Goal: Task Accomplishment & Management: Use online tool/utility

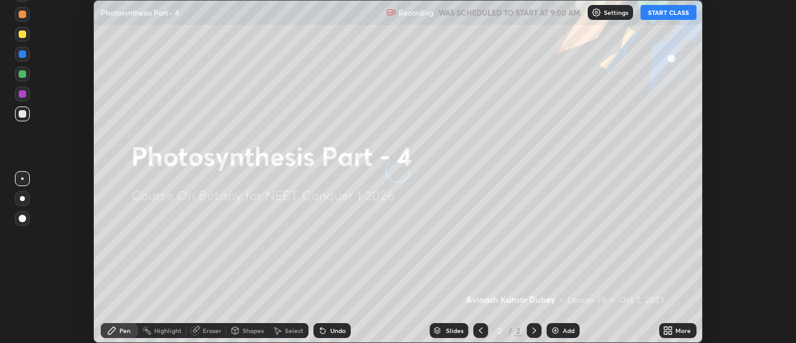
scroll to position [343, 795]
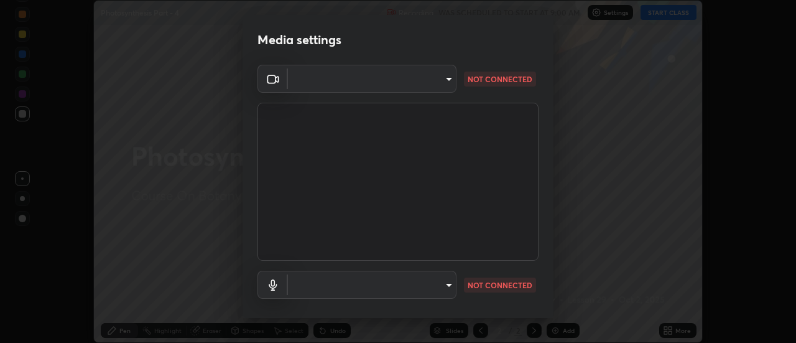
type input "6db99b6eec43879c9c37220b589585cee9a8a2a9ecad64e3b740b2de92d68dc4"
type input "default"
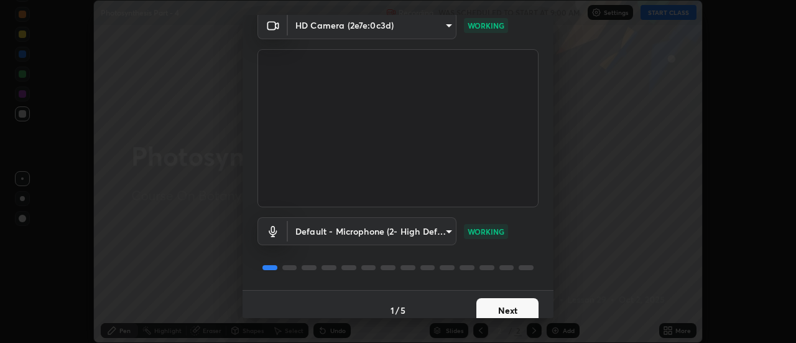
scroll to position [65, 0]
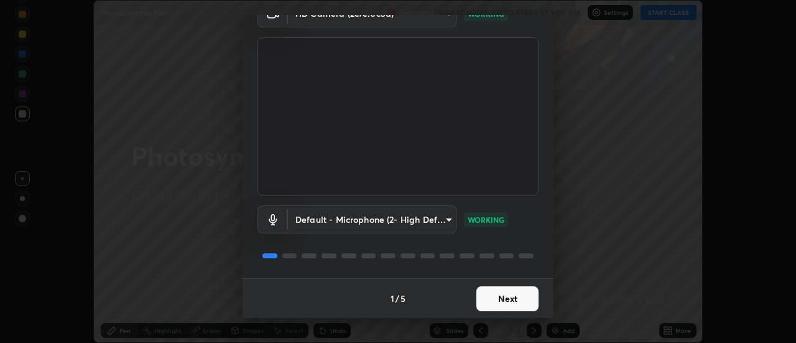
click at [494, 305] on button "Next" at bounding box center [507, 298] width 62 height 25
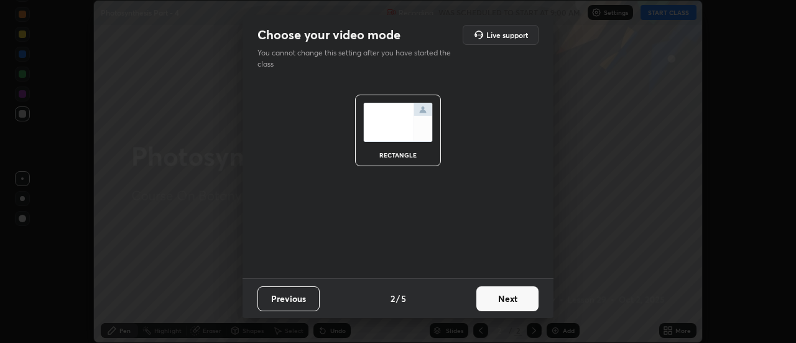
scroll to position [0, 0]
click at [494, 301] on button "Next" at bounding box center [507, 298] width 62 height 25
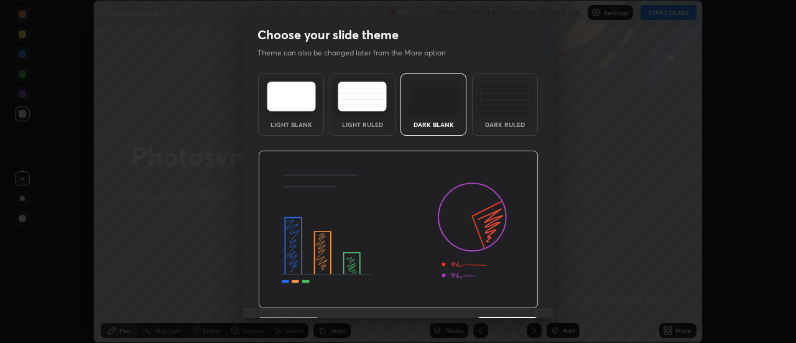
scroll to position [30, 0]
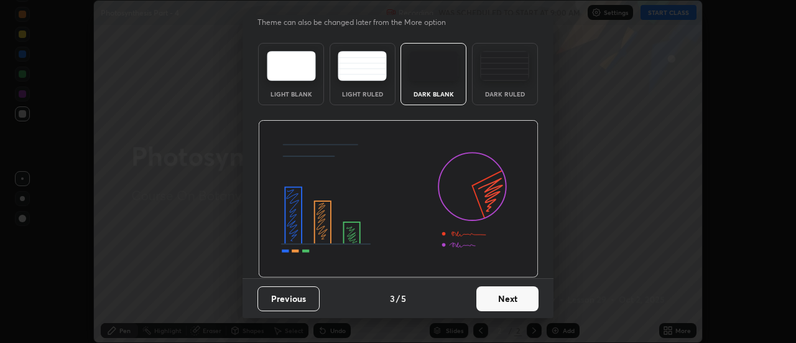
click at [496, 295] on button "Next" at bounding box center [507, 298] width 62 height 25
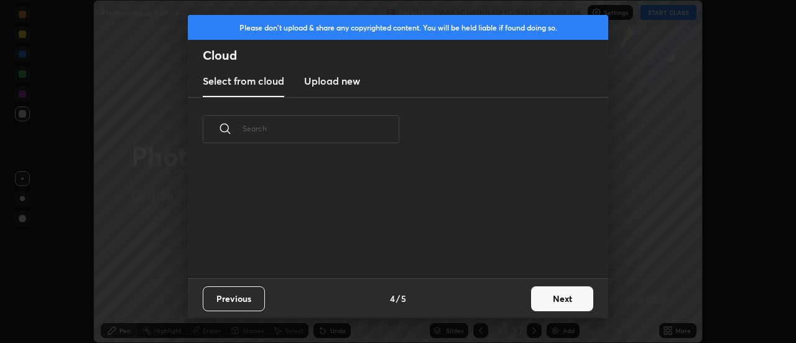
scroll to position [0, 0]
click at [342, 86] on h3 "Upload new" at bounding box center [332, 80] width 56 height 15
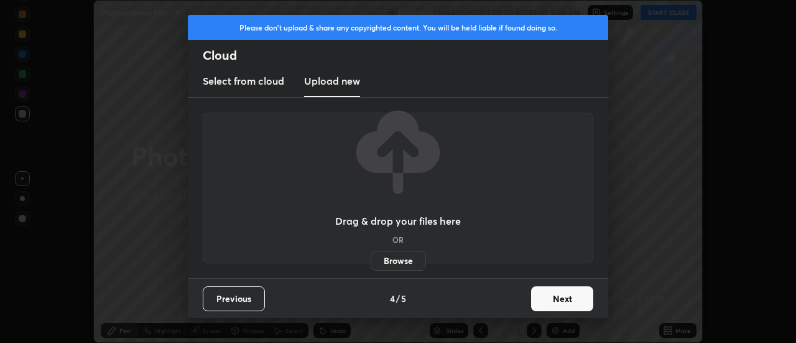
click at [388, 259] on label "Browse" at bounding box center [398, 261] width 55 height 20
click at [371, 259] on input "Browse" at bounding box center [371, 261] width 0 height 20
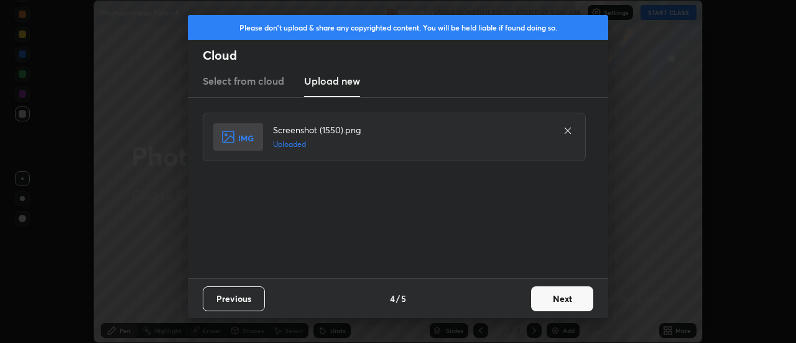
click at [555, 302] on button "Next" at bounding box center [562, 298] width 62 height 25
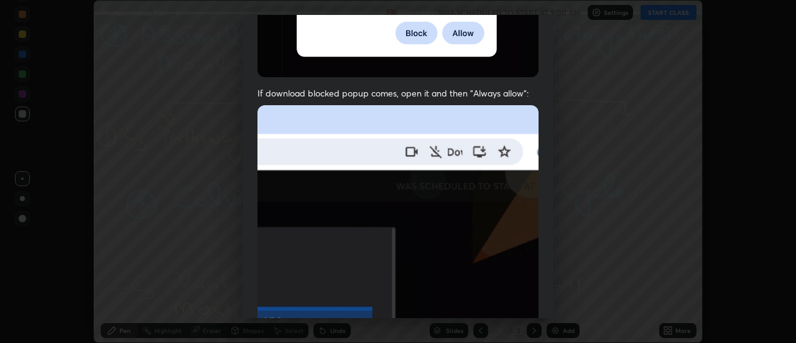
scroll to position [319, 0]
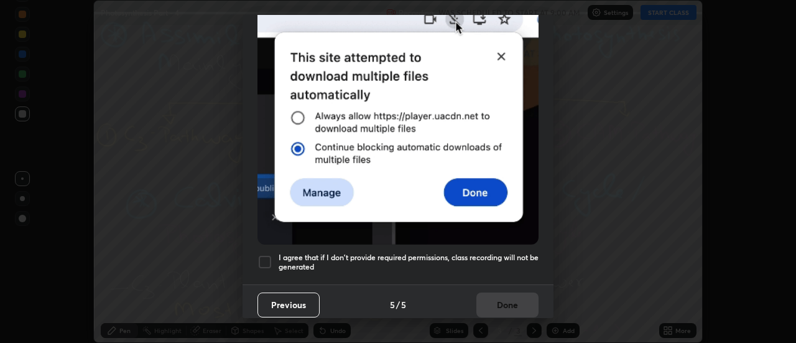
click at [265, 254] on div at bounding box center [264, 261] width 15 height 15
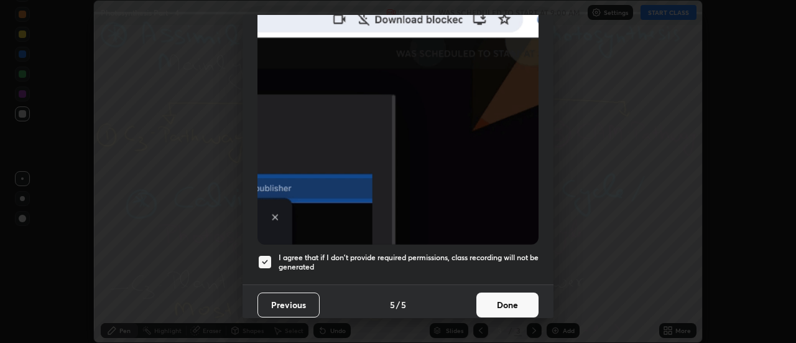
click at [502, 298] on button "Done" at bounding box center [507, 304] width 62 height 25
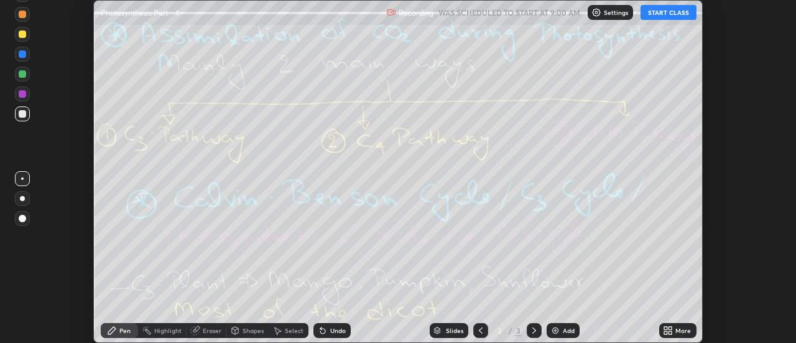
click at [670, 332] on icon at bounding box center [670, 332] width 3 height 3
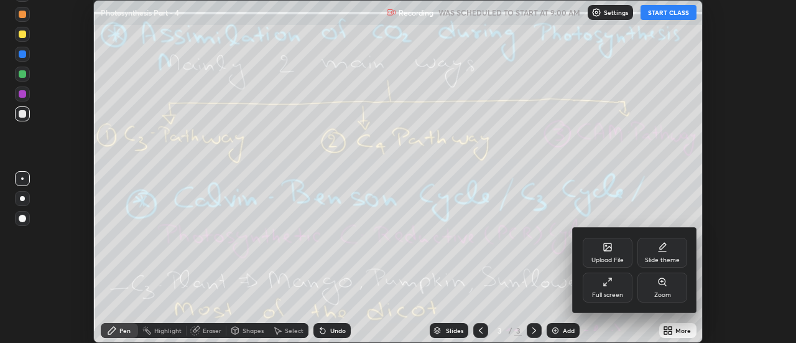
click at [614, 249] on div "Upload File" at bounding box center [608, 252] width 50 height 30
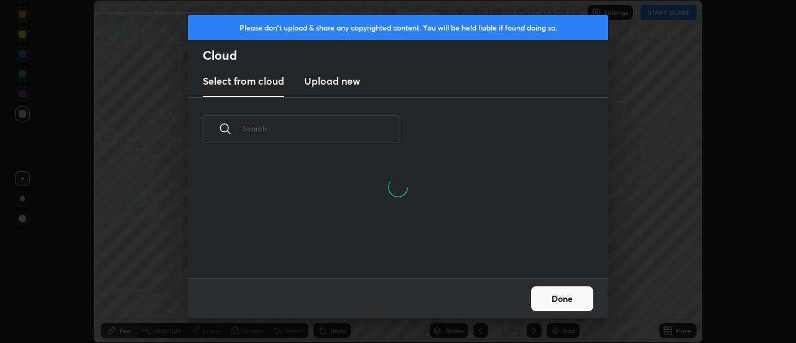
click at [328, 86] on h3 "Upload new" at bounding box center [332, 80] width 56 height 15
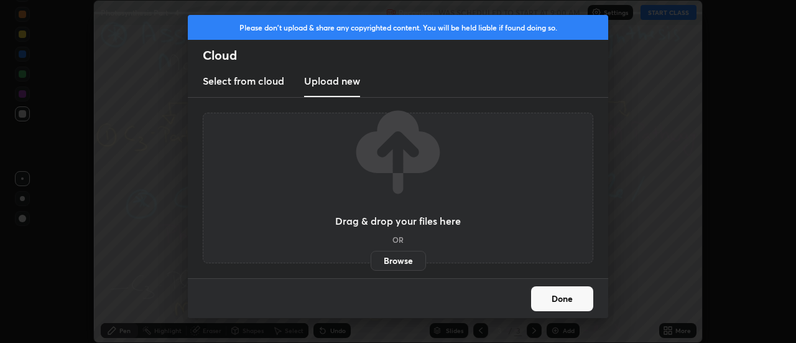
click at [407, 267] on label "Browse" at bounding box center [398, 261] width 55 height 20
click at [371, 267] on input "Browse" at bounding box center [371, 261] width 0 height 20
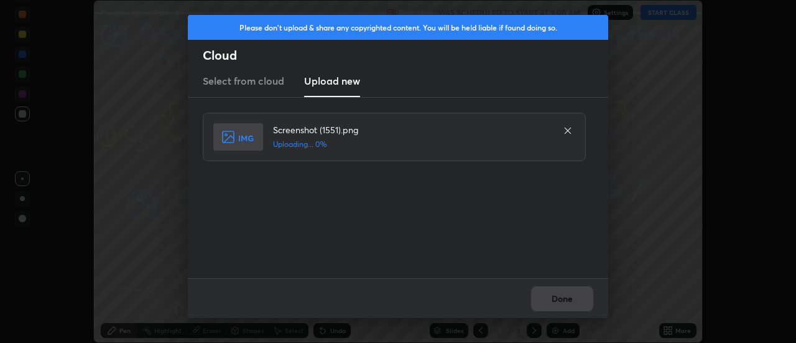
click at [565, 301] on div "Done" at bounding box center [398, 298] width 420 height 40
click at [563, 303] on div "Done" at bounding box center [398, 298] width 420 height 40
click at [560, 299] on div "Done" at bounding box center [398, 298] width 420 height 40
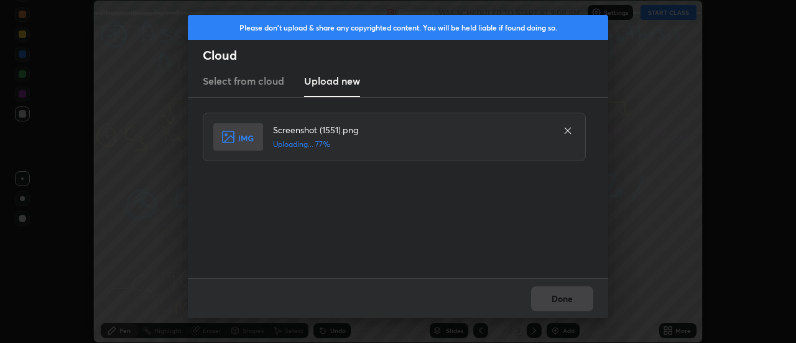
click at [557, 302] on div "Done" at bounding box center [398, 298] width 420 height 40
click at [551, 305] on button "Done" at bounding box center [562, 298] width 62 height 25
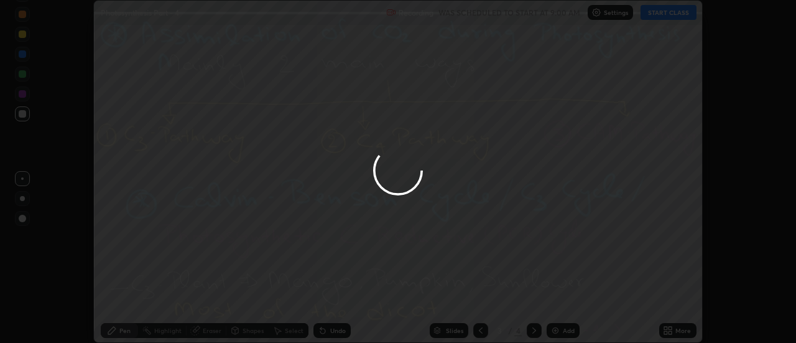
click at [555, 303] on button "Done" at bounding box center [562, 298] width 62 height 25
click at [564, 303] on div at bounding box center [398, 171] width 796 height 343
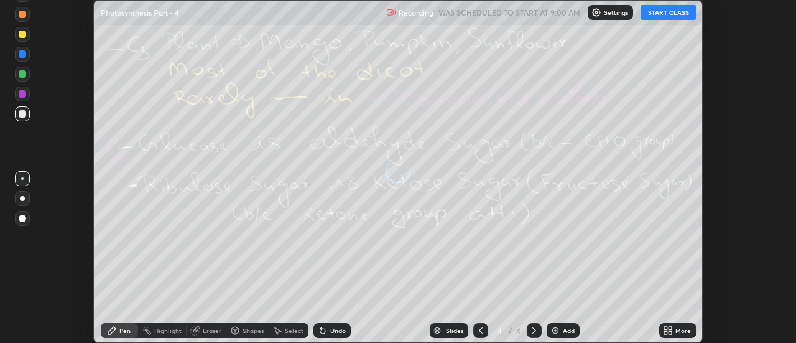
click at [683, 330] on div "More" at bounding box center [683, 330] width 16 height 6
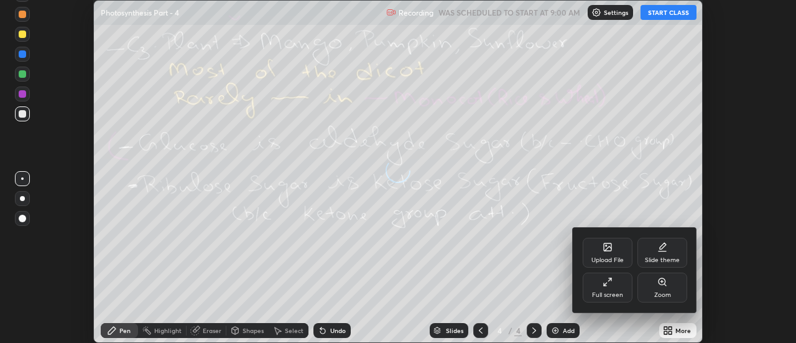
click at [617, 249] on div "Upload File" at bounding box center [608, 252] width 50 height 30
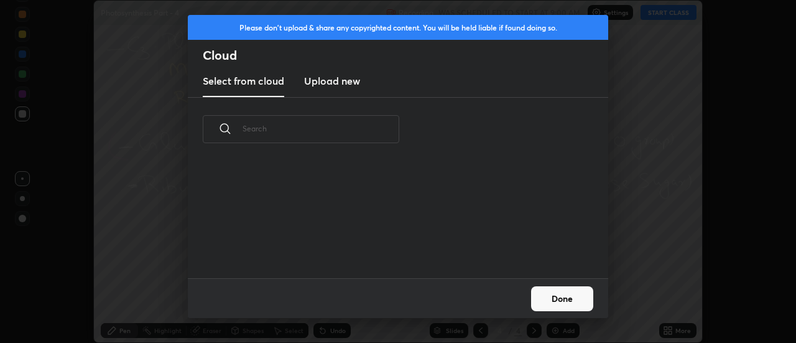
click at [330, 85] on h3 "Upload new" at bounding box center [332, 80] width 56 height 15
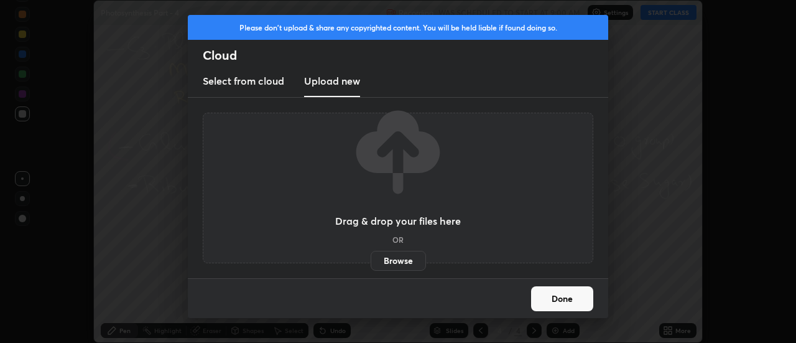
click at [401, 267] on label "Browse" at bounding box center [398, 261] width 55 height 20
click at [371, 267] on input "Browse" at bounding box center [371, 261] width 0 height 20
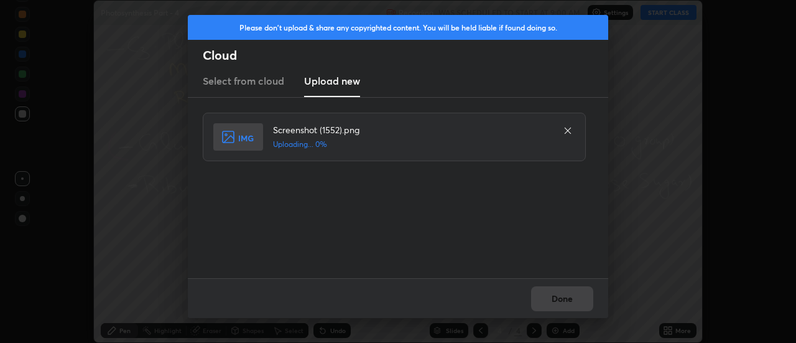
click at [575, 302] on div "Done" at bounding box center [398, 298] width 420 height 40
click at [569, 301] on div "Done" at bounding box center [398, 298] width 420 height 40
click at [568, 298] on div "Done" at bounding box center [398, 298] width 420 height 40
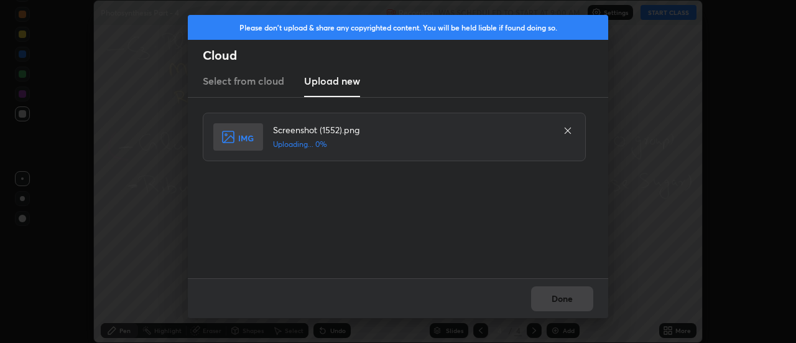
click at [568, 298] on div "Done" at bounding box center [398, 298] width 420 height 40
click at [566, 299] on div "Done" at bounding box center [398, 298] width 420 height 40
click at [563, 299] on div "Done" at bounding box center [398, 298] width 420 height 40
click at [563, 299] on button "Done" at bounding box center [562, 298] width 62 height 25
click at [560, 301] on button "Done" at bounding box center [562, 298] width 62 height 25
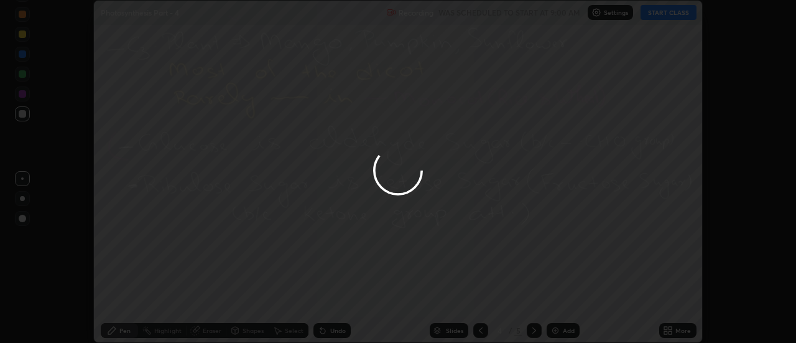
click at [561, 305] on button "Done" at bounding box center [562, 298] width 62 height 25
click at [560, 302] on button "Done" at bounding box center [562, 298] width 62 height 25
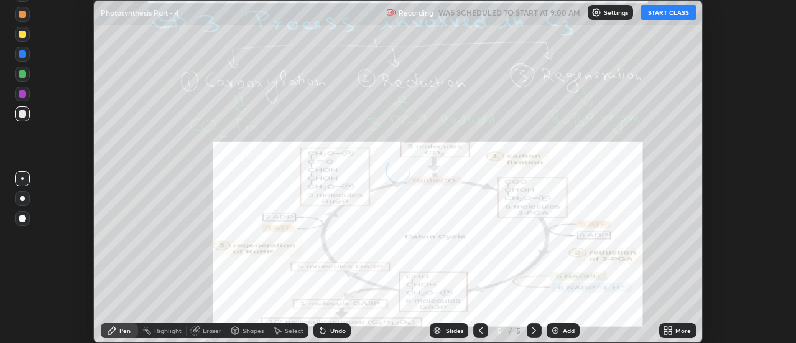
click at [676, 326] on div "More" at bounding box center [677, 330] width 37 height 15
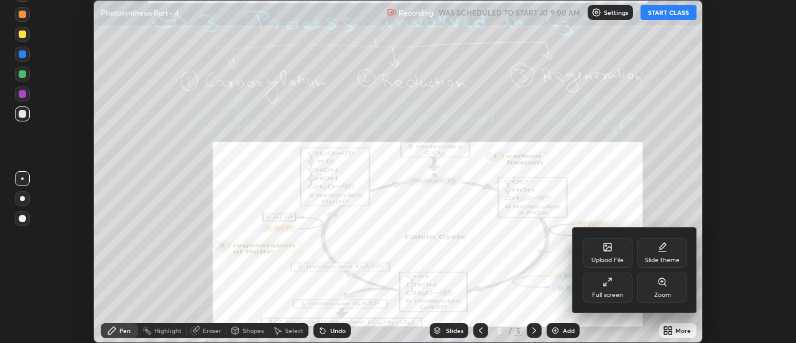
click at [619, 246] on div "Upload File" at bounding box center [608, 252] width 50 height 30
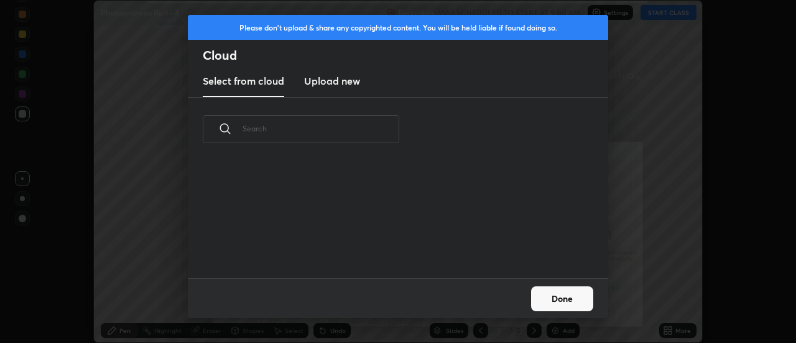
click at [338, 85] on h3 "Upload new" at bounding box center [332, 80] width 56 height 15
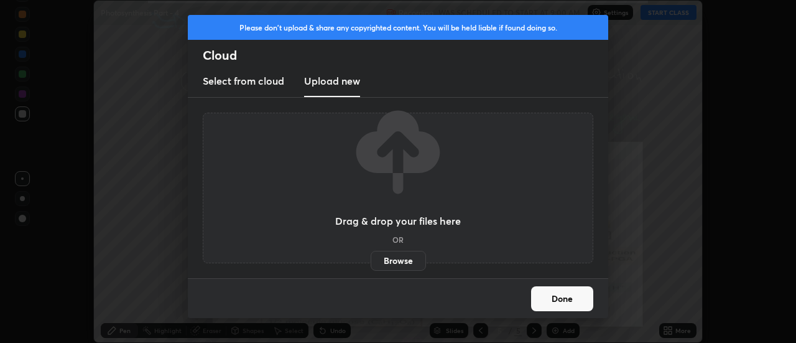
click at [400, 266] on label "Browse" at bounding box center [398, 261] width 55 height 20
click at [371, 266] on input "Browse" at bounding box center [371, 261] width 0 height 20
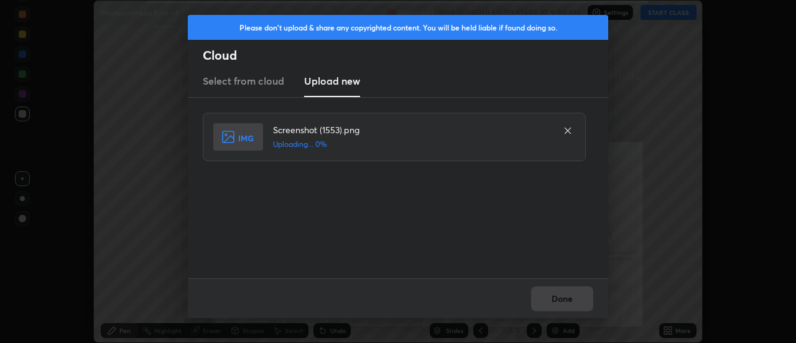
click at [566, 300] on div "Done" at bounding box center [398, 298] width 420 height 40
click at [563, 300] on div "Done" at bounding box center [398, 298] width 420 height 40
click at [560, 298] on div "Done" at bounding box center [398, 298] width 420 height 40
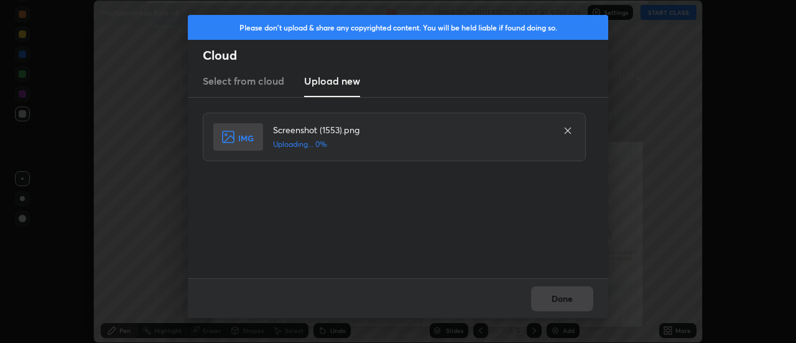
click at [560, 298] on div "Done" at bounding box center [398, 298] width 420 height 40
click at [558, 299] on div "Done" at bounding box center [398, 298] width 420 height 40
click at [558, 299] on button "Done" at bounding box center [562, 298] width 62 height 25
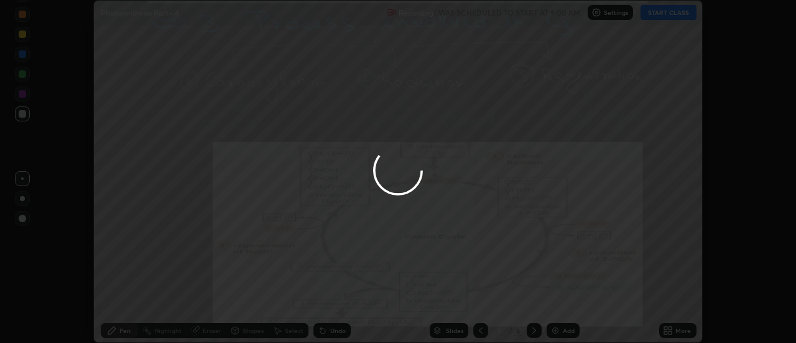
click at [560, 301] on button "Done" at bounding box center [562, 298] width 62 height 25
click at [560, 301] on div at bounding box center [398, 171] width 796 height 343
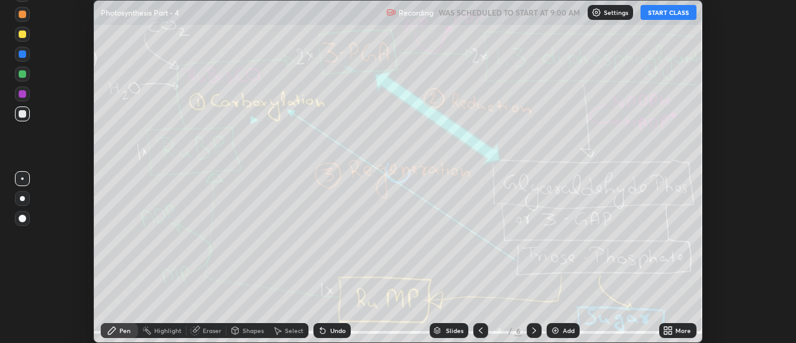
click at [670, 328] on icon at bounding box center [670, 327] width 3 height 3
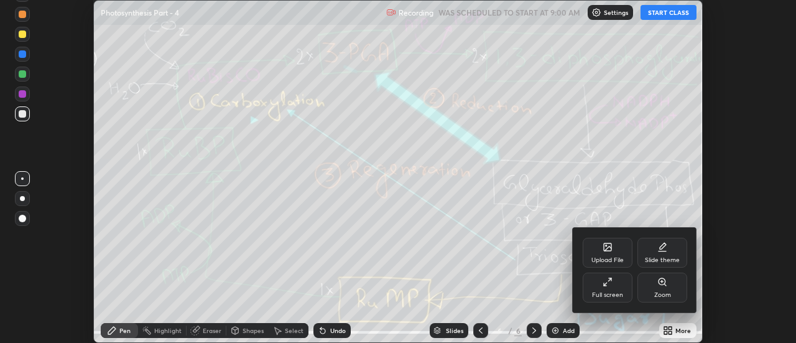
click at [611, 247] on icon at bounding box center [607, 246] width 7 height 7
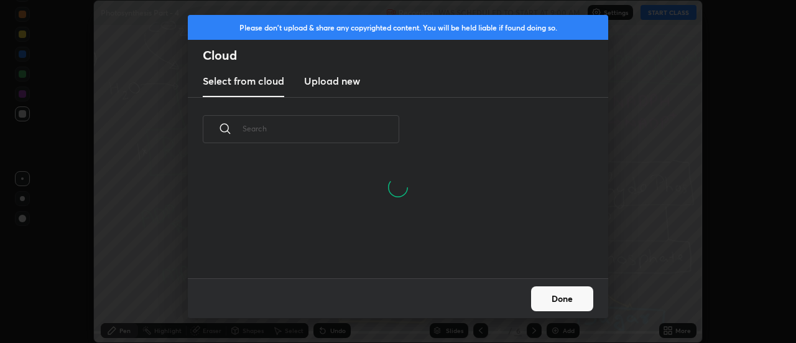
click at [336, 82] on h3 "Upload new" at bounding box center [332, 80] width 56 height 15
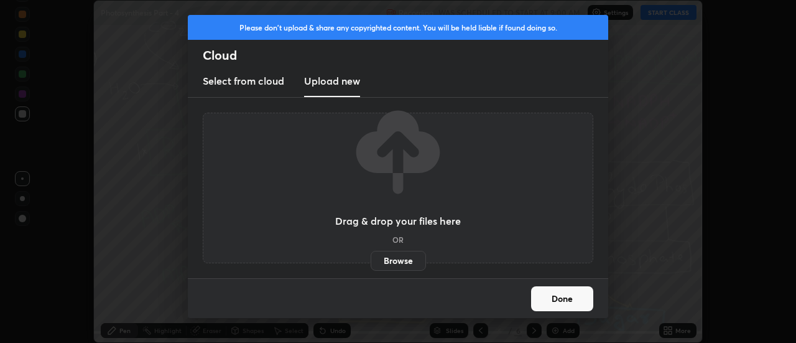
click at [405, 263] on label "Browse" at bounding box center [398, 261] width 55 height 20
click at [371, 263] on input "Browse" at bounding box center [371, 261] width 0 height 20
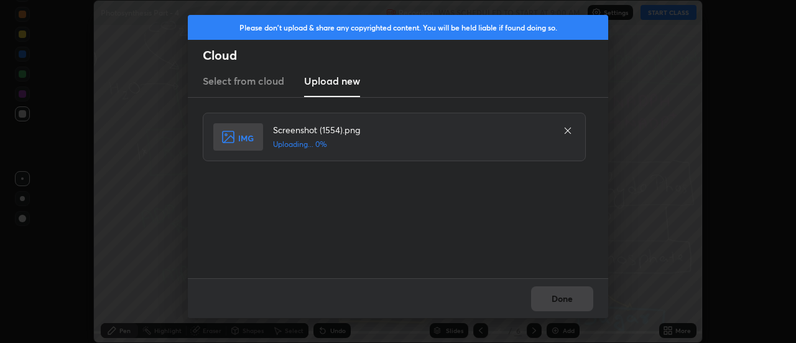
click at [581, 300] on div "Done" at bounding box center [398, 298] width 420 height 40
click at [576, 300] on div "Done" at bounding box center [398, 298] width 420 height 40
click at [564, 299] on div "Done" at bounding box center [398, 298] width 420 height 40
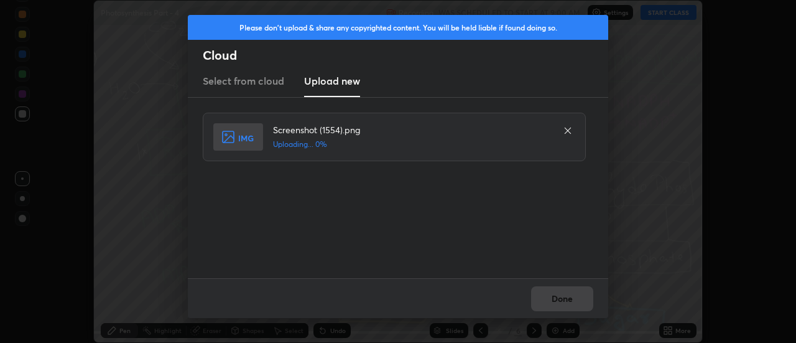
click at [564, 299] on div "Done" at bounding box center [398, 298] width 420 height 40
click at [564, 299] on button "Done" at bounding box center [562, 298] width 62 height 25
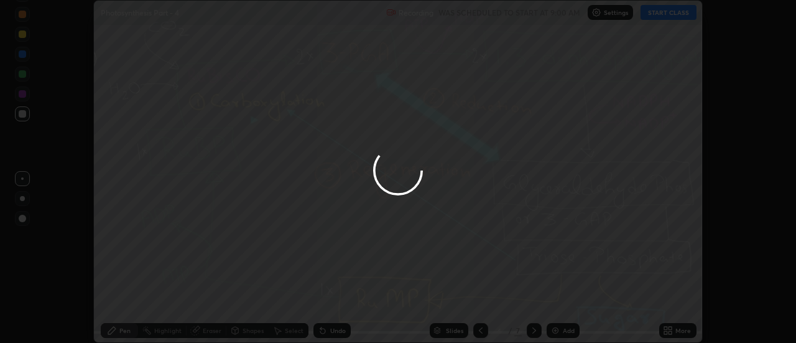
click at [564, 298] on button "Done" at bounding box center [562, 298] width 62 height 25
click at [564, 298] on div at bounding box center [398, 171] width 796 height 343
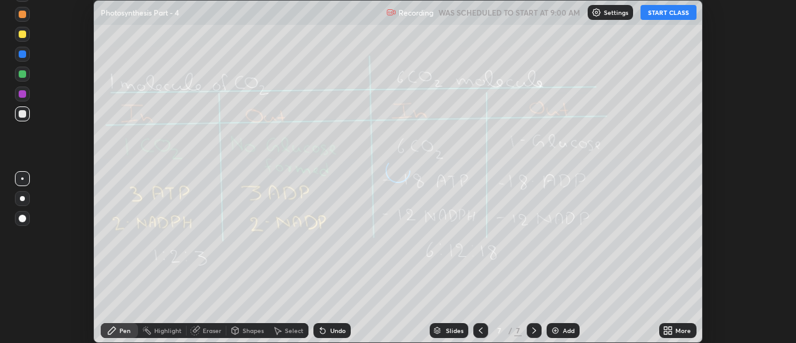
click at [669, 326] on icon at bounding box center [670, 327] width 3 height 3
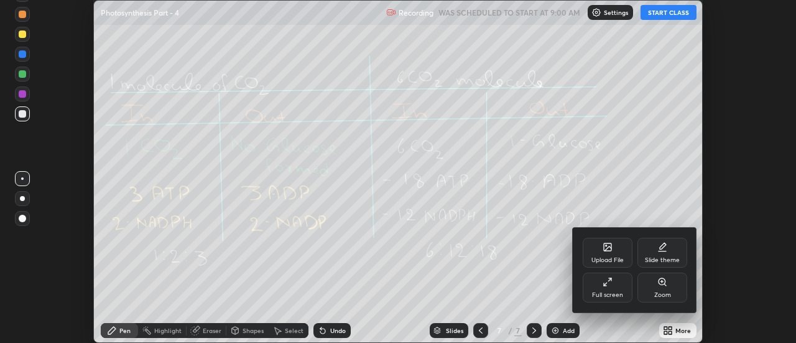
click at [620, 259] on div "Upload File" at bounding box center [607, 260] width 32 height 6
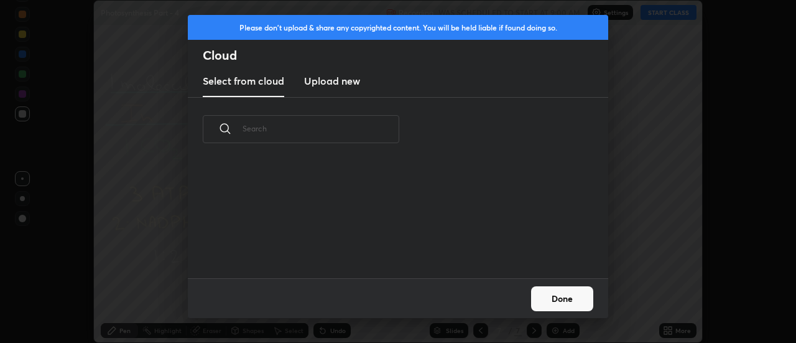
click at [335, 82] on h3 "Upload new" at bounding box center [332, 80] width 56 height 15
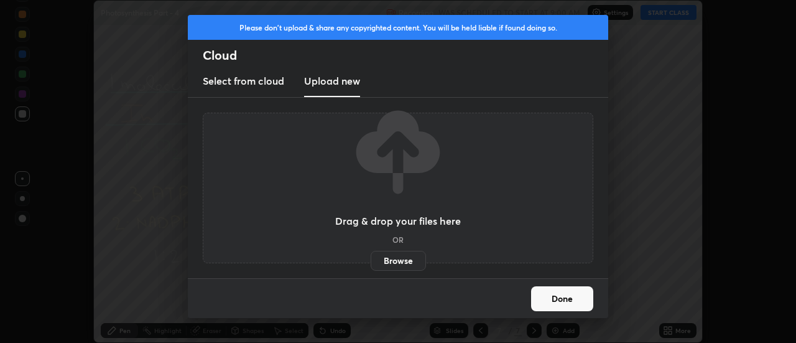
click at [402, 260] on label "Browse" at bounding box center [398, 261] width 55 height 20
click at [371, 260] on input "Browse" at bounding box center [371, 261] width 0 height 20
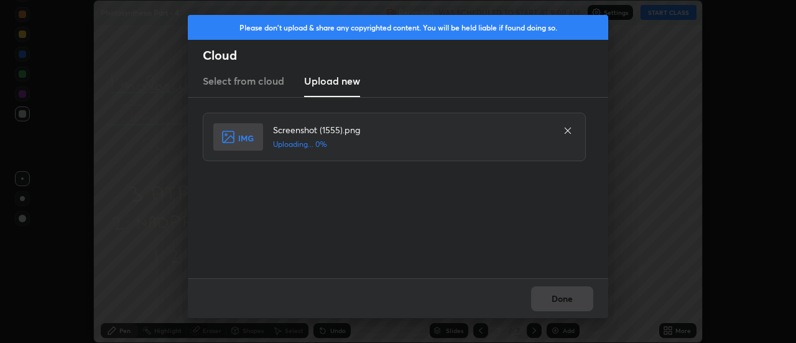
click at [564, 300] on div "Done" at bounding box center [398, 298] width 420 height 40
click at [566, 300] on div "Done" at bounding box center [398, 298] width 420 height 40
click at [564, 302] on div "Done" at bounding box center [398, 298] width 420 height 40
click at [561, 302] on div "Done" at bounding box center [398, 298] width 420 height 40
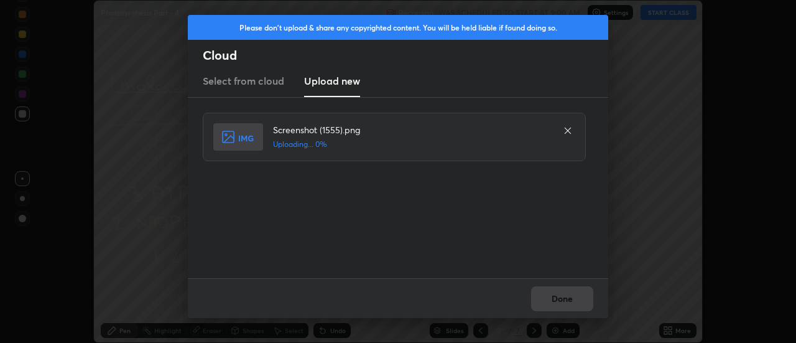
click at [561, 302] on div "Done" at bounding box center [398, 298] width 420 height 40
click at [561, 302] on button "Done" at bounding box center [562, 298] width 62 height 25
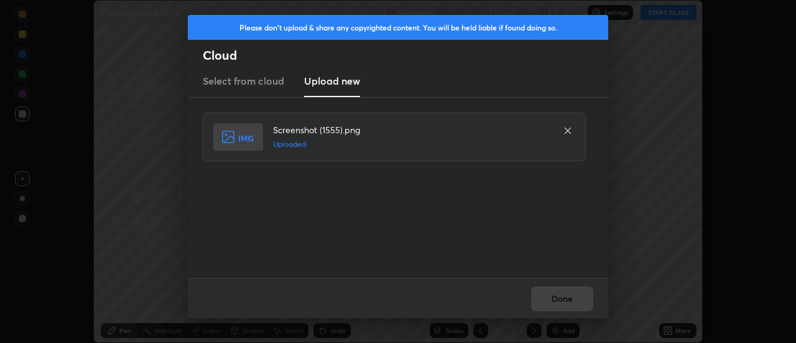
click at [561, 299] on button "Done" at bounding box center [562, 298] width 62 height 25
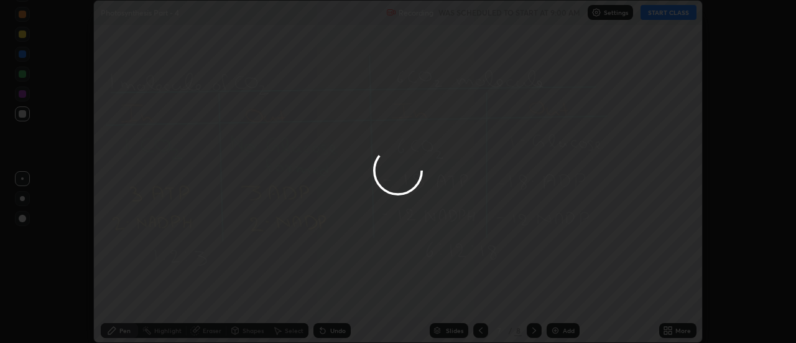
click at [561, 299] on div at bounding box center [398, 171] width 796 height 343
click at [563, 299] on div at bounding box center [398, 171] width 796 height 343
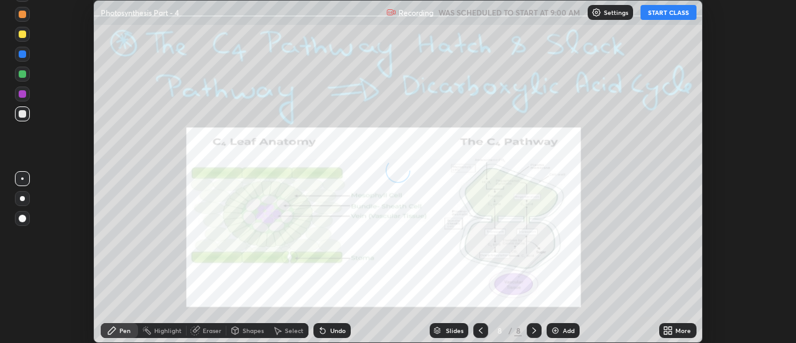
click at [673, 330] on div "More" at bounding box center [677, 330] width 37 height 15
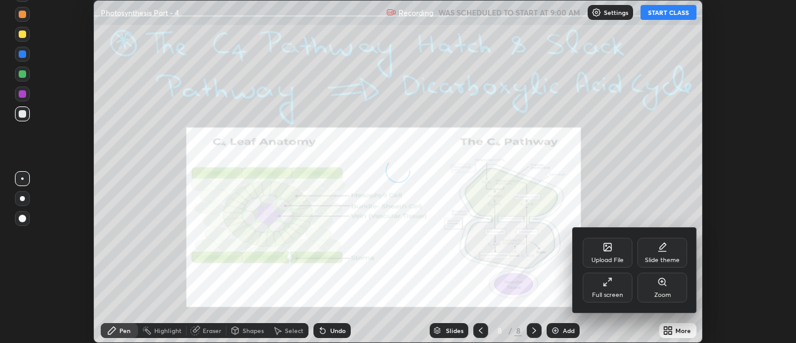
click at [612, 249] on div "Upload File" at bounding box center [608, 252] width 50 height 30
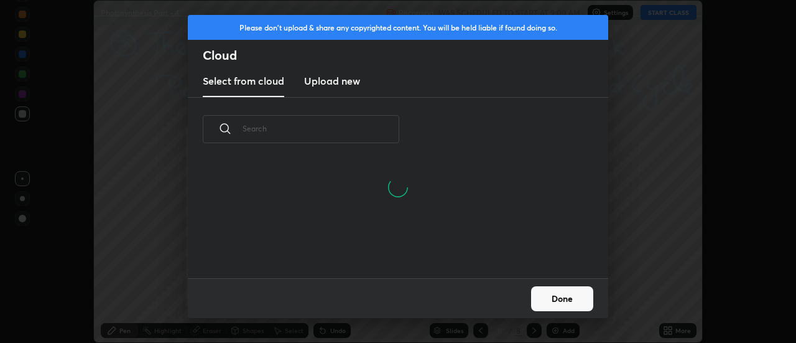
click at [333, 82] on h3 "Upload new" at bounding box center [332, 80] width 56 height 15
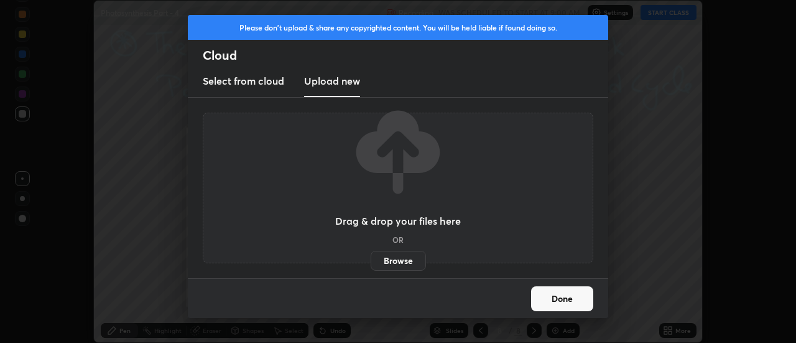
click at [404, 260] on label "Browse" at bounding box center [398, 261] width 55 height 20
click at [371, 260] on input "Browse" at bounding box center [371, 261] width 0 height 20
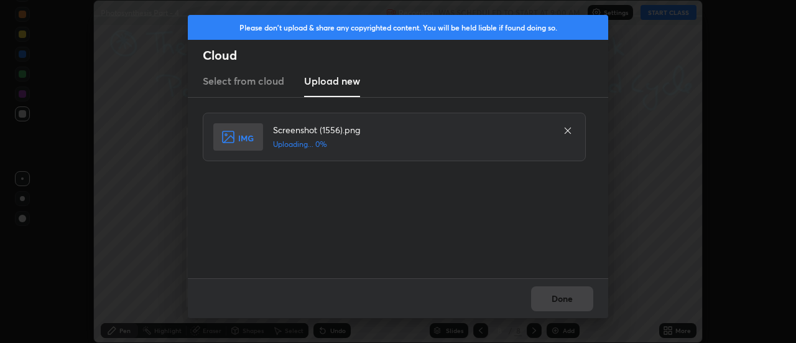
click at [560, 295] on div "Done" at bounding box center [398, 298] width 420 height 40
click at [562, 298] on div "Done" at bounding box center [398, 298] width 420 height 40
click at [559, 300] on button "Done" at bounding box center [562, 298] width 62 height 25
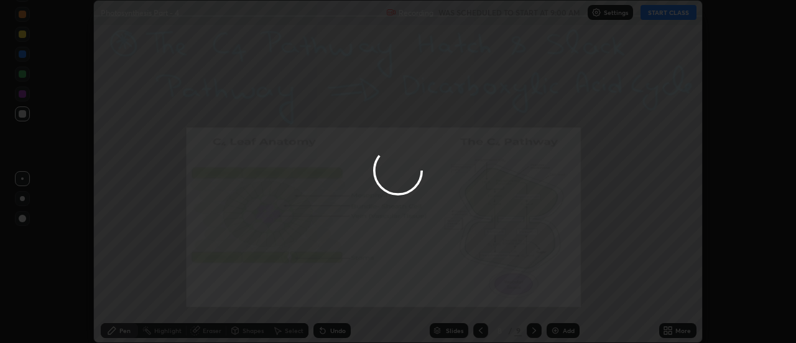
click at [559, 300] on button "Done" at bounding box center [562, 298] width 62 height 25
click at [556, 300] on div at bounding box center [398, 171] width 796 height 343
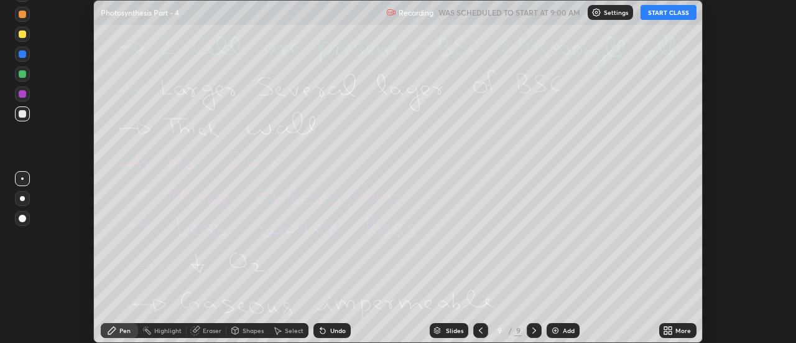
click at [676, 328] on div "More" at bounding box center [683, 330] width 16 height 6
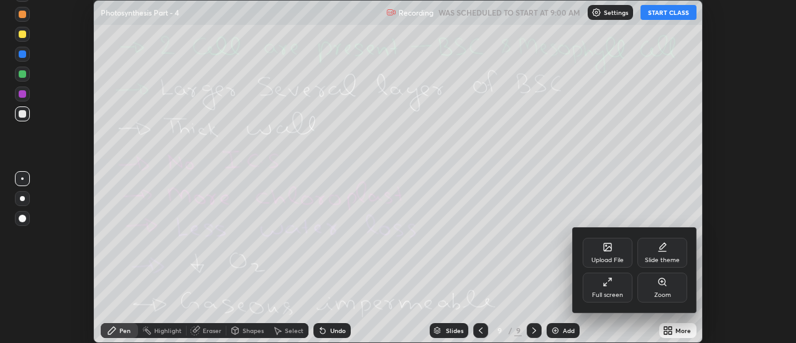
click at [615, 251] on div "Upload File" at bounding box center [608, 252] width 50 height 30
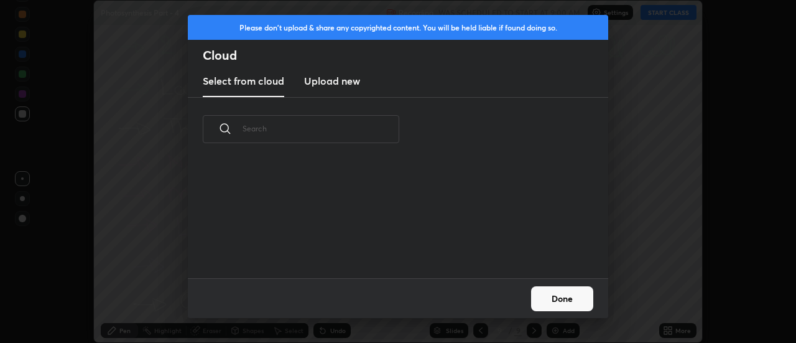
click at [337, 82] on h3 "Upload new" at bounding box center [332, 80] width 56 height 15
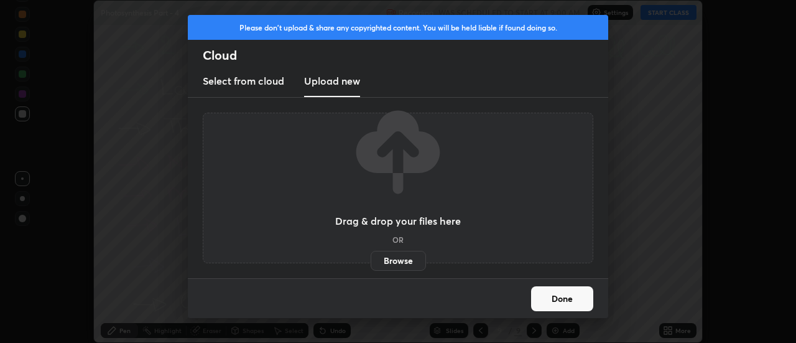
click at [399, 259] on label "Browse" at bounding box center [398, 261] width 55 height 20
click at [371, 259] on input "Browse" at bounding box center [371, 261] width 0 height 20
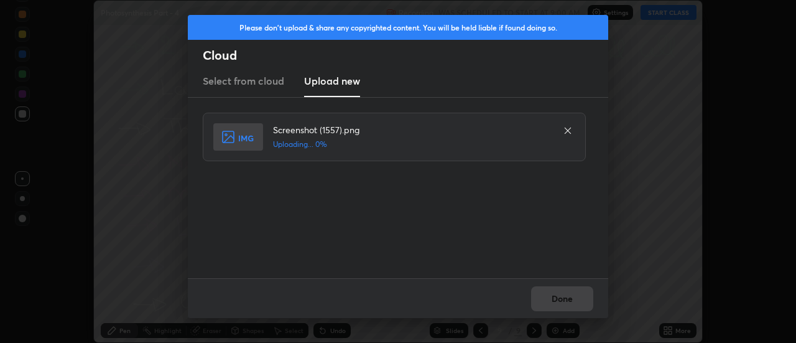
click at [564, 299] on div "Done" at bounding box center [398, 298] width 420 height 40
click at [561, 299] on div "Done" at bounding box center [398, 298] width 420 height 40
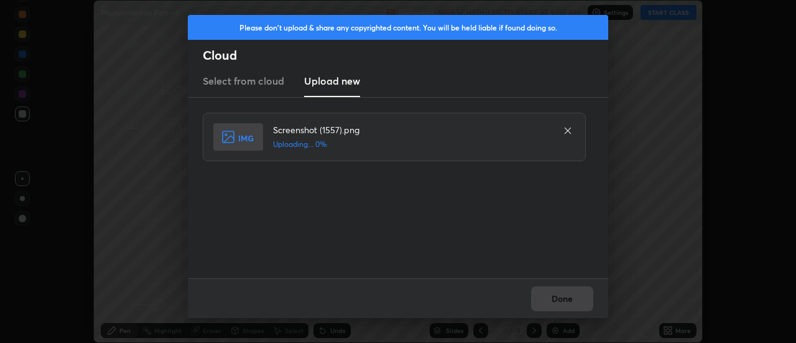
click at [561, 299] on div "Done" at bounding box center [398, 298] width 420 height 40
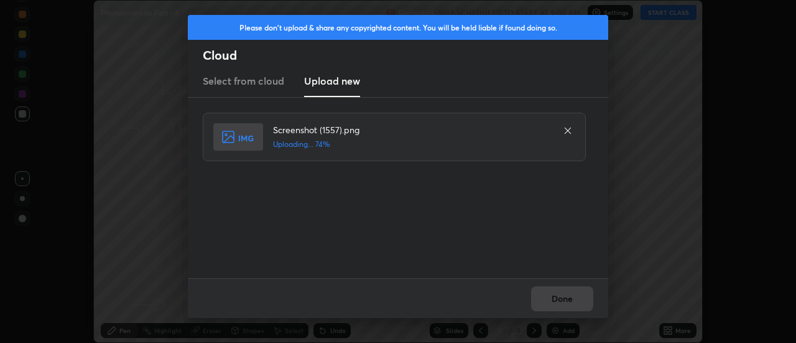
click at [561, 299] on div "Done" at bounding box center [398, 298] width 420 height 40
click at [558, 299] on button "Done" at bounding box center [562, 298] width 62 height 25
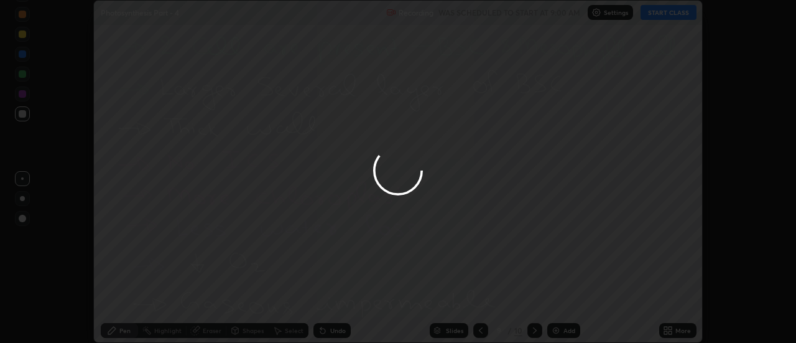
click at [558, 299] on div at bounding box center [398, 171] width 796 height 343
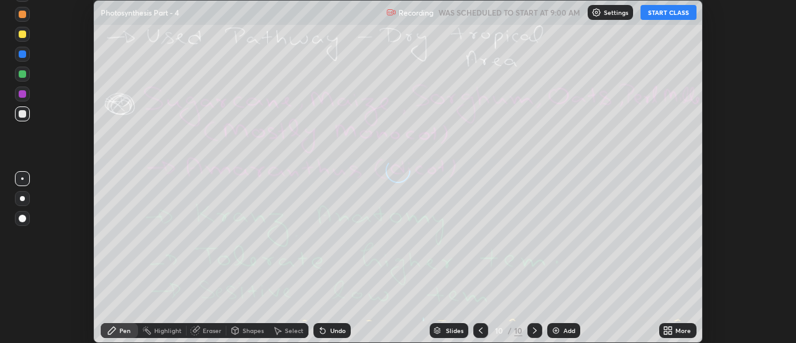
click at [674, 330] on div "More" at bounding box center [677, 330] width 37 height 15
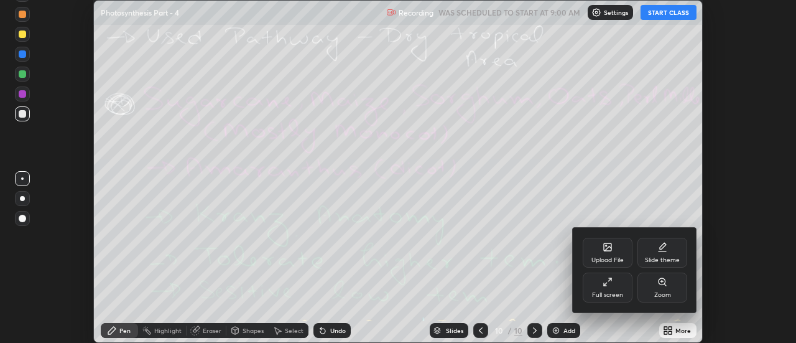
click at [610, 251] on icon at bounding box center [607, 246] width 7 height 7
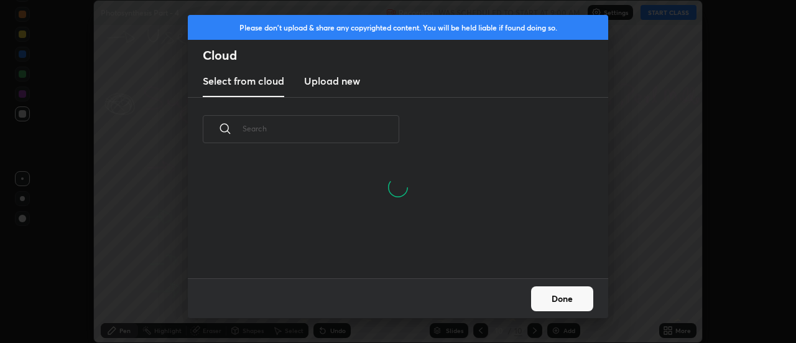
click at [333, 84] on h3 "Upload new" at bounding box center [332, 80] width 56 height 15
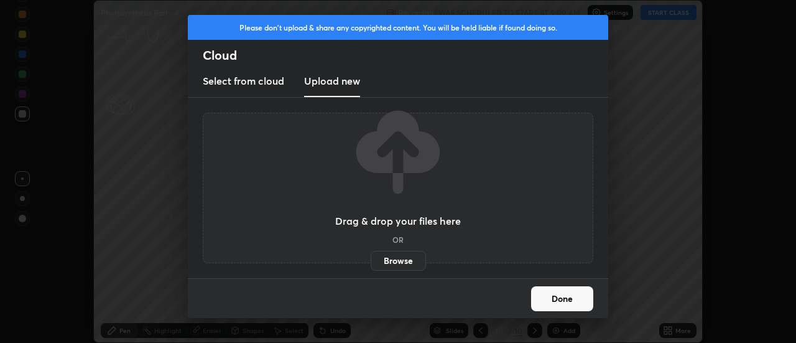
click at [400, 265] on label "Browse" at bounding box center [398, 261] width 55 height 20
click at [371, 265] on input "Browse" at bounding box center [371, 261] width 0 height 20
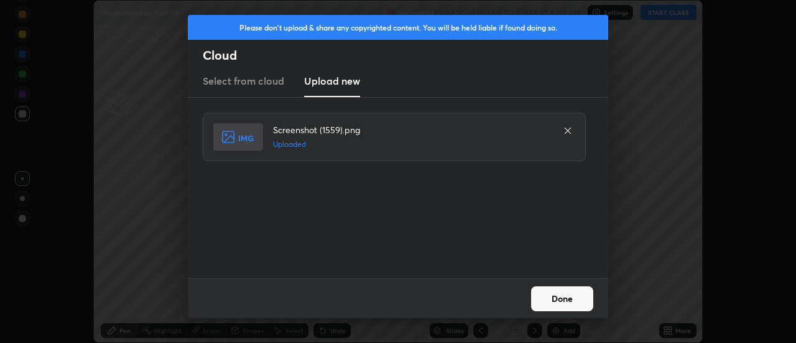
click at [565, 129] on icon at bounding box center [568, 131] width 10 height 10
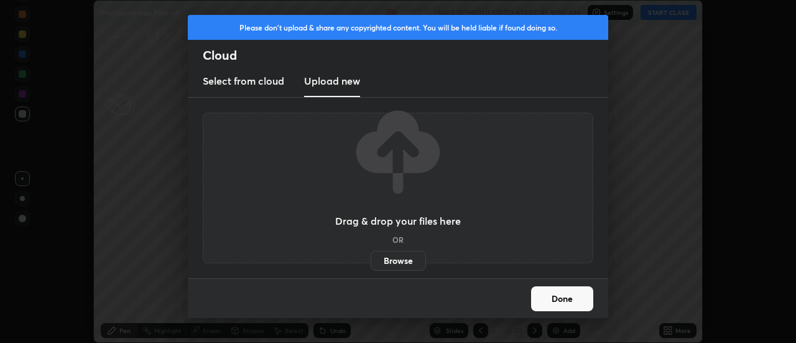
click at [401, 259] on label "Browse" at bounding box center [398, 261] width 55 height 20
click at [371, 259] on input "Browse" at bounding box center [371, 261] width 0 height 20
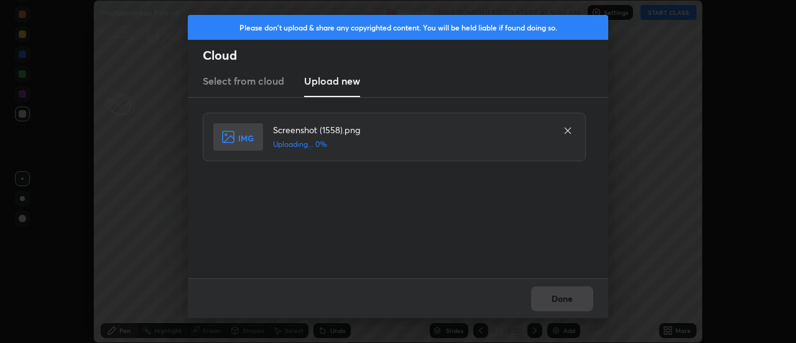
click at [566, 297] on div "Done" at bounding box center [398, 298] width 420 height 40
click at [564, 301] on div "Done" at bounding box center [398, 298] width 420 height 40
click at [564, 300] on div "Done" at bounding box center [398, 298] width 420 height 40
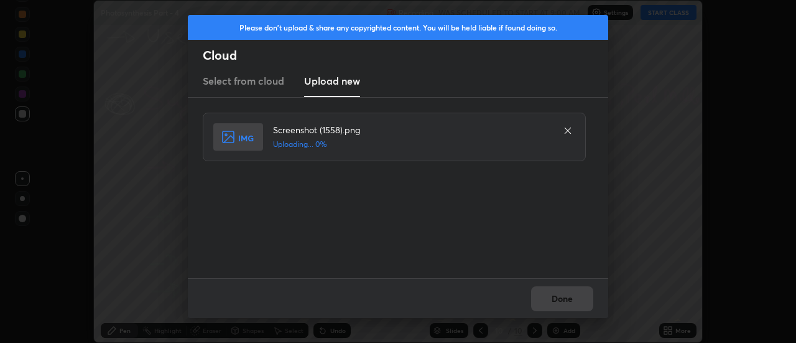
click at [564, 300] on div "Done" at bounding box center [398, 298] width 420 height 40
click at [560, 299] on div "Done" at bounding box center [398, 298] width 420 height 40
click at [558, 300] on button "Done" at bounding box center [562, 298] width 62 height 25
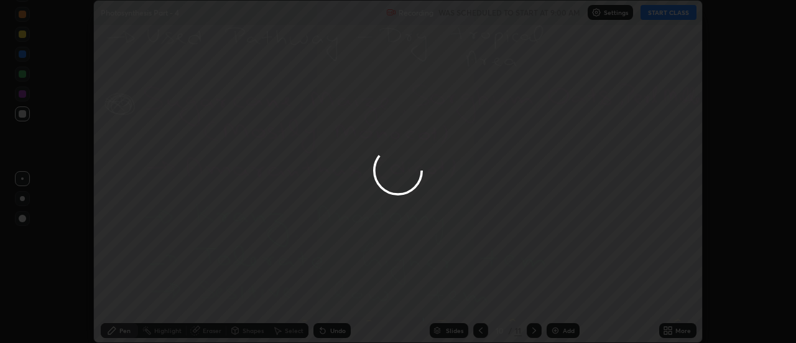
click at [558, 300] on div at bounding box center [398, 171] width 796 height 343
click at [554, 302] on div at bounding box center [398, 171] width 796 height 343
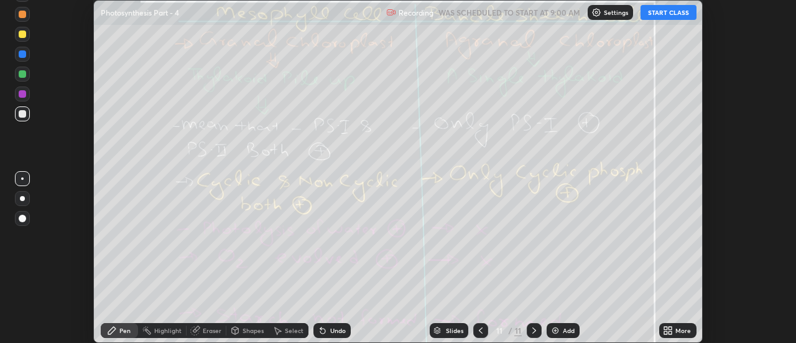
click at [676, 328] on div "More" at bounding box center [683, 330] width 16 height 6
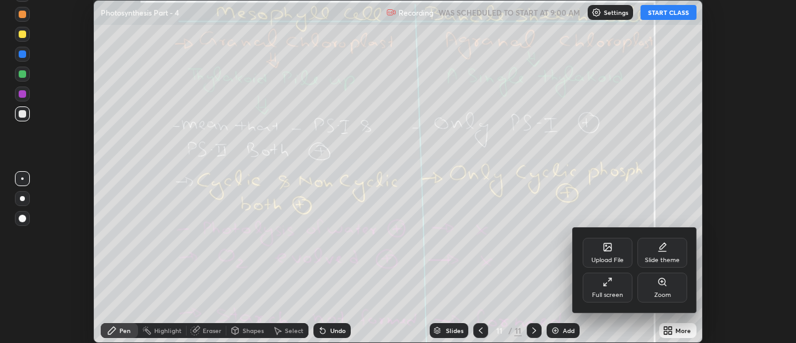
click at [612, 247] on div "Upload File" at bounding box center [608, 252] width 50 height 30
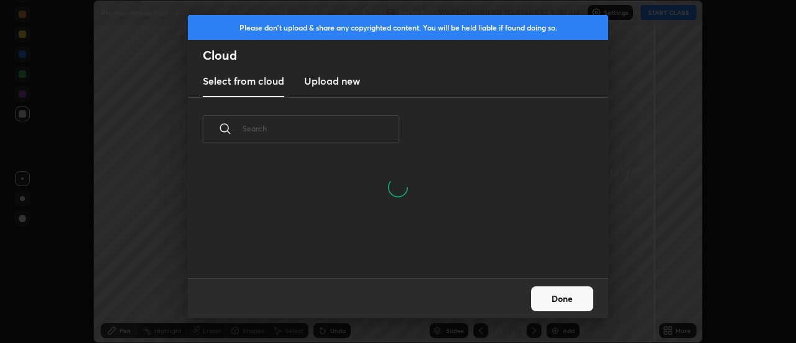
click at [331, 81] on h3 "Upload new" at bounding box center [332, 80] width 56 height 15
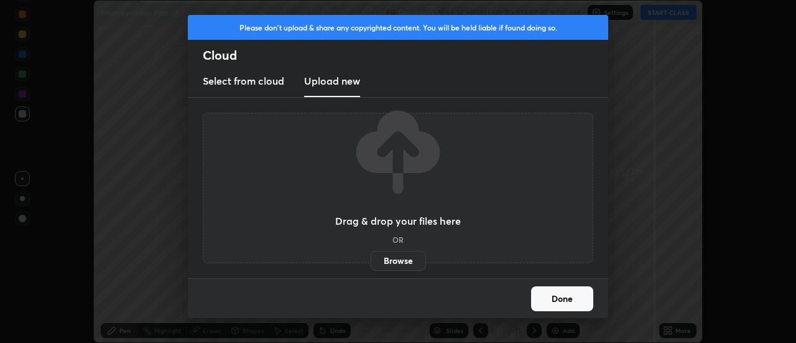
click at [397, 260] on label "Browse" at bounding box center [398, 261] width 55 height 20
click at [371, 260] on input "Browse" at bounding box center [371, 261] width 0 height 20
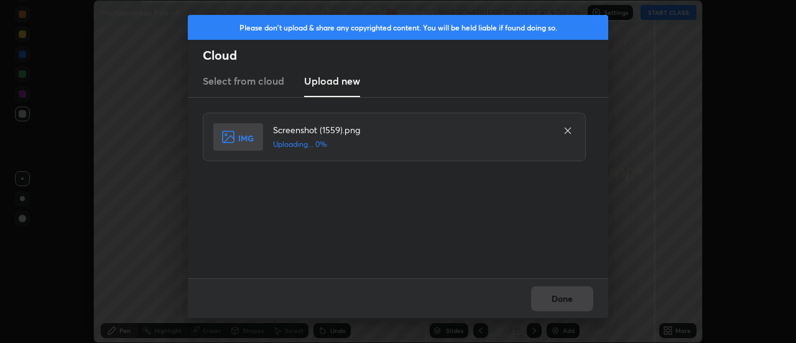
click at [574, 299] on div "Done" at bounding box center [398, 298] width 420 height 40
click at [569, 299] on div "Done" at bounding box center [398, 298] width 420 height 40
click at [567, 299] on div "Done" at bounding box center [398, 298] width 420 height 40
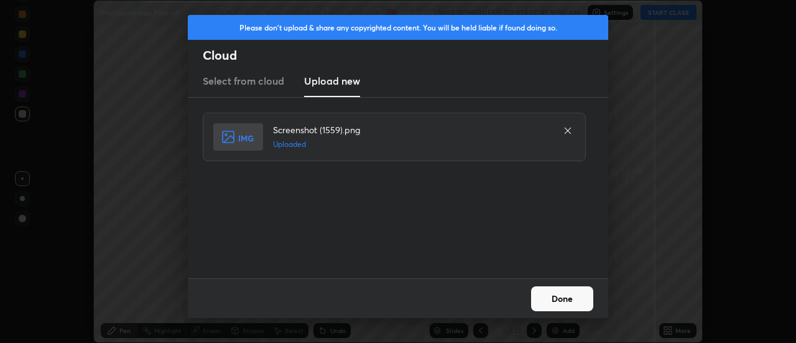
click at [567, 299] on button "Done" at bounding box center [562, 298] width 62 height 25
click at [568, 300] on button "Done" at bounding box center [562, 298] width 62 height 25
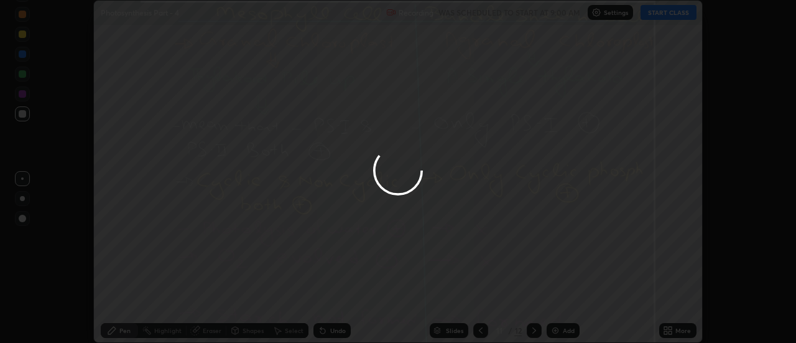
click at [568, 300] on div at bounding box center [398, 171] width 796 height 343
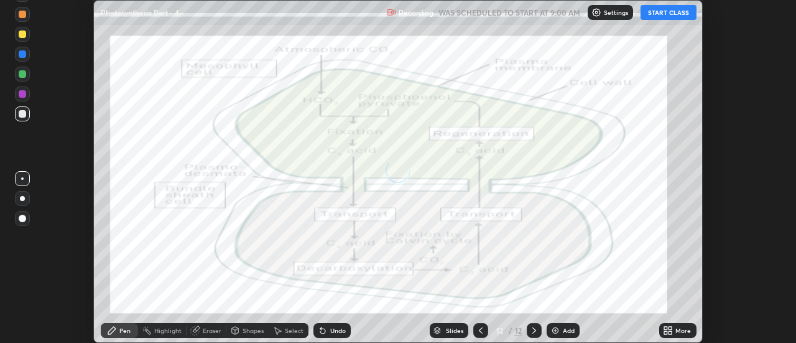
click at [675, 329] on div "More" at bounding box center [677, 330] width 37 height 15
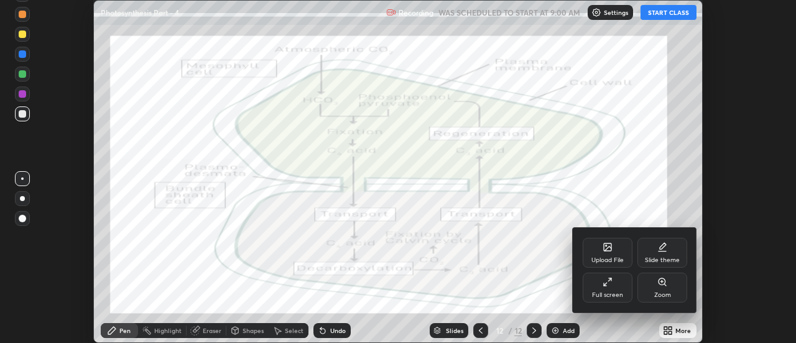
click at [614, 250] on div "Upload File" at bounding box center [608, 252] width 50 height 30
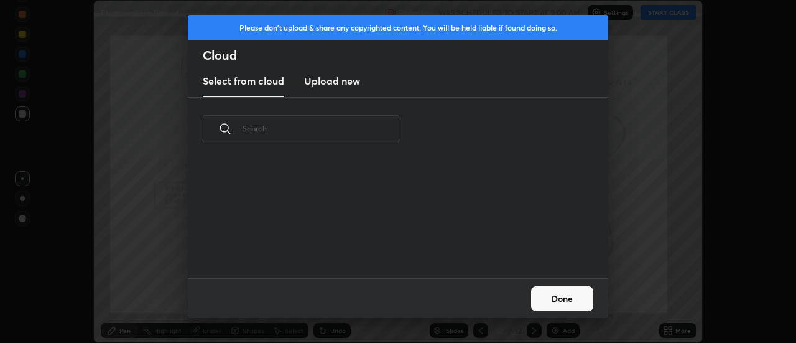
click at [334, 83] on h3 "Upload new" at bounding box center [332, 80] width 56 height 15
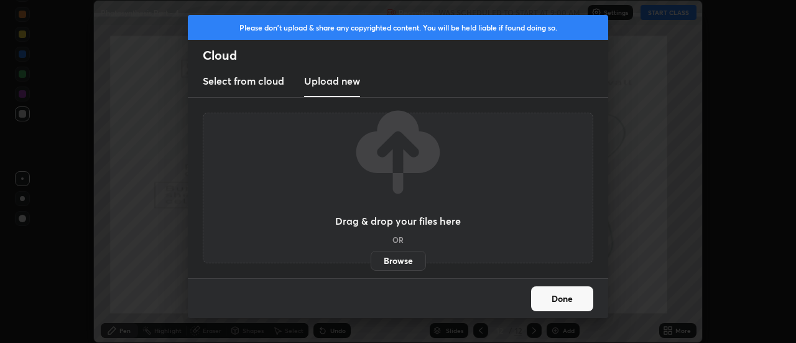
click at [397, 262] on label "Browse" at bounding box center [398, 261] width 55 height 20
click at [371, 262] on input "Browse" at bounding box center [371, 261] width 0 height 20
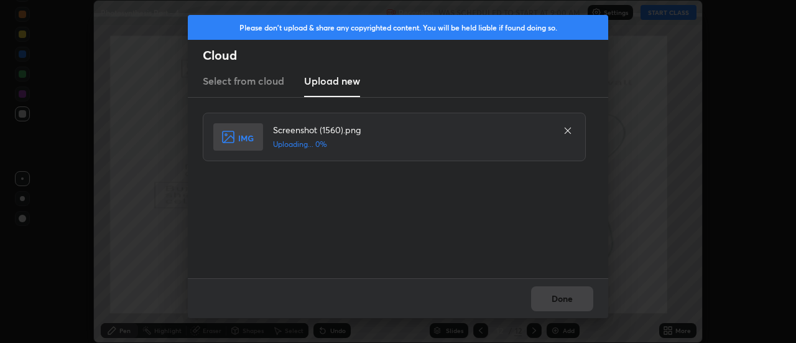
click at [568, 302] on div "Done" at bounding box center [398, 298] width 420 height 40
click at [566, 305] on div "Done" at bounding box center [398, 298] width 420 height 40
click at [563, 304] on div "Done" at bounding box center [398, 298] width 420 height 40
click at [562, 300] on div "Done" at bounding box center [398, 298] width 420 height 40
click at [562, 300] on button "Done" at bounding box center [562, 298] width 62 height 25
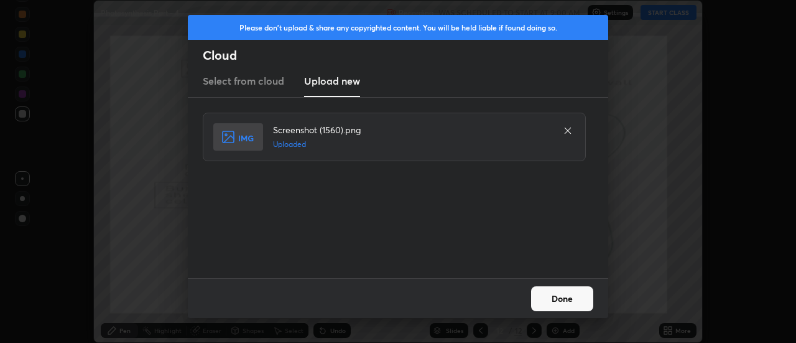
click at [560, 300] on button "Done" at bounding box center [562, 298] width 62 height 25
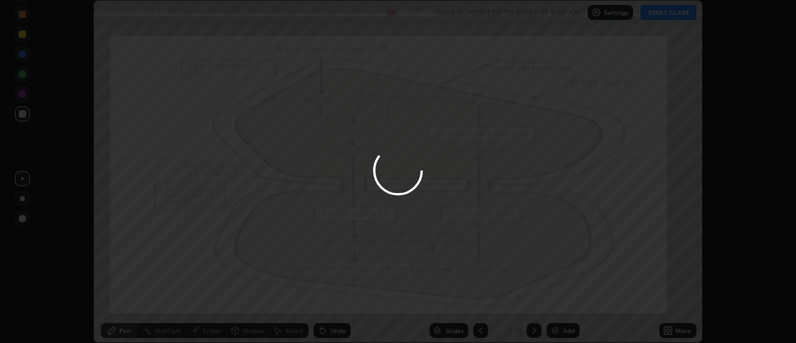
click at [560, 300] on div at bounding box center [398, 171] width 796 height 343
click at [674, 328] on div "More" at bounding box center [677, 330] width 37 height 15
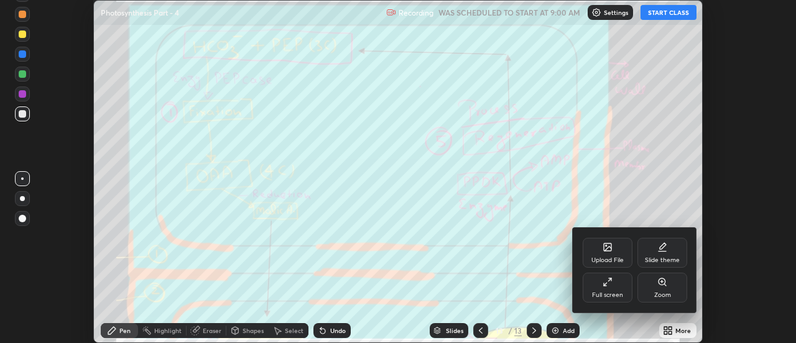
click at [609, 248] on icon at bounding box center [607, 248] width 7 height 4
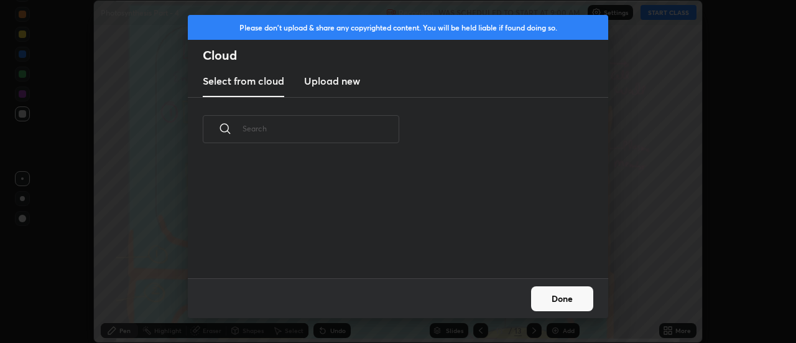
click at [335, 85] on h3 "Upload new" at bounding box center [332, 80] width 56 height 15
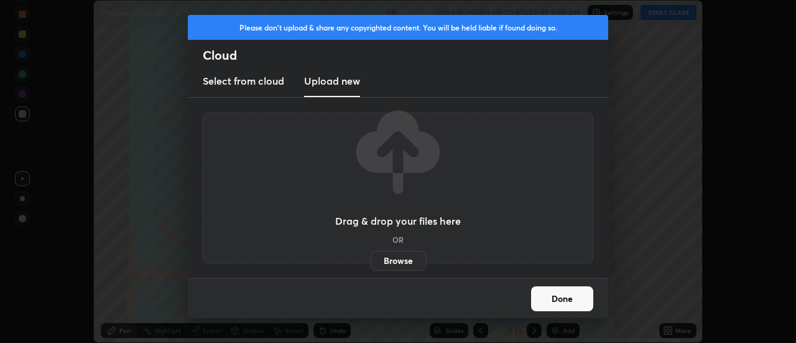
click at [402, 260] on label "Browse" at bounding box center [398, 261] width 55 height 20
click at [371, 260] on input "Browse" at bounding box center [371, 261] width 0 height 20
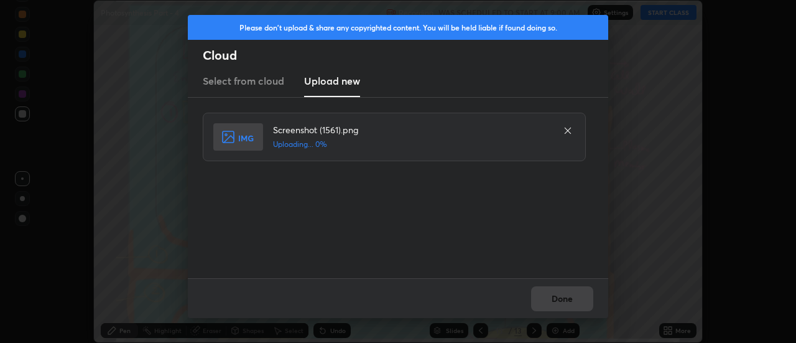
click at [566, 303] on div "Done" at bounding box center [398, 298] width 420 height 40
click at [564, 302] on div "Done" at bounding box center [398, 298] width 420 height 40
click at [561, 300] on div "Done" at bounding box center [398, 298] width 420 height 40
click at [561, 300] on button "Done" at bounding box center [562, 298] width 62 height 25
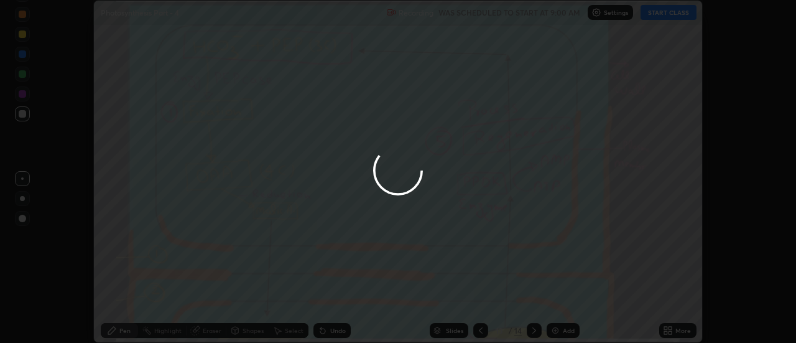
click at [561, 300] on button "Done" at bounding box center [562, 298] width 62 height 25
click at [559, 298] on div at bounding box center [398, 171] width 796 height 343
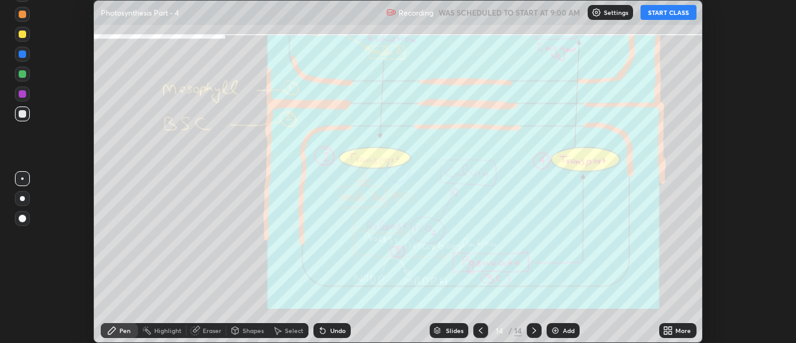
click at [678, 329] on div "More" at bounding box center [683, 330] width 16 height 6
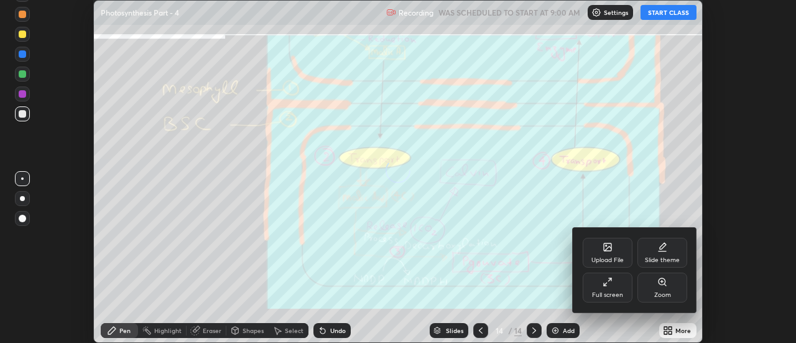
click at [616, 252] on div "Upload File" at bounding box center [608, 252] width 50 height 30
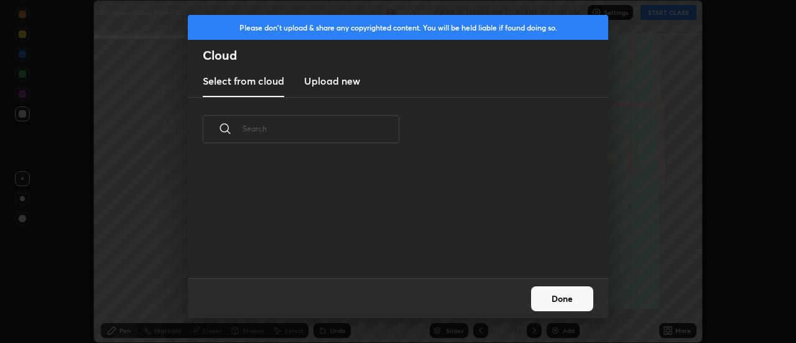
click at [338, 83] on h3 "Upload new" at bounding box center [332, 80] width 56 height 15
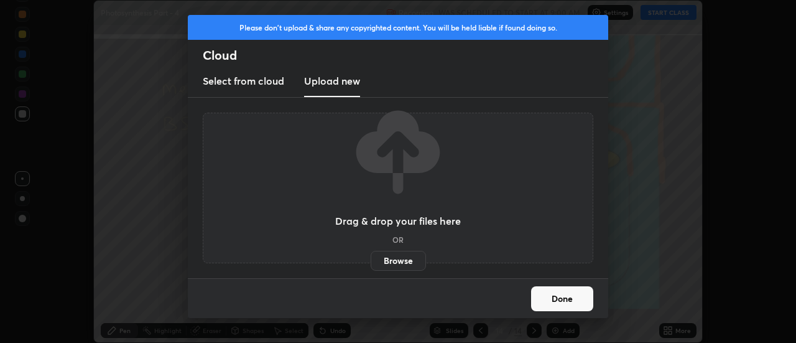
click at [400, 260] on label "Browse" at bounding box center [398, 261] width 55 height 20
click at [371, 260] on input "Browse" at bounding box center [371, 261] width 0 height 20
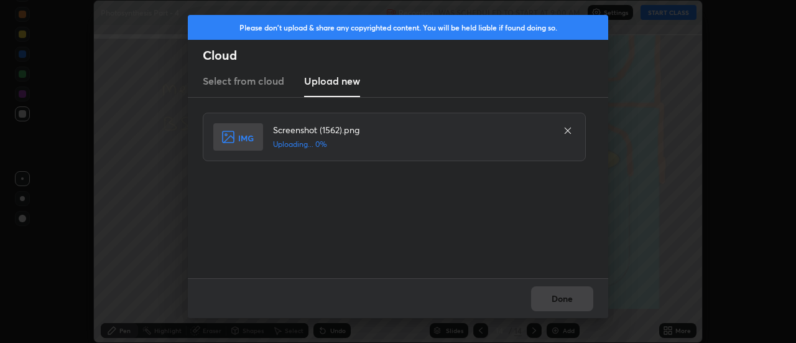
click at [571, 298] on div "Done" at bounding box center [398, 298] width 420 height 40
click at [568, 298] on div "Done" at bounding box center [398, 298] width 420 height 40
click at [565, 300] on div "Done" at bounding box center [398, 298] width 420 height 40
click at [564, 300] on div "Done" at bounding box center [398, 298] width 420 height 40
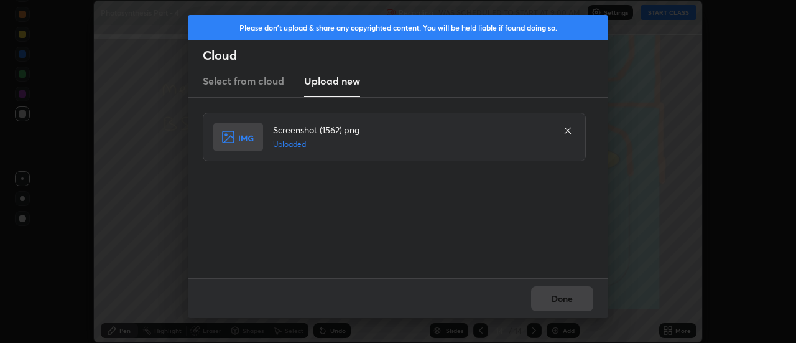
click at [567, 300] on div "Done" at bounding box center [398, 298] width 420 height 40
click at [567, 300] on button "Done" at bounding box center [562, 298] width 62 height 25
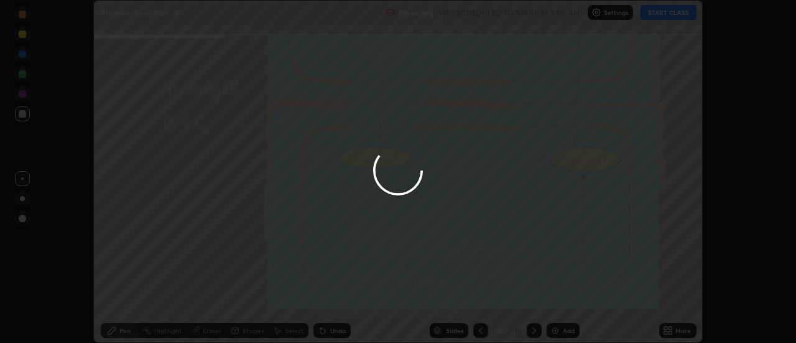
click at [567, 300] on button "Done" at bounding box center [562, 298] width 62 height 25
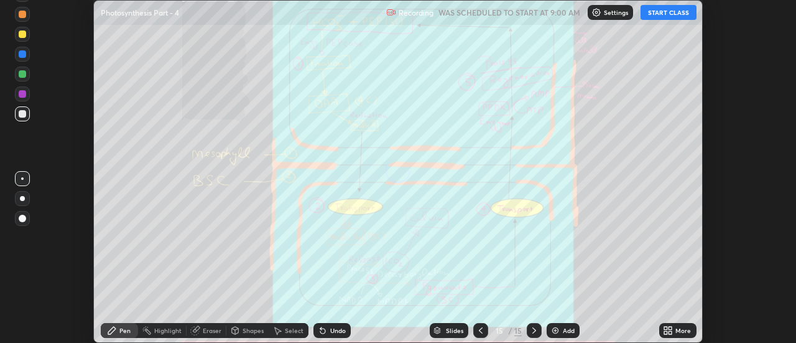
click at [677, 333] on div "More" at bounding box center [683, 330] width 16 height 6
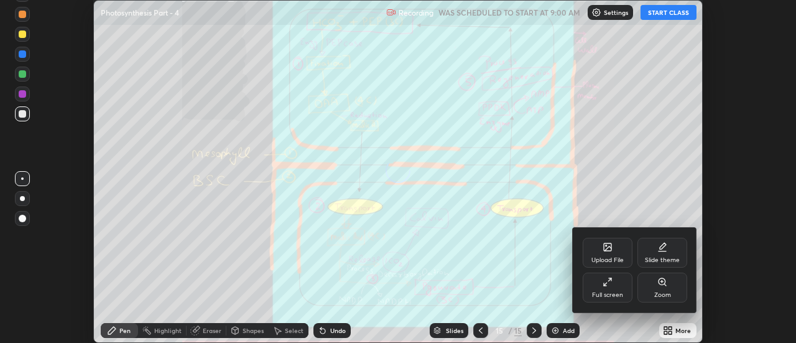
click at [613, 247] on div "Upload File" at bounding box center [608, 252] width 50 height 30
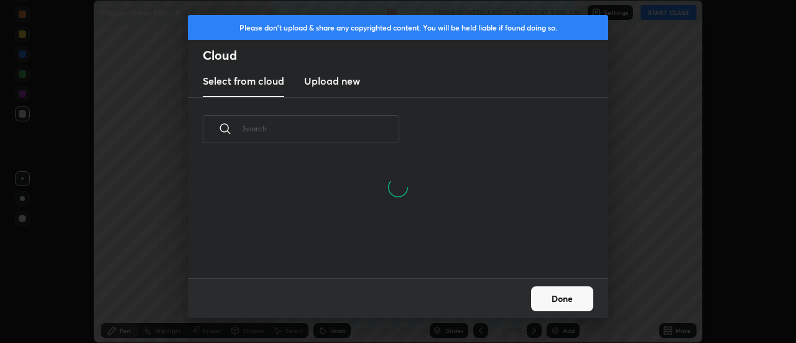
click at [333, 83] on h3 "Upload new" at bounding box center [332, 80] width 56 height 15
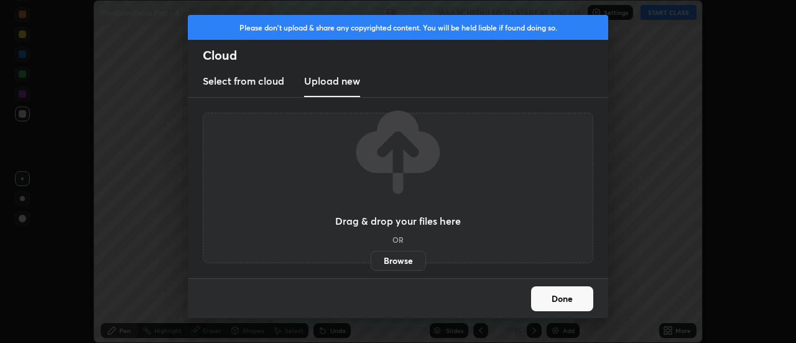
click at [402, 262] on label "Browse" at bounding box center [398, 261] width 55 height 20
click at [371, 262] on input "Browse" at bounding box center [371, 261] width 0 height 20
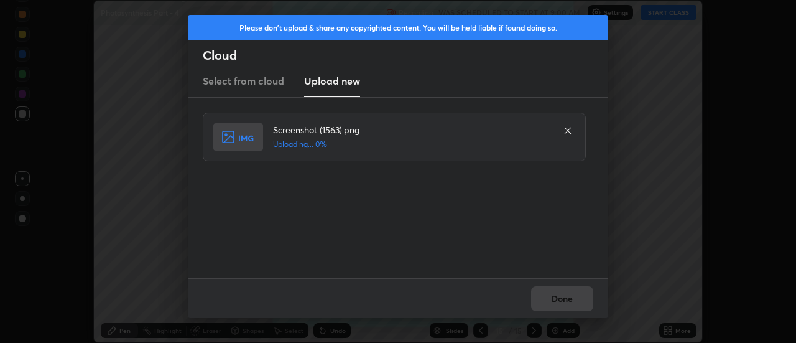
click at [566, 302] on div "Done" at bounding box center [398, 298] width 420 height 40
click at [563, 301] on div "Done" at bounding box center [398, 298] width 420 height 40
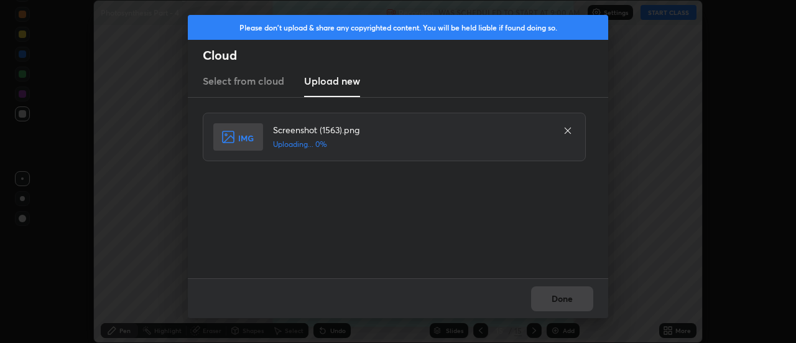
click at [563, 298] on div "Done" at bounding box center [398, 298] width 420 height 40
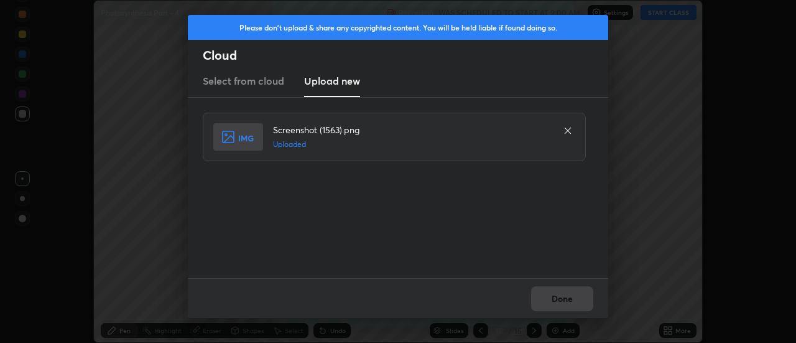
click at [561, 296] on div "Done" at bounding box center [398, 298] width 420 height 40
click at [561, 296] on button "Done" at bounding box center [562, 298] width 62 height 25
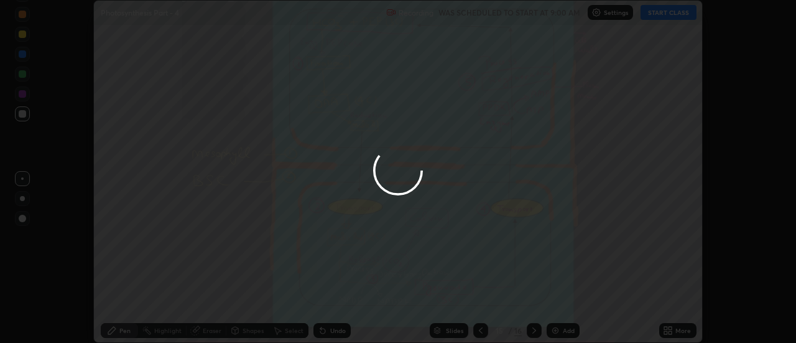
click at [560, 300] on button "Done" at bounding box center [562, 298] width 62 height 25
click at [560, 300] on div at bounding box center [398, 171] width 796 height 343
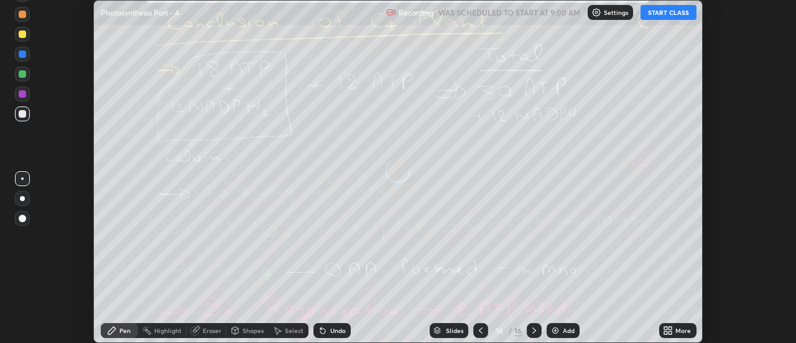
click at [672, 331] on icon at bounding box center [670, 332] width 3 height 3
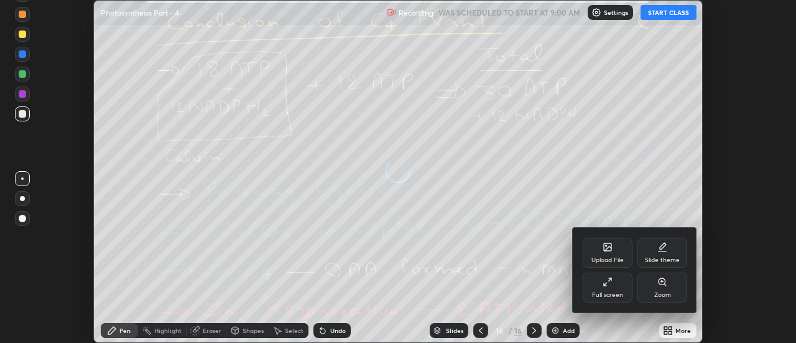
click at [612, 247] on div "Upload File" at bounding box center [608, 252] width 50 height 30
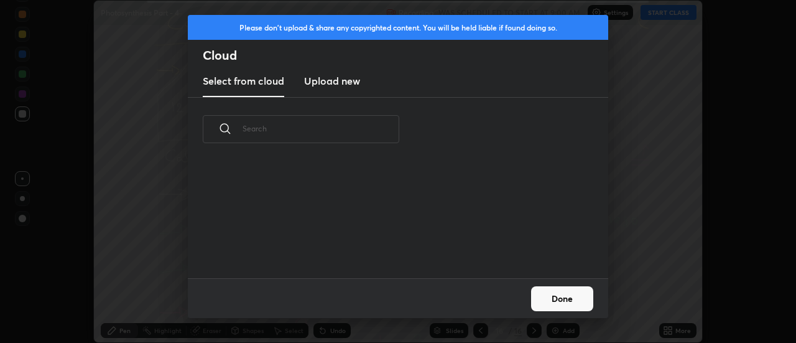
click at [331, 85] on h3 "Upload new" at bounding box center [332, 80] width 56 height 15
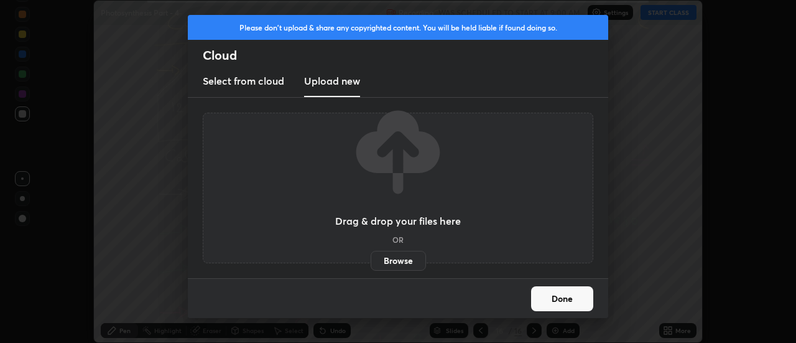
click at [406, 264] on label "Browse" at bounding box center [398, 261] width 55 height 20
click at [371, 264] on input "Browse" at bounding box center [371, 261] width 0 height 20
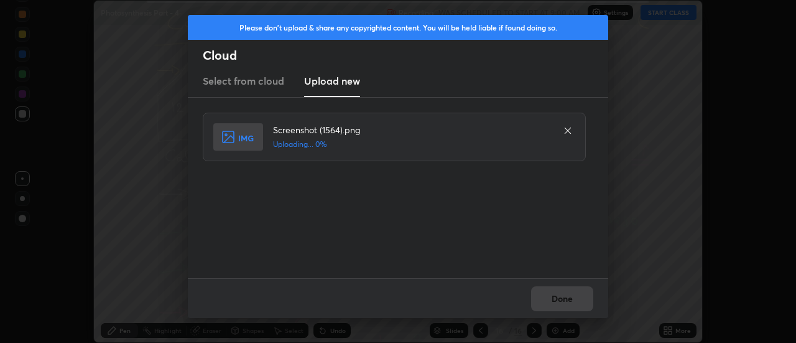
click at [569, 302] on div "Done" at bounding box center [398, 298] width 420 height 40
click at [567, 303] on div "Done" at bounding box center [398, 298] width 420 height 40
click at [564, 300] on div "Done" at bounding box center [398, 298] width 420 height 40
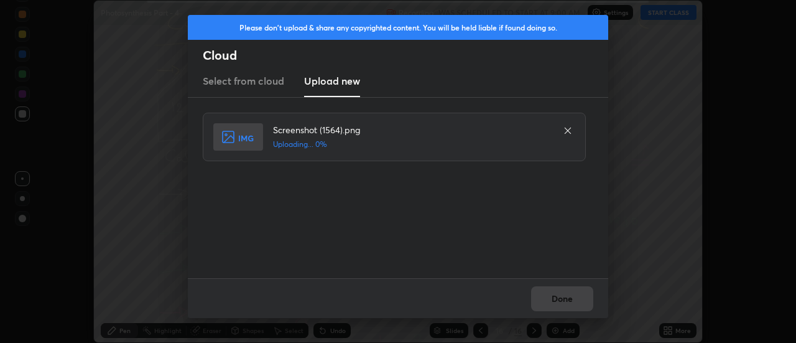
click at [563, 302] on div "Done" at bounding box center [398, 298] width 420 height 40
click at [562, 305] on div "Done" at bounding box center [398, 298] width 420 height 40
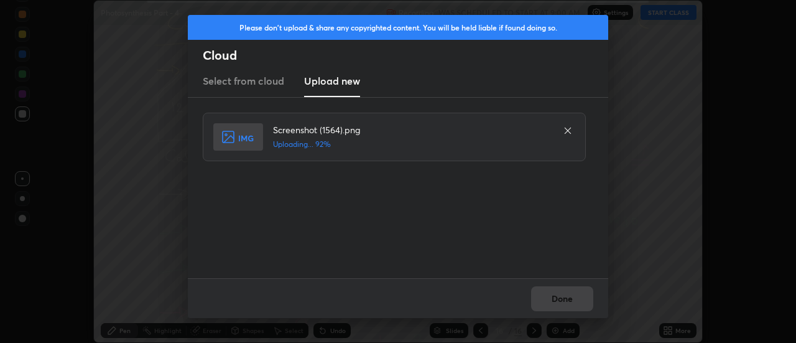
click at [562, 305] on button "Done" at bounding box center [562, 298] width 62 height 25
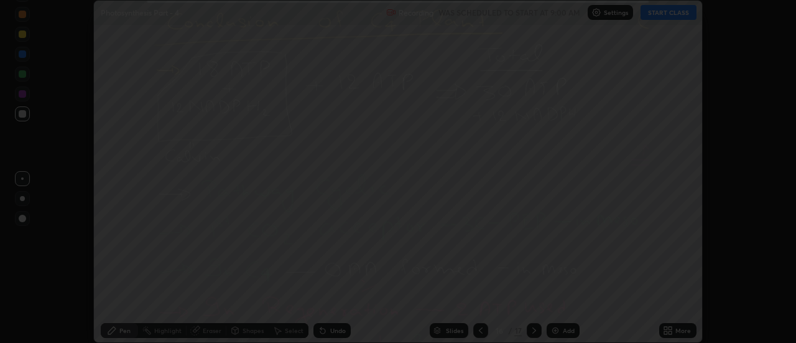
click at [562, 305] on button "Done" at bounding box center [562, 298] width 62 height 25
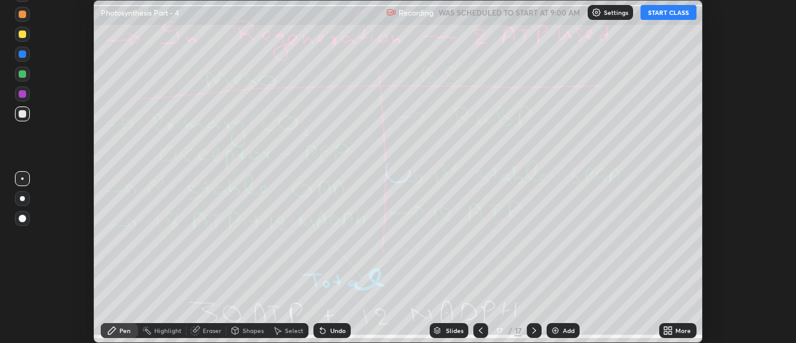
click at [670, 332] on icon at bounding box center [670, 332] width 3 height 3
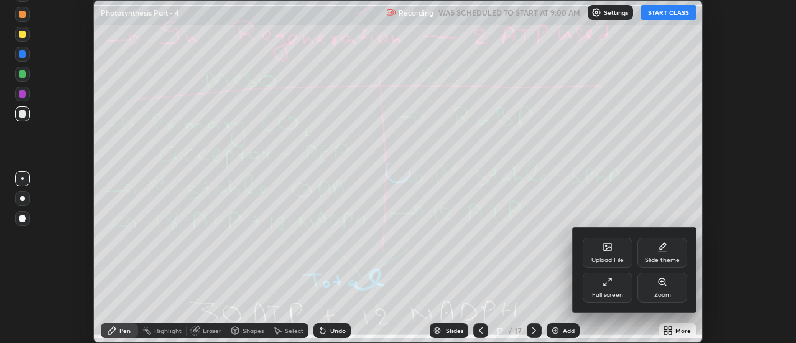
click at [612, 249] on div "Upload File" at bounding box center [608, 252] width 50 height 30
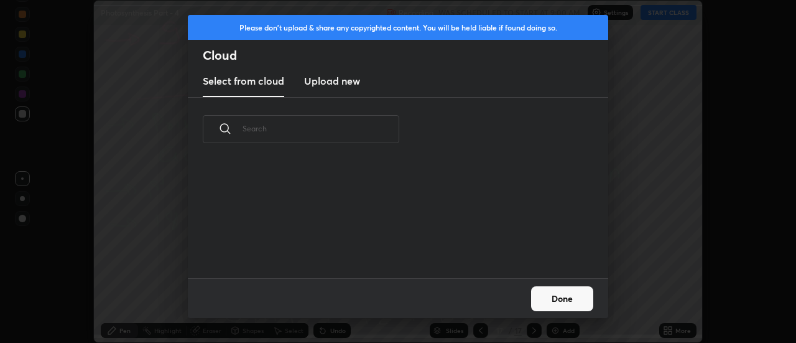
click at [329, 81] on h3 "Upload new" at bounding box center [332, 80] width 56 height 15
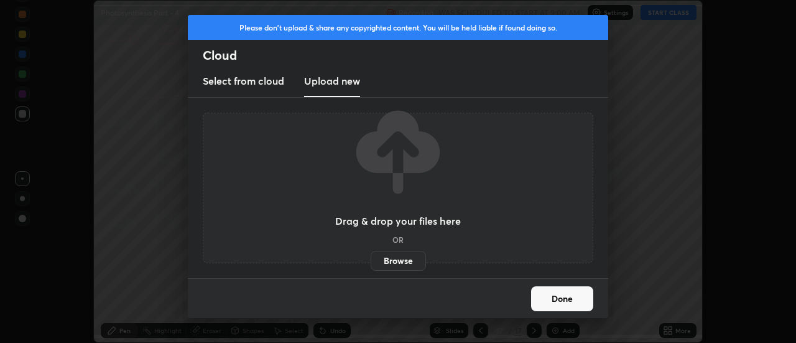
click at [398, 264] on label "Browse" at bounding box center [398, 261] width 55 height 20
click at [371, 264] on input "Browse" at bounding box center [371, 261] width 0 height 20
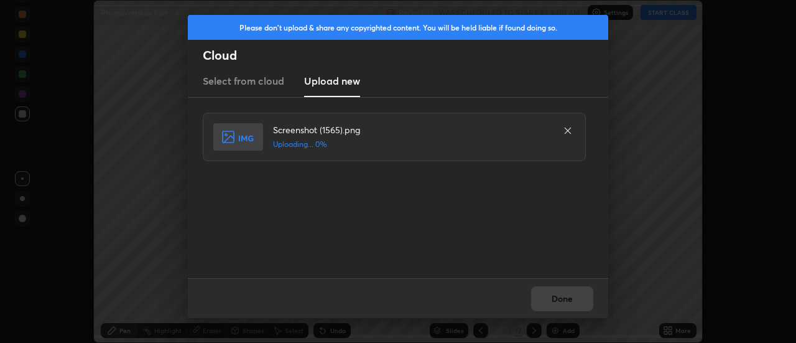
click at [571, 298] on div "Done" at bounding box center [398, 298] width 420 height 40
click at [568, 300] on div "Done" at bounding box center [398, 298] width 420 height 40
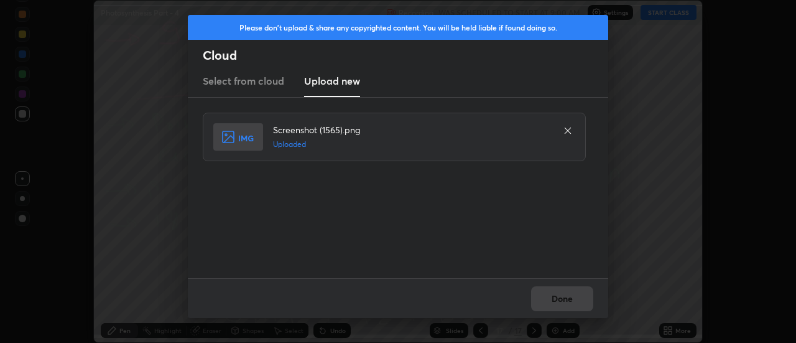
click at [568, 300] on button "Done" at bounding box center [562, 298] width 62 height 25
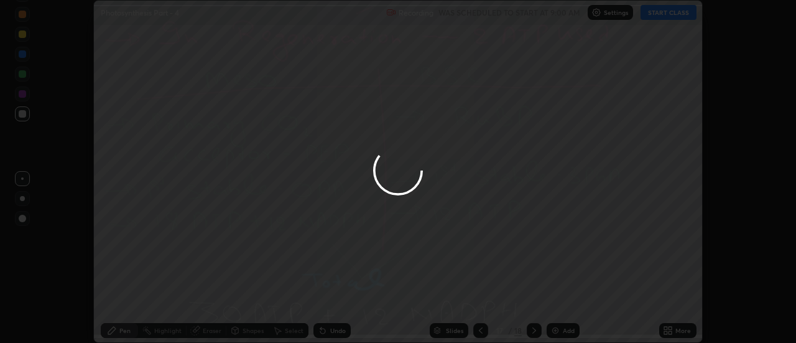
click at [564, 300] on button "Done" at bounding box center [562, 298] width 62 height 25
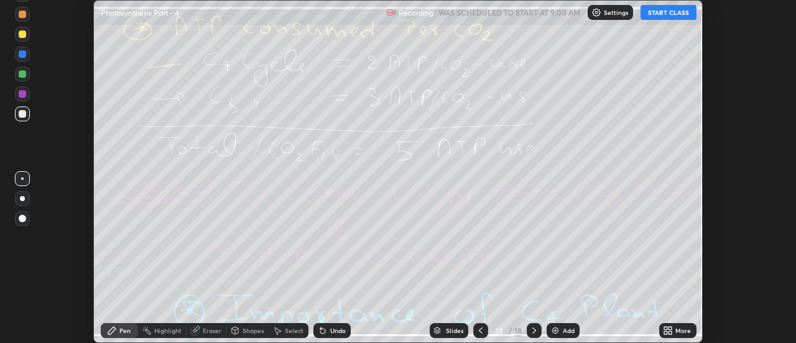
click at [675, 328] on div "More" at bounding box center [677, 330] width 37 height 15
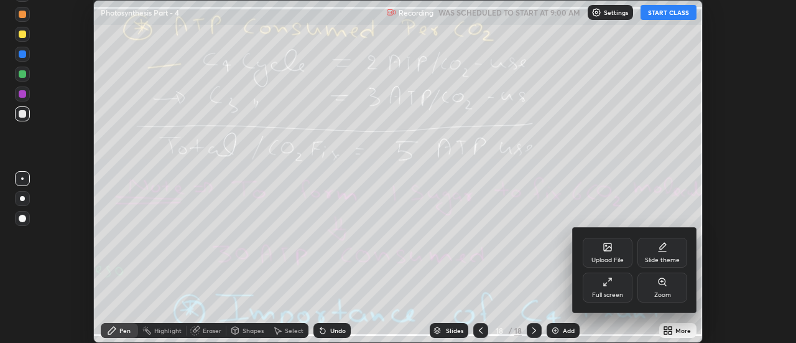
click at [620, 246] on div "Upload File" at bounding box center [608, 252] width 50 height 30
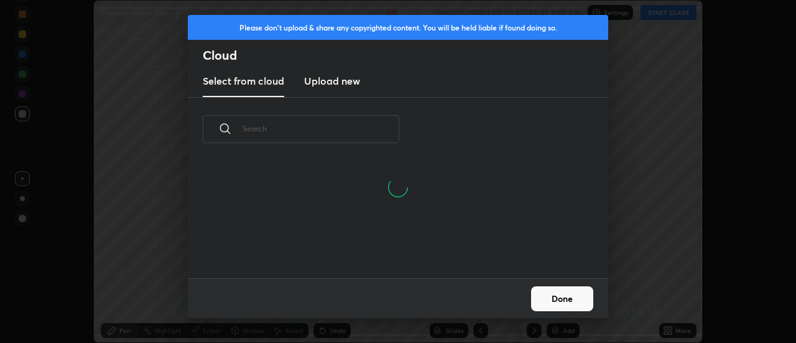
click at [338, 80] on h3 "Upload new" at bounding box center [332, 80] width 56 height 15
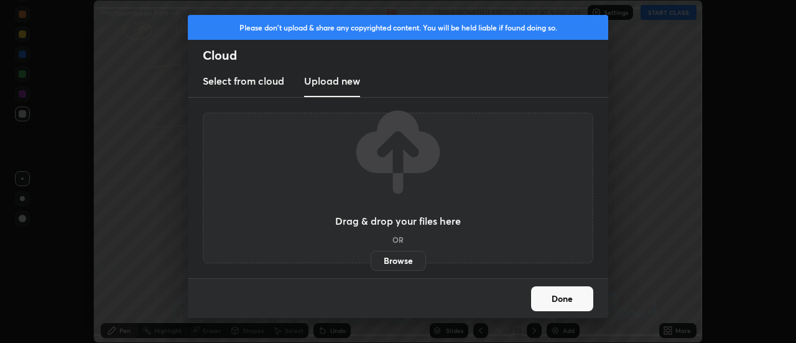
click at [400, 259] on label "Browse" at bounding box center [398, 261] width 55 height 20
click at [371, 259] on input "Browse" at bounding box center [371, 261] width 0 height 20
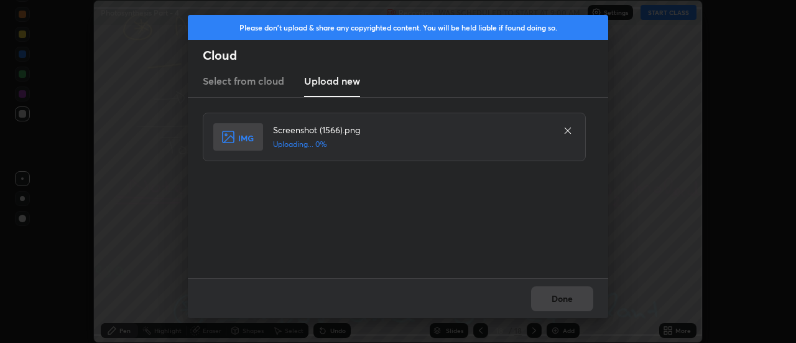
click at [573, 300] on div "Done" at bounding box center [398, 298] width 420 height 40
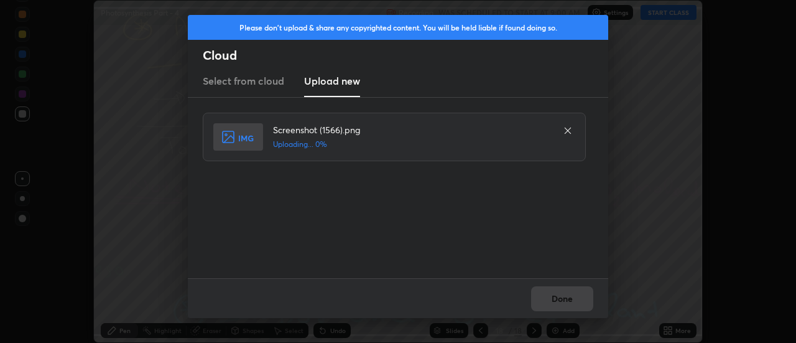
click at [568, 300] on div "Done" at bounding box center [398, 298] width 420 height 40
click at [567, 303] on div "Done" at bounding box center [398, 298] width 420 height 40
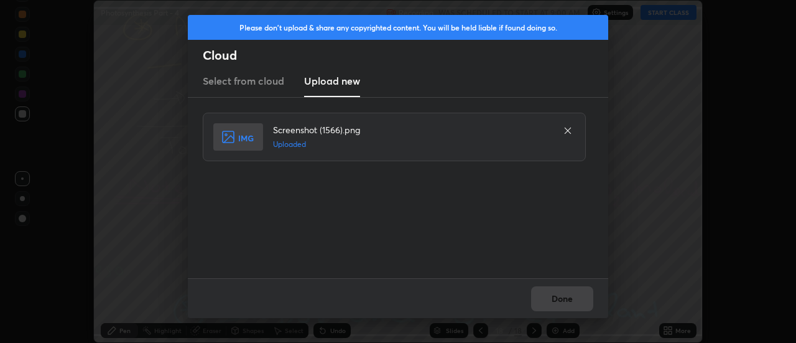
click at [563, 305] on button "Done" at bounding box center [562, 298] width 62 height 25
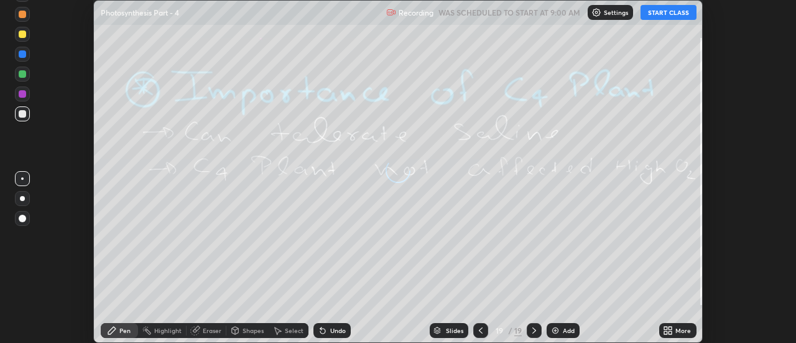
click at [671, 327] on icon at bounding box center [670, 327] width 3 height 3
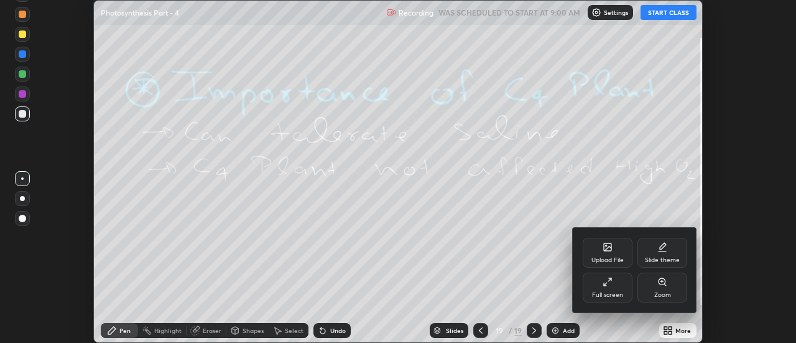
click at [617, 247] on div "Upload File" at bounding box center [608, 252] width 50 height 30
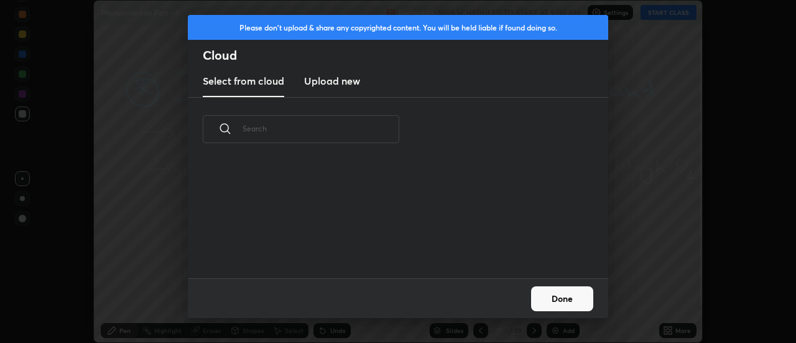
click at [334, 84] on h3 "Upload new" at bounding box center [332, 80] width 56 height 15
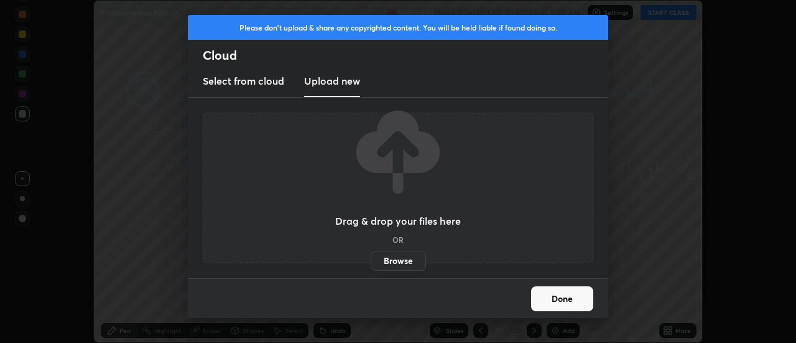
click at [405, 264] on label "Browse" at bounding box center [398, 261] width 55 height 20
click at [371, 264] on input "Browse" at bounding box center [371, 261] width 0 height 20
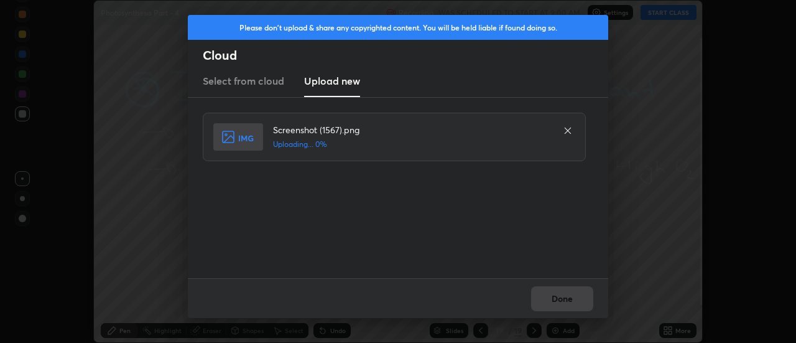
click at [572, 303] on div "Done" at bounding box center [398, 298] width 420 height 40
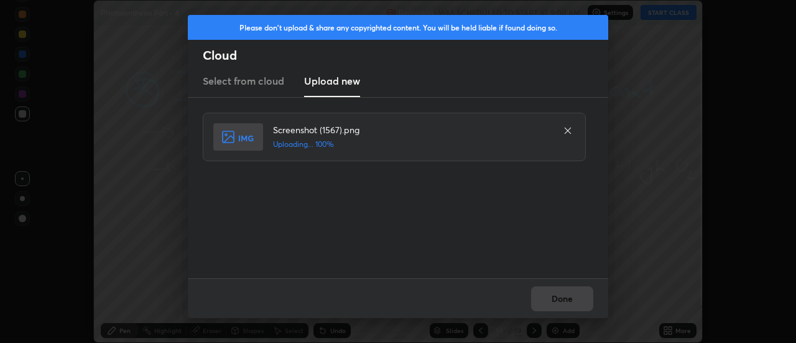
click at [567, 303] on button "Done" at bounding box center [562, 298] width 62 height 25
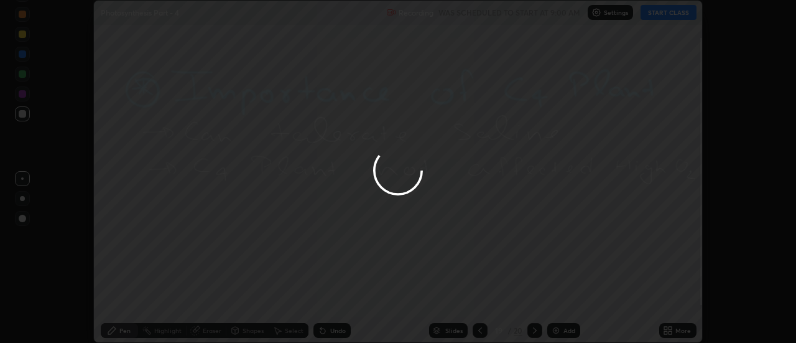
click at [567, 303] on button "Done" at bounding box center [562, 298] width 62 height 25
click at [563, 303] on div at bounding box center [398, 171] width 796 height 343
click at [559, 301] on div at bounding box center [398, 171] width 796 height 343
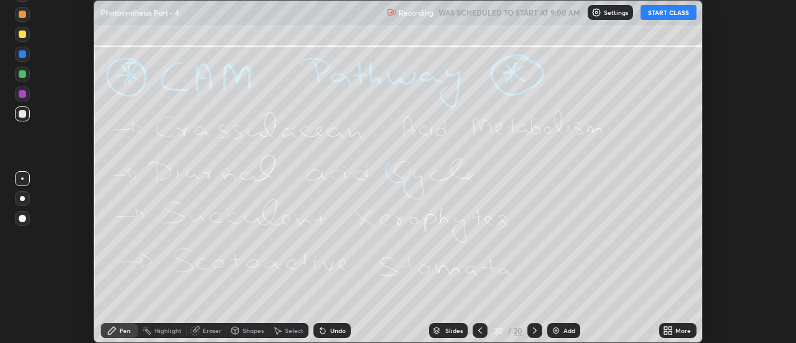
click at [673, 329] on div "More" at bounding box center [677, 330] width 37 height 15
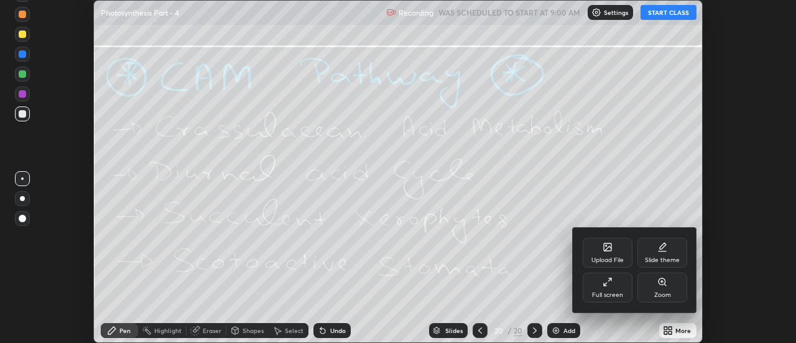
click at [614, 252] on div "Upload File" at bounding box center [608, 252] width 50 height 30
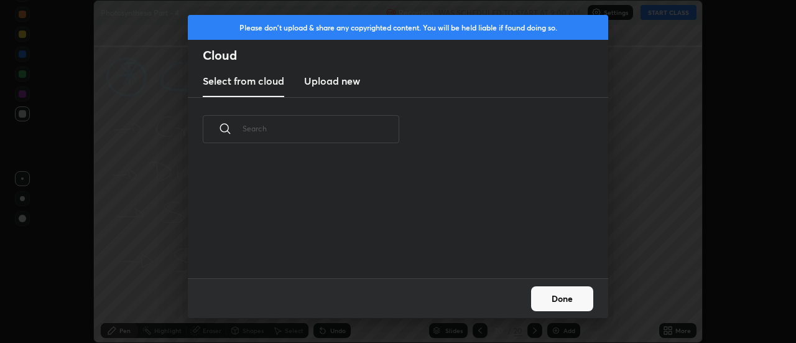
click at [329, 82] on h3 "Upload new" at bounding box center [332, 80] width 56 height 15
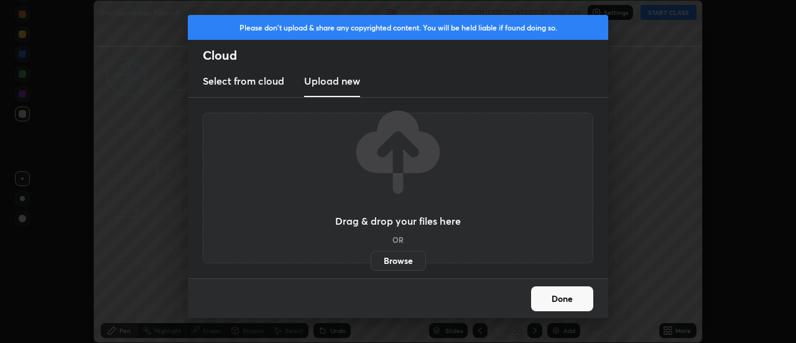
click at [402, 260] on label "Browse" at bounding box center [398, 261] width 55 height 20
click at [371, 260] on input "Browse" at bounding box center [371, 261] width 0 height 20
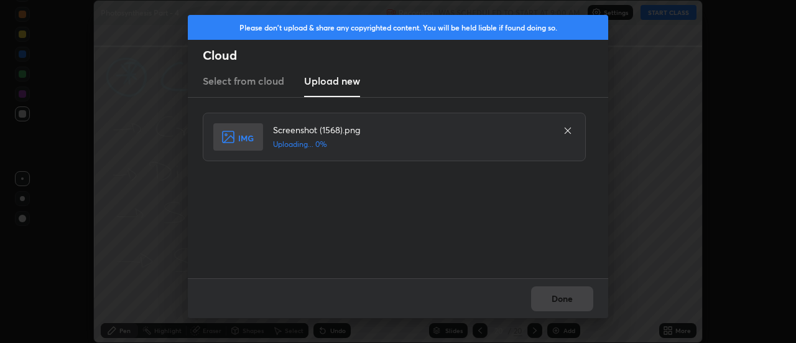
click at [571, 302] on div "Done" at bounding box center [398, 298] width 420 height 40
click at [568, 301] on div "Done" at bounding box center [398, 298] width 420 height 40
click at [563, 302] on div "Done" at bounding box center [398, 298] width 420 height 40
click at [560, 303] on button "Done" at bounding box center [562, 298] width 62 height 25
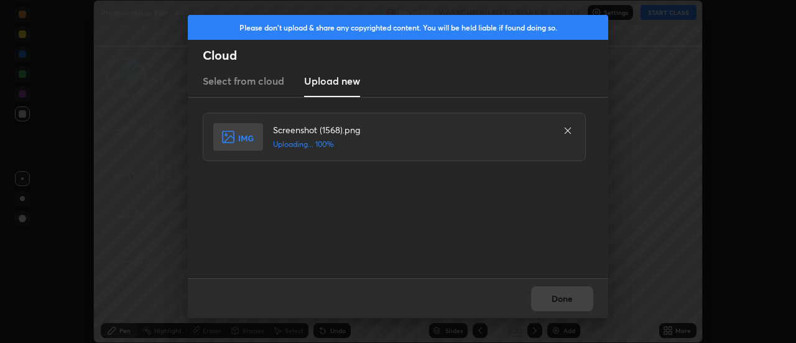
click at [558, 305] on button "Done" at bounding box center [562, 298] width 62 height 25
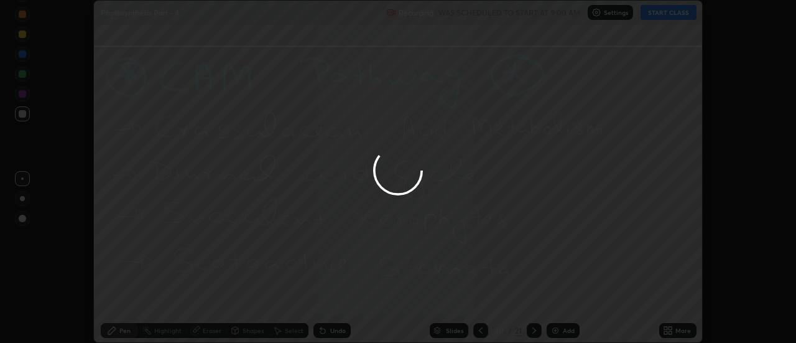
click at [558, 305] on button "Done" at bounding box center [562, 298] width 62 height 25
click at [556, 303] on div at bounding box center [398, 171] width 796 height 343
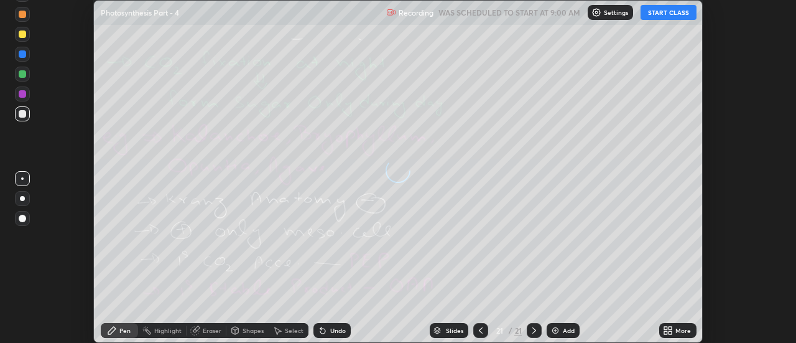
click at [480, 330] on icon at bounding box center [481, 330] width 10 height 10
click at [478, 329] on icon at bounding box center [481, 330] width 10 height 10
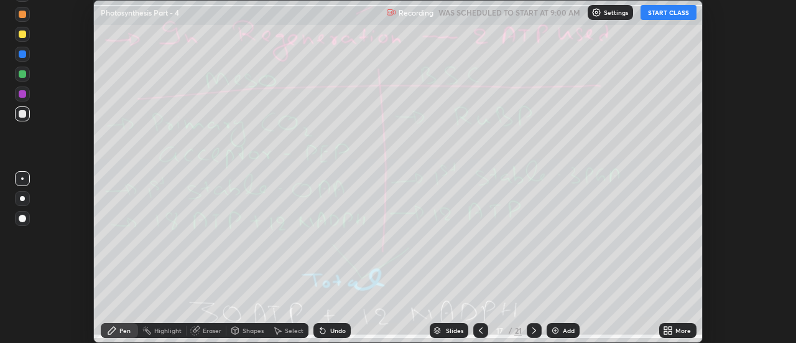
click at [478, 329] on icon at bounding box center [481, 330] width 10 height 10
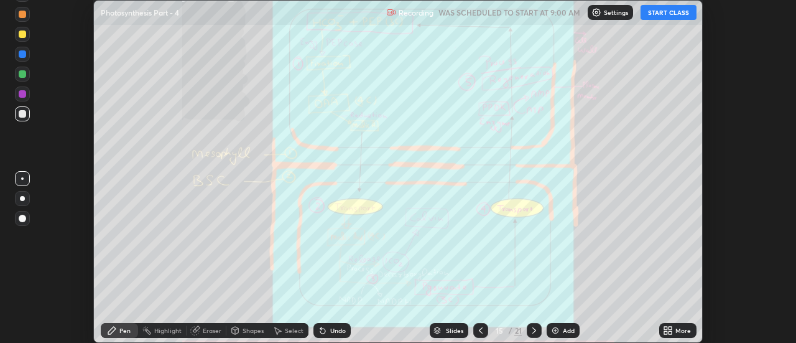
click at [478, 329] on icon at bounding box center [481, 330] width 10 height 10
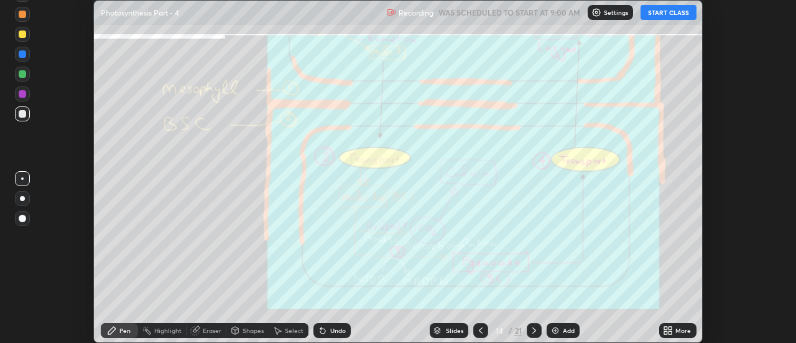
click at [478, 329] on icon at bounding box center [481, 330] width 10 height 10
click at [480, 330] on icon at bounding box center [481, 330] width 10 height 10
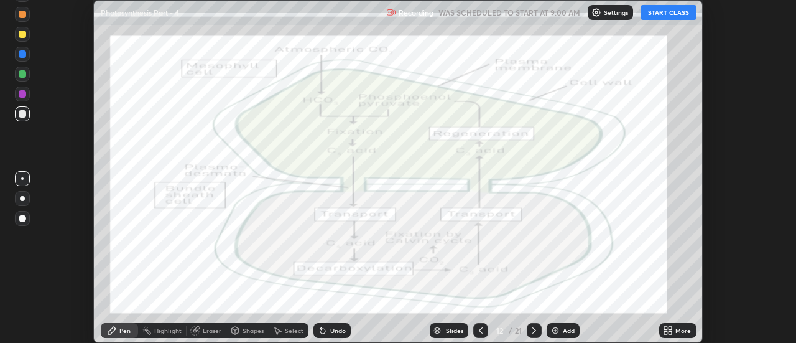
click at [478, 331] on icon at bounding box center [481, 330] width 10 height 10
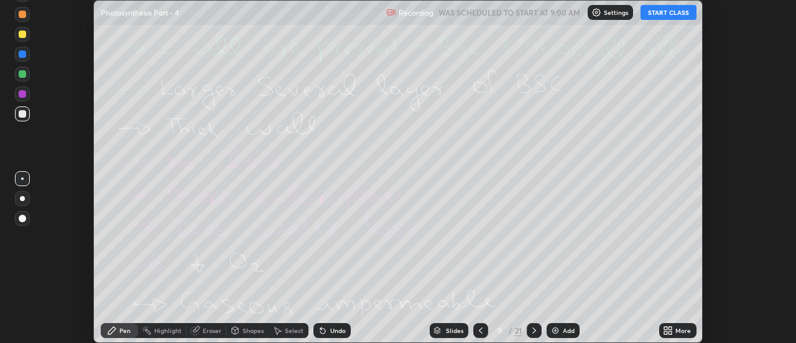
click at [480, 330] on icon at bounding box center [481, 330] width 10 height 10
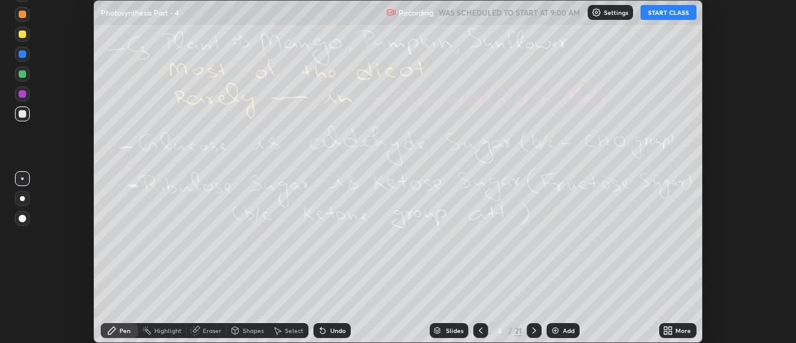
click at [480, 330] on icon at bounding box center [481, 330] width 10 height 10
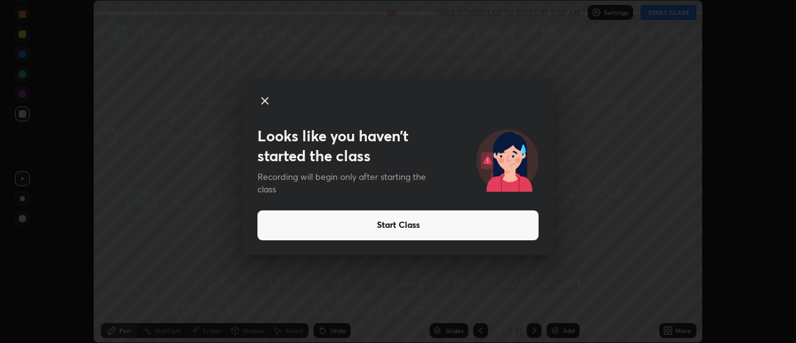
click at [475, 334] on div "Looks like you haven’t started the class Recording will begin only after starti…" at bounding box center [398, 171] width 796 height 343
click at [474, 330] on div "Looks like you haven’t started the class Recording will begin only after starti…" at bounding box center [398, 171] width 796 height 343
click at [265, 99] on icon at bounding box center [264, 100] width 15 height 15
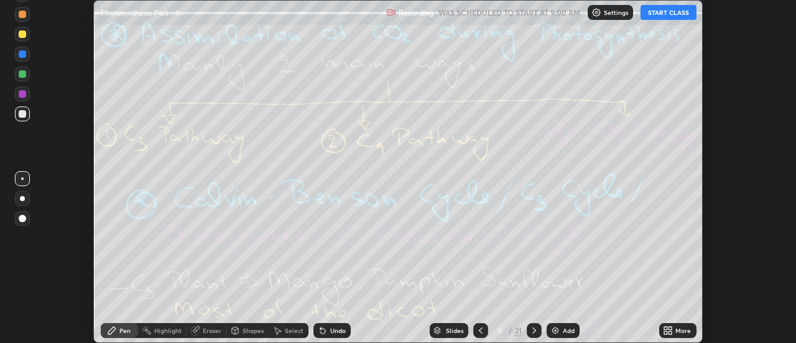
click at [476, 326] on icon at bounding box center [481, 330] width 10 height 10
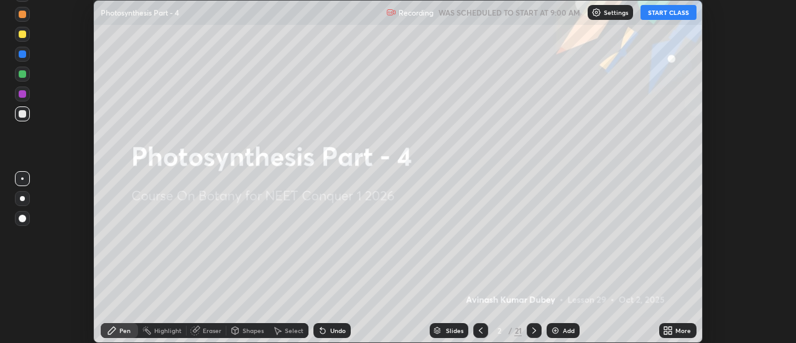
click at [675, 329] on div "More" at bounding box center [677, 330] width 37 height 15
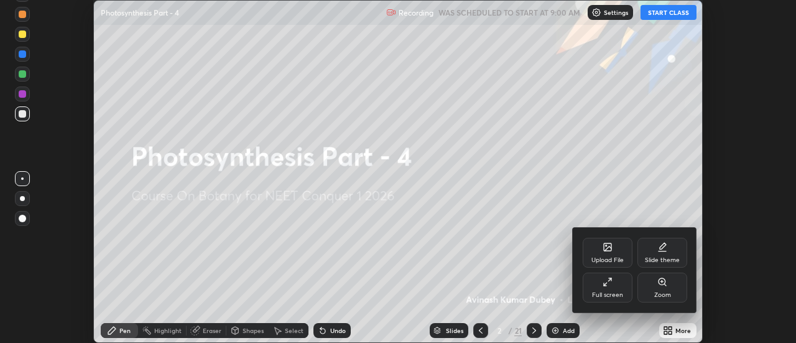
click at [612, 282] on div "Full screen" at bounding box center [608, 287] width 50 height 30
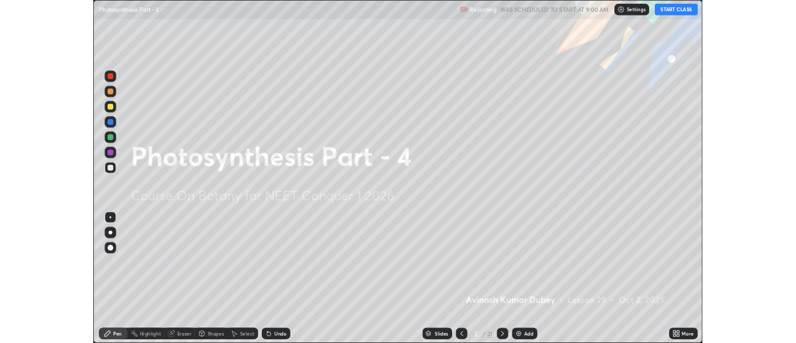
scroll to position [448, 796]
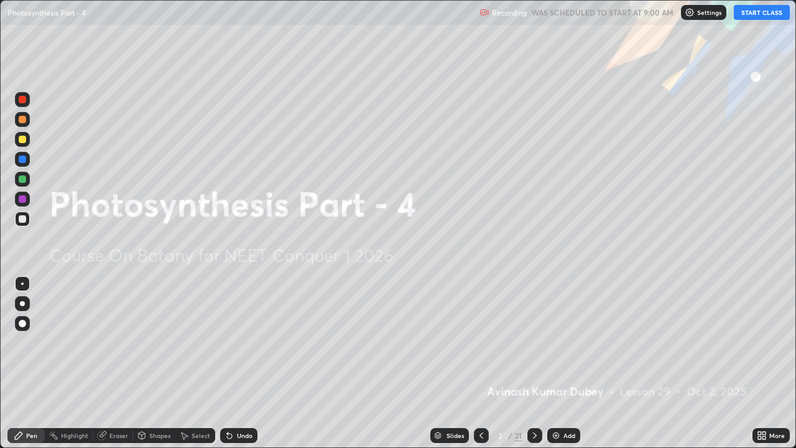
click at [760, 15] on button "START CLASS" at bounding box center [762, 12] width 56 height 15
click at [564, 342] on div "Add" at bounding box center [569, 435] width 12 height 6
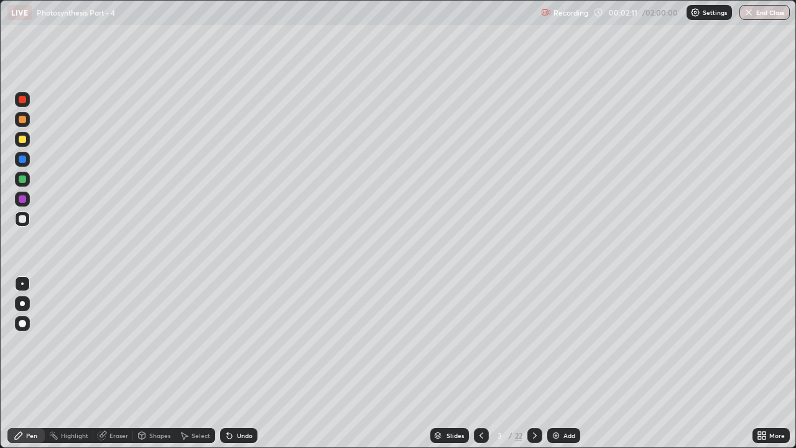
click at [23, 200] on div at bounding box center [22, 198] width 7 height 7
click at [104, 342] on icon at bounding box center [102, 434] width 7 height 6
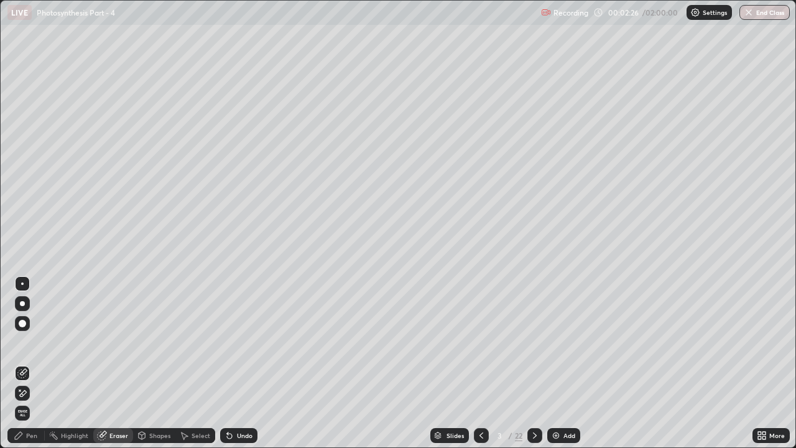
click at [22, 342] on span "Erase all" at bounding box center [23, 412] width 14 height 7
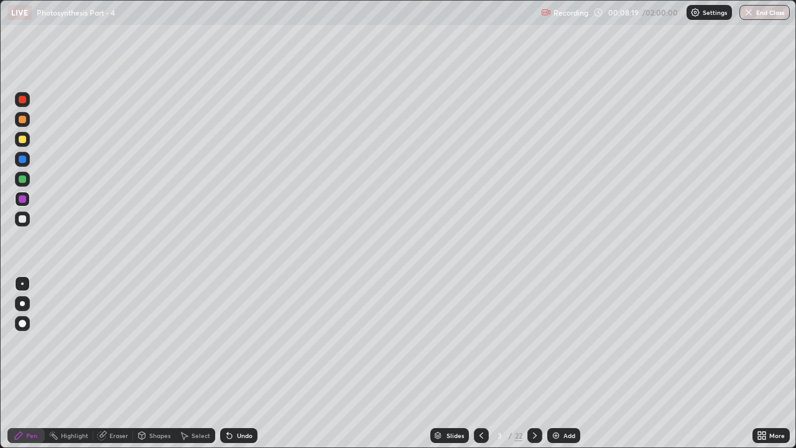
click at [556, 342] on img at bounding box center [556, 435] width 10 height 10
click at [22, 325] on div at bounding box center [22, 323] width 7 height 7
click at [22, 101] on div at bounding box center [22, 99] width 7 height 7
click at [28, 218] on div at bounding box center [22, 218] width 15 height 15
click at [22, 182] on div at bounding box center [22, 178] width 7 height 7
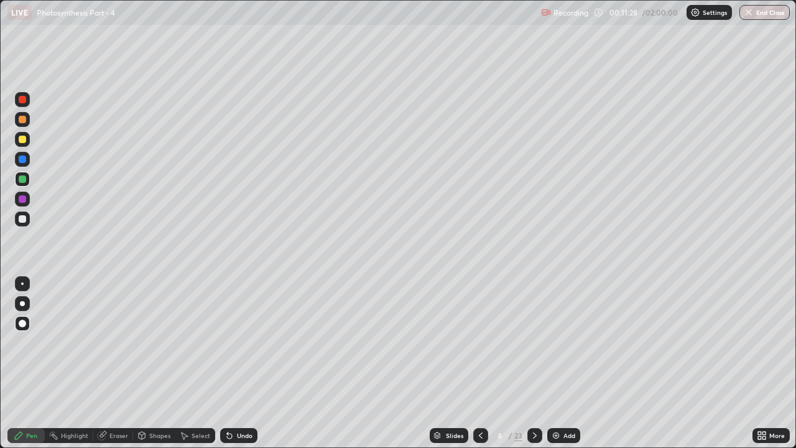
click at [22, 158] on div at bounding box center [22, 158] width 7 height 7
click at [23, 141] on div at bounding box center [22, 139] width 7 height 7
click at [119, 342] on div "Eraser" at bounding box center [118, 435] width 19 height 6
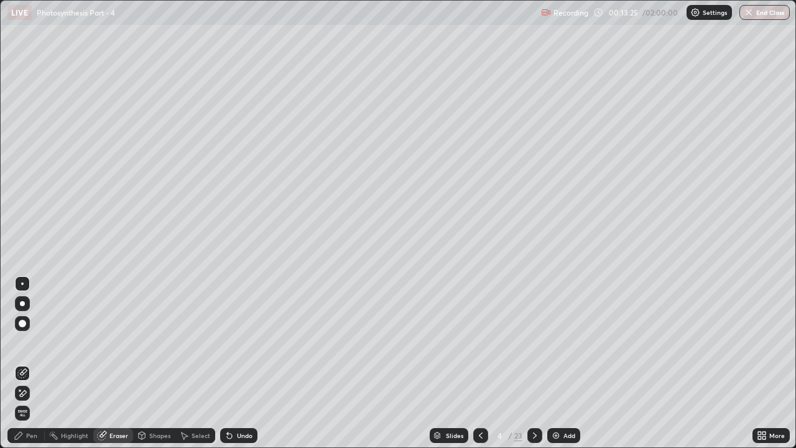
click at [22, 342] on span "Erase all" at bounding box center [23, 412] width 14 height 7
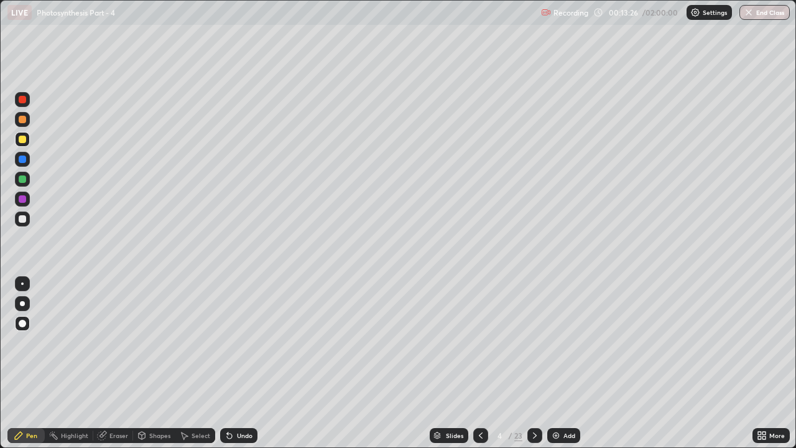
click at [534, 342] on icon at bounding box center [535, 435] width 10 height 10
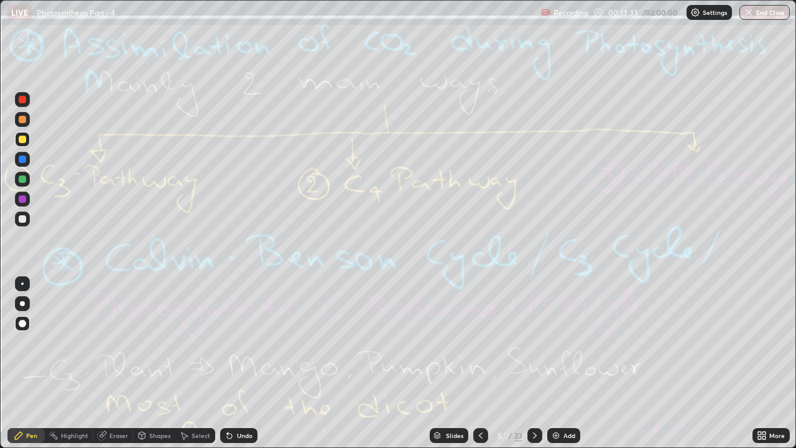
click at [533, 342] on icon at bounding box center [535, 435] width 10 height 10
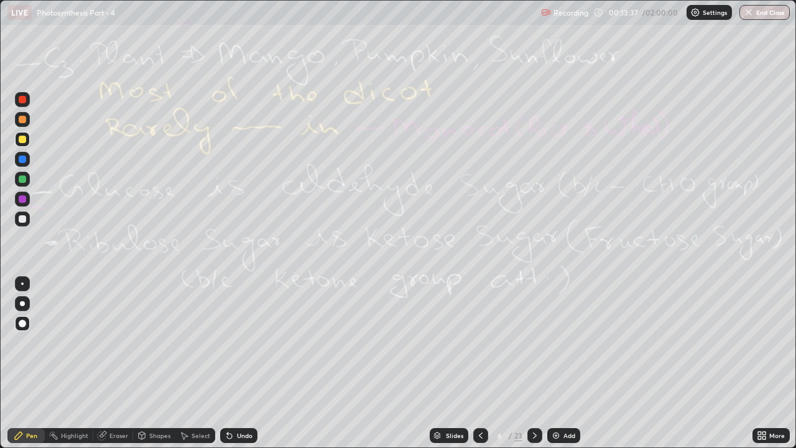
click at [535, 342] on icon at bounding box center [535, 435] width 10 height 10
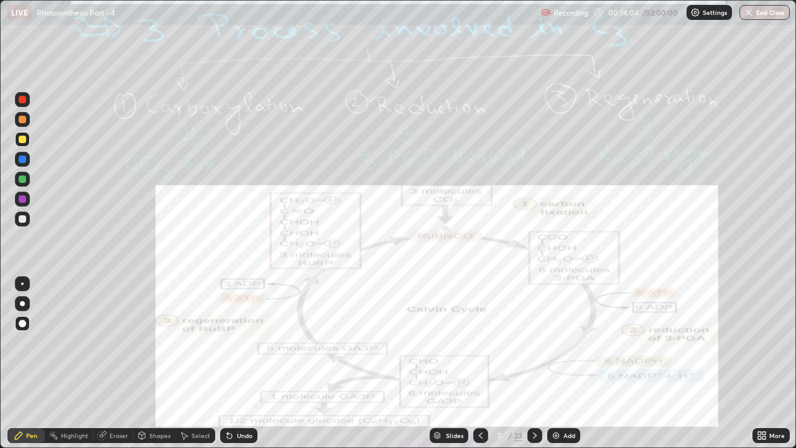
click at [117, 342] on div "Eraser" at bounding box center [118, 435] width 19 height 6
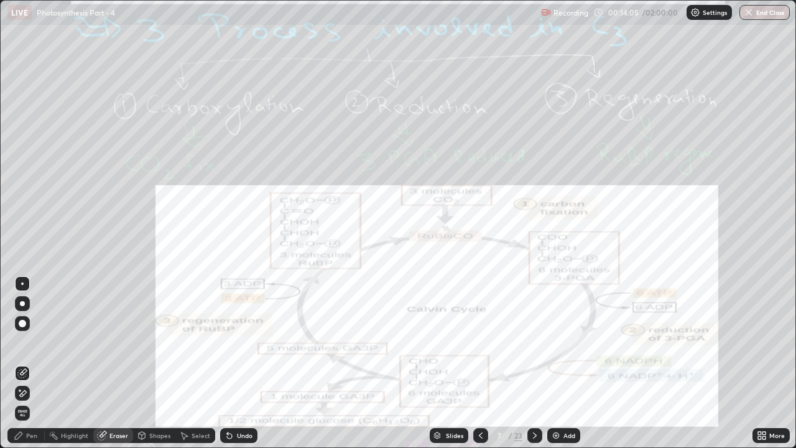
click at [22, 342] on span "Erase all" at bounding box center [23, 412] width 14 height 7
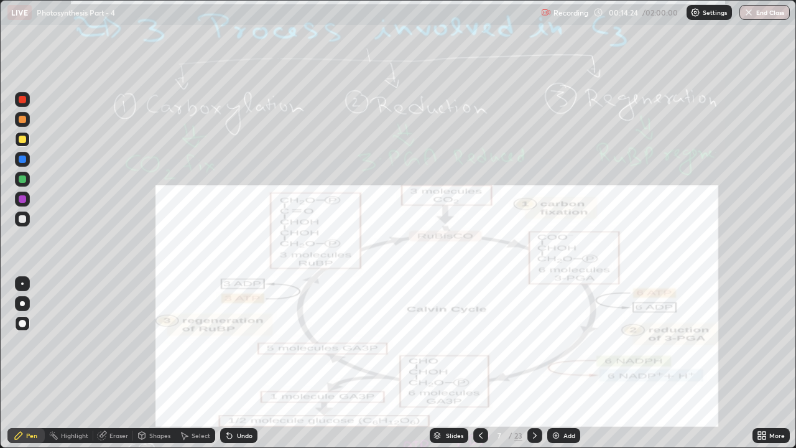
click at [109, 342] on div "Eraser" at bounding box center [118, 435] width 19 height 6
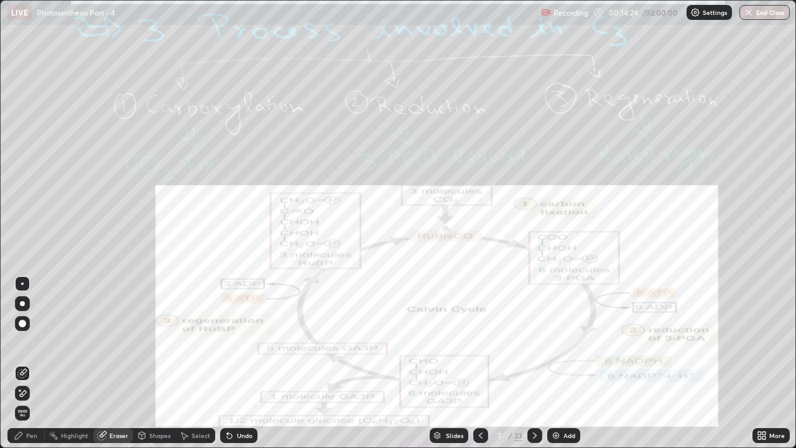
click at [23, 342] on span "Erase all" at bounding box center [23, 412] width 14 height 7
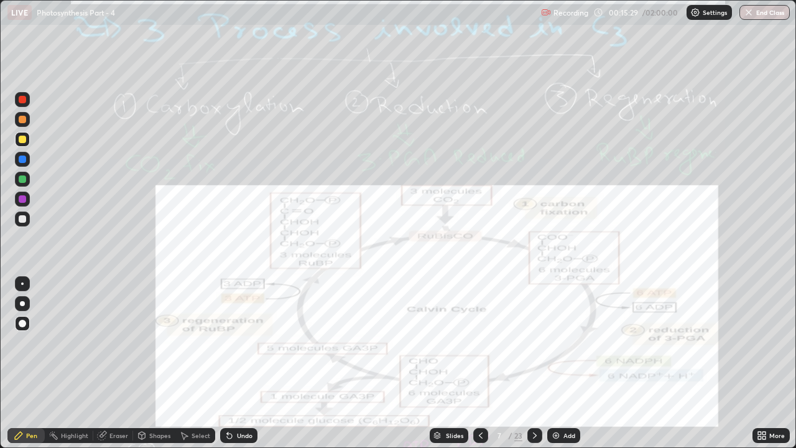
click at [113, 342] on div "Eraser" at bounding box center [118, 435] width 19 height 6
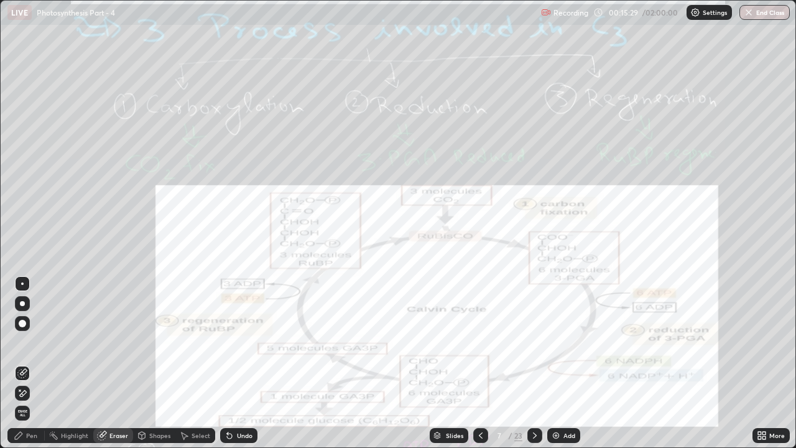
click at [19, 342] on span "Erase all" at bounding box center [23, 412] width 14 height 7
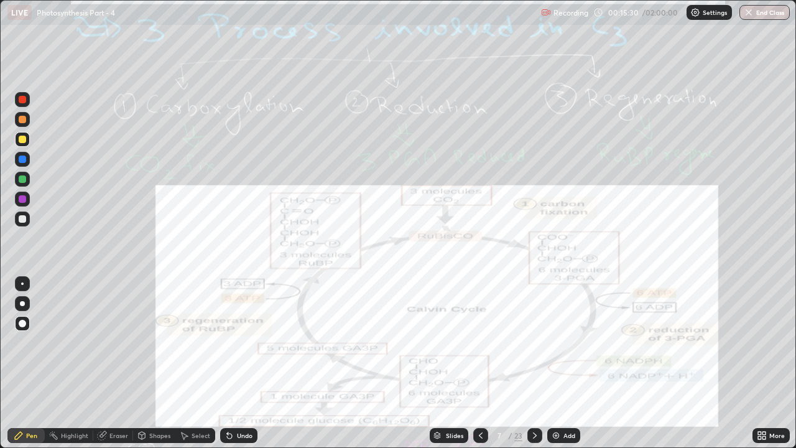
click at [533, 342] on icon at bounding box center [535, 435] width 10 height 10
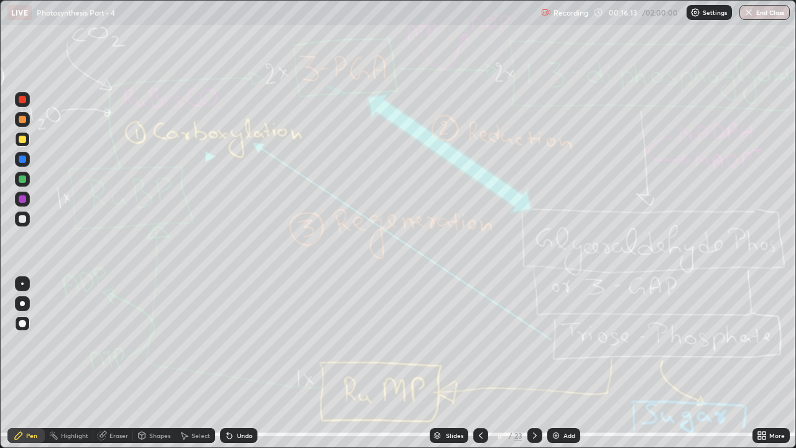
click at [110, 342] on div "Eraser" at bounding box center [118, 435] width 19 height 6
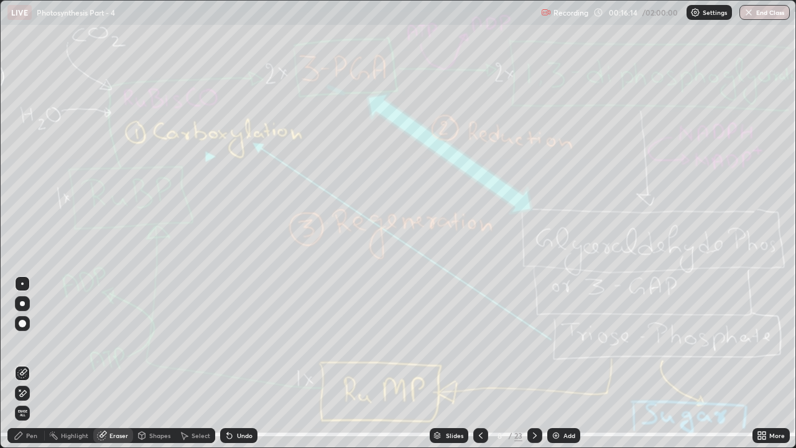
click at [22, 342] on span "Erase all" at bounding box center [23, 412] width 14 height 7
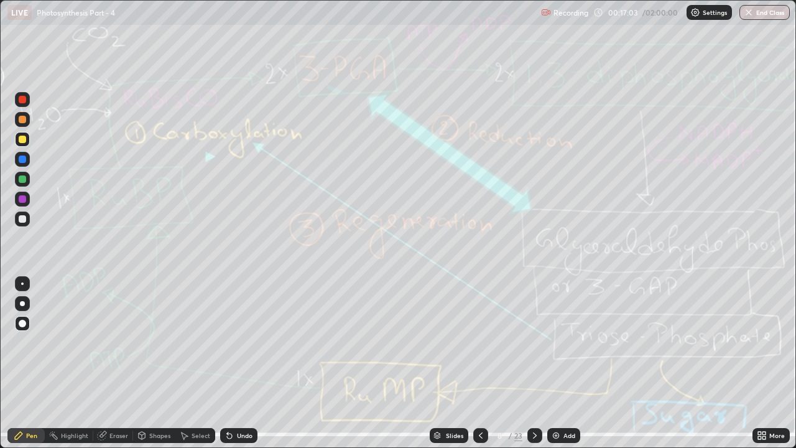
click at [117, 342] on div "Eraser" at bounding box center [118, 435] width 19 height 6
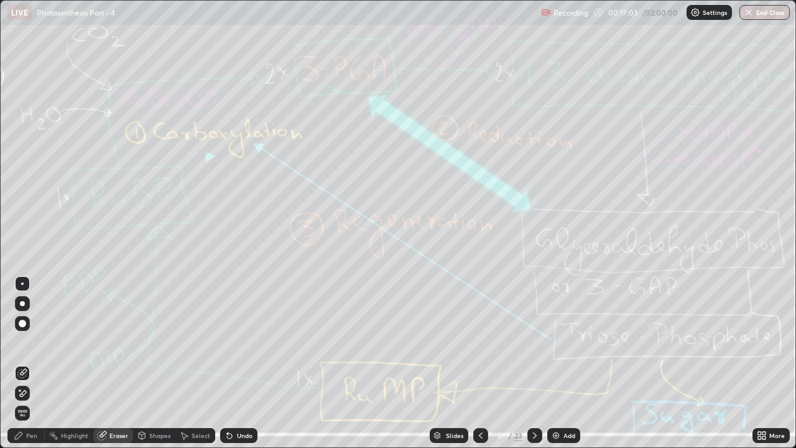
click at [22, 342] on span "Erase all" at bounding box center [23, 412] width 14 height 7
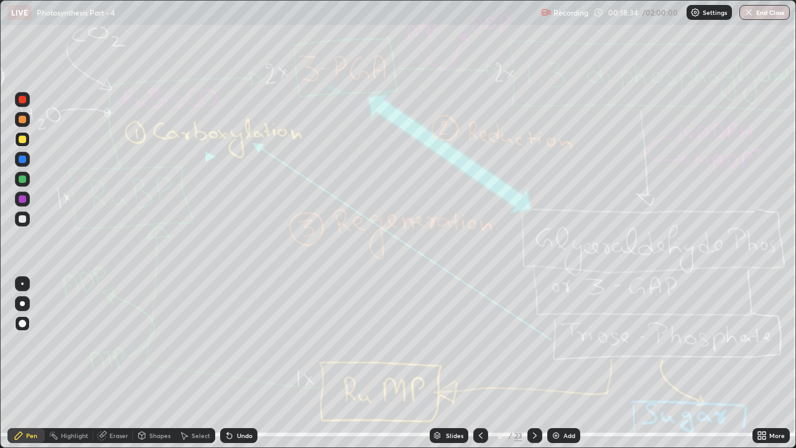
click at [120, 342] on div "Eraser" at bounding box center [118, 435] width 19 height 6
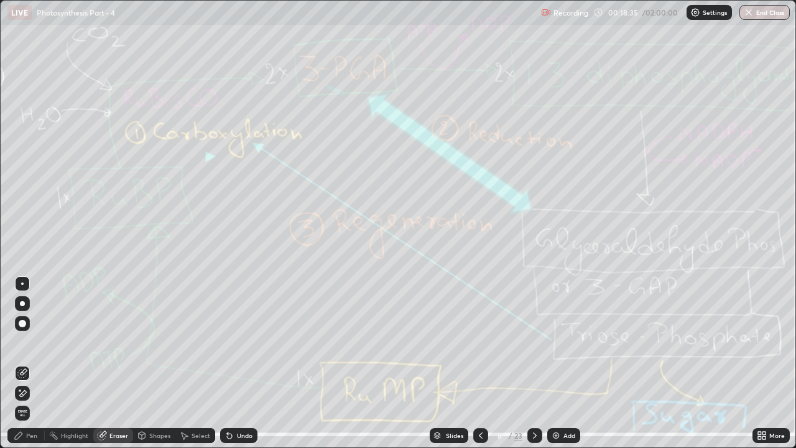
click at [22, 342] on span "Erase all" at bounding box center [23, 412] width 14 height 7
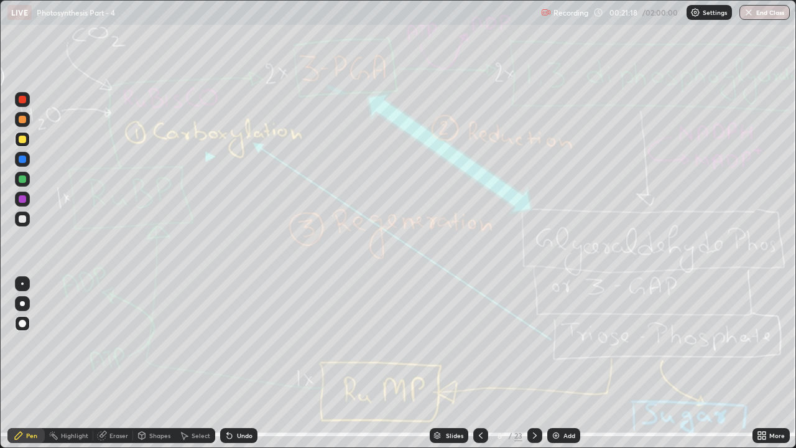
click at [109, 342] on div "Eraser" at bounding box center [118, 435] width 19 height 6
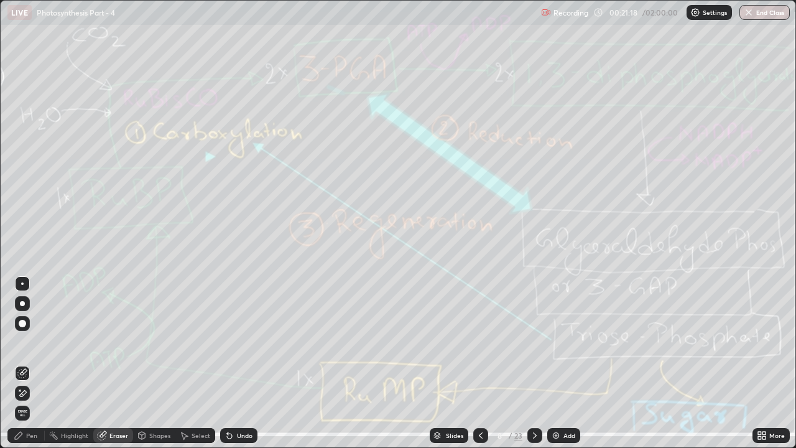
click at [21, 342] on span "Erase all" at bounding box center [23, 412] width 14 height 7
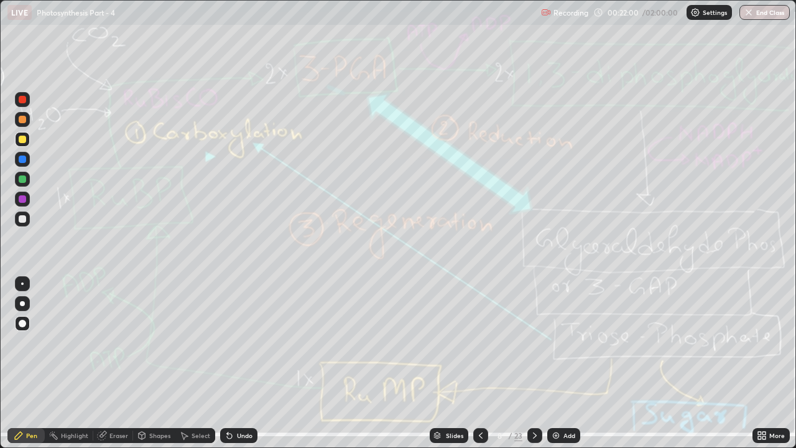
click at [538, 342] on icon at bounding box center [535, 435] width 10 height 10
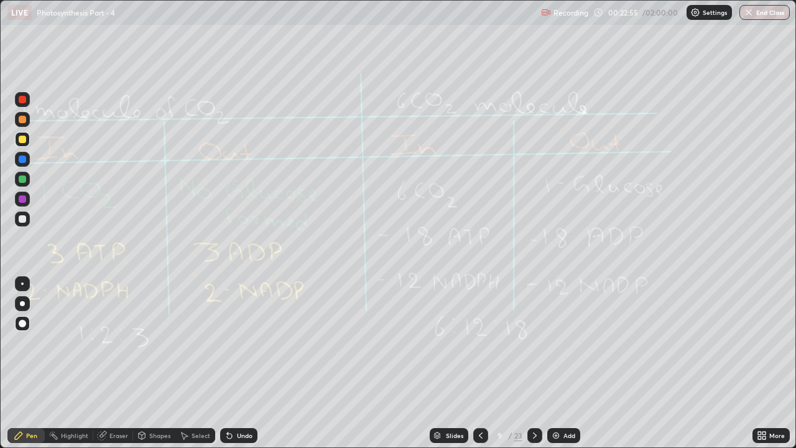
click at [116, 342] on div "Eraser" at bounding box center [118, 435] width 19 height 6
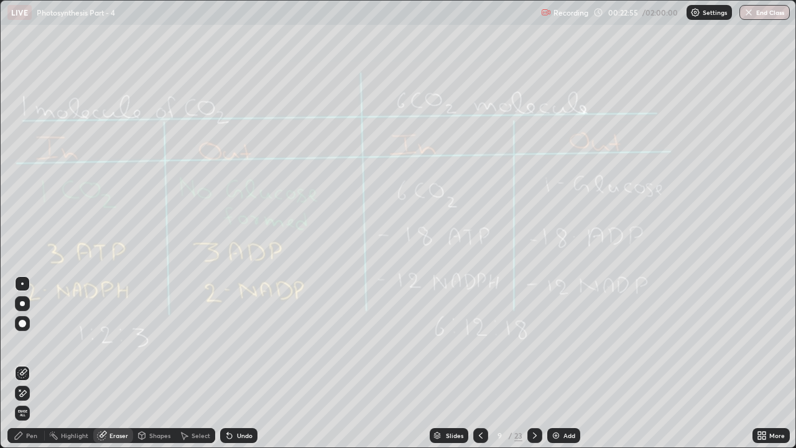
click at [22, 342] on span "Erase all" at bounding box center [23, 412] width 14 height 7
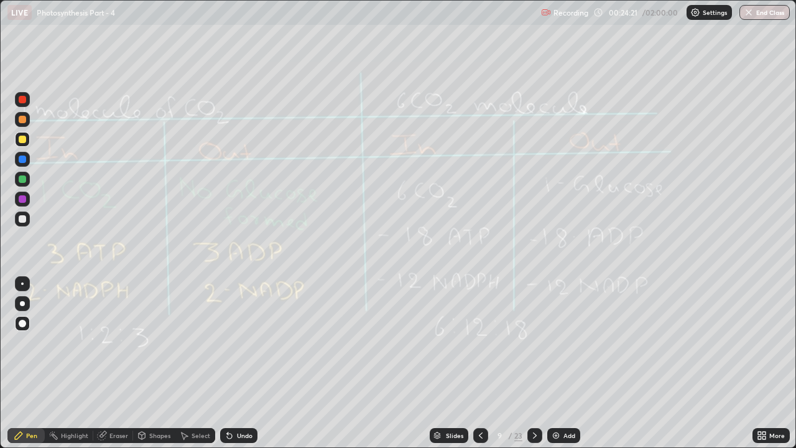
click at [109, 342] on div "Eraser" at bounding box center [113, 435] width 40 height 15
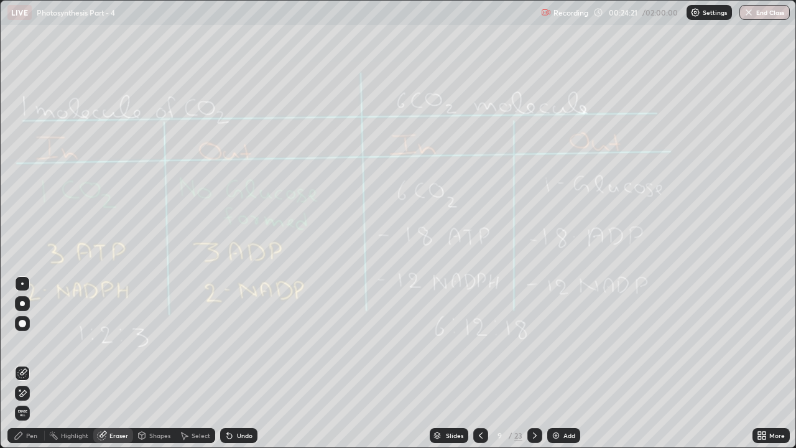
click at [22, 342] on span "Erase all" at bounding box center [23, 412] width 14 height 7
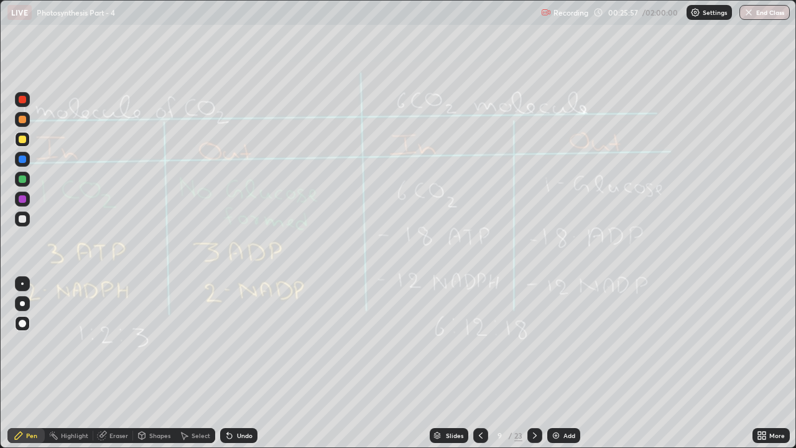
click at [125, 342] on div "Eraser" at bounding box center [118, 435] width 19 height 6
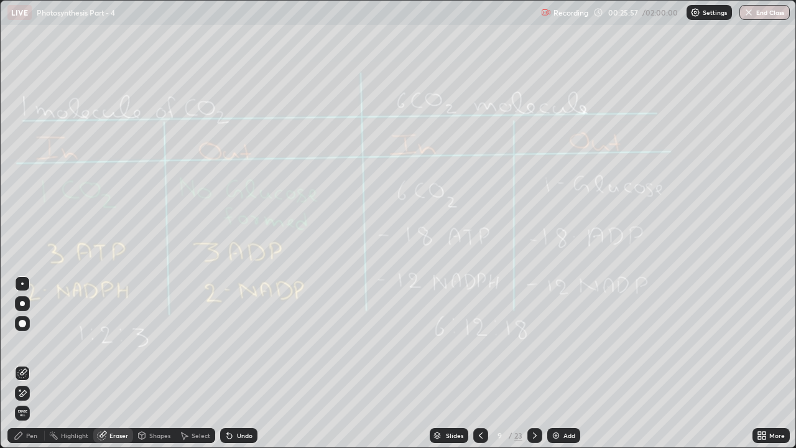
click at [22, 342] on span "Erase all" at bounding box center [23, 412] width 14 height 7
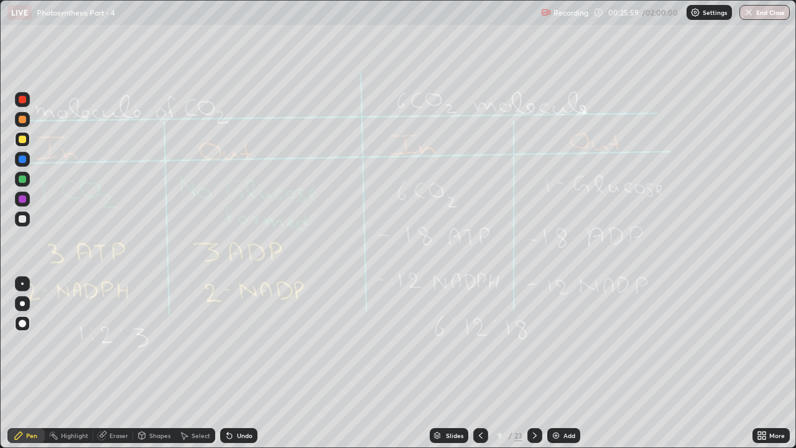
click at [533, 342] on icon at bounding box center [535, 435] width 10 height 10
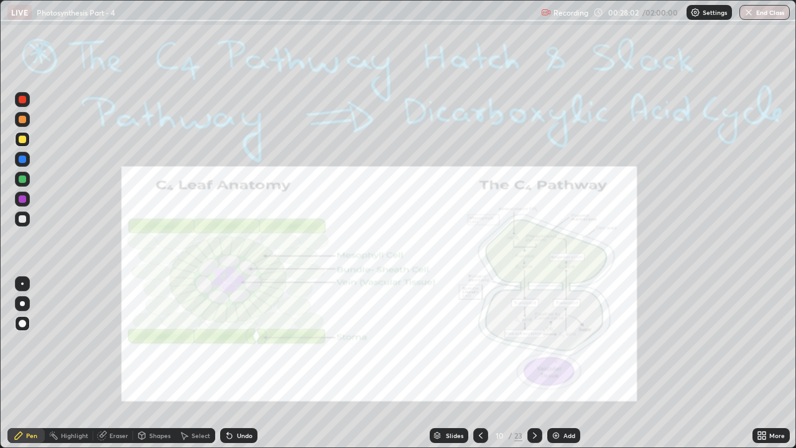
click at [122, 342] on div "Eraser" at bounding box center [118, 435] width 19 height 6
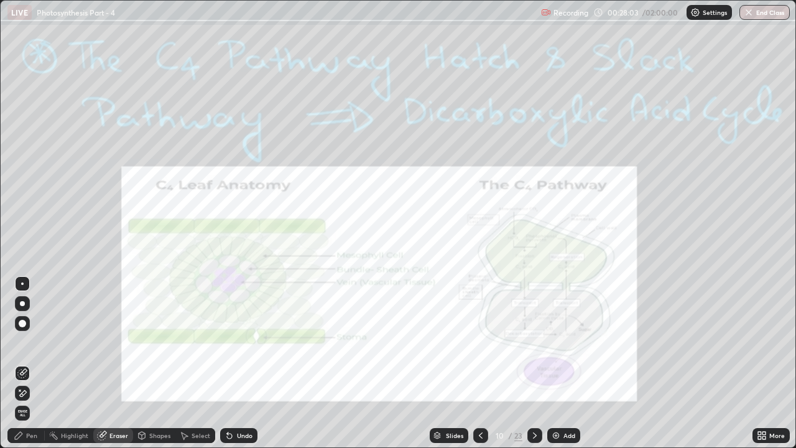
click at [24, 342] on span "Erase all" at bounding box center [23, 412] width 14 height 7
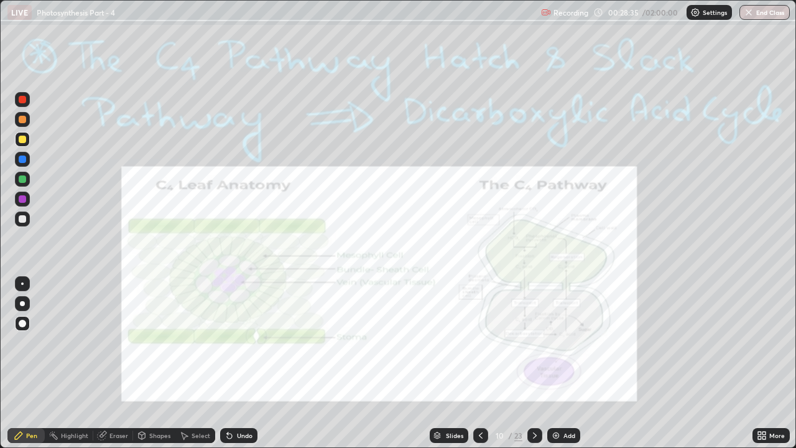
click at [114, 342] on div "Eraser" at bounding box center [118, 435] width 19 height 6
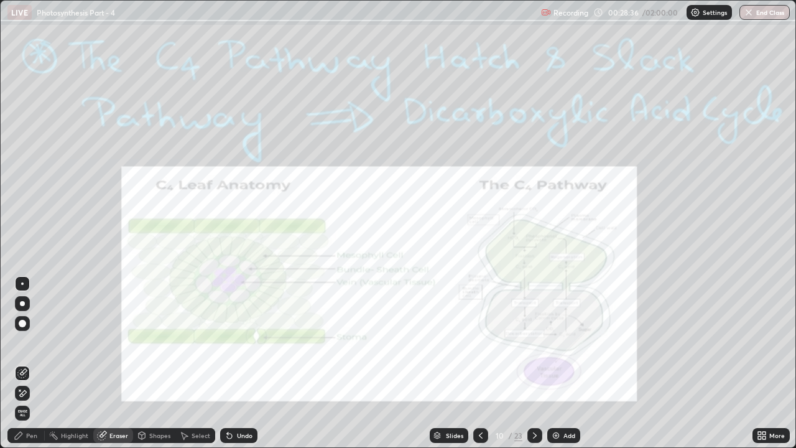
click at [24, 342] on span "Erase all" at bounding box center [23, 412] width 14 height 7
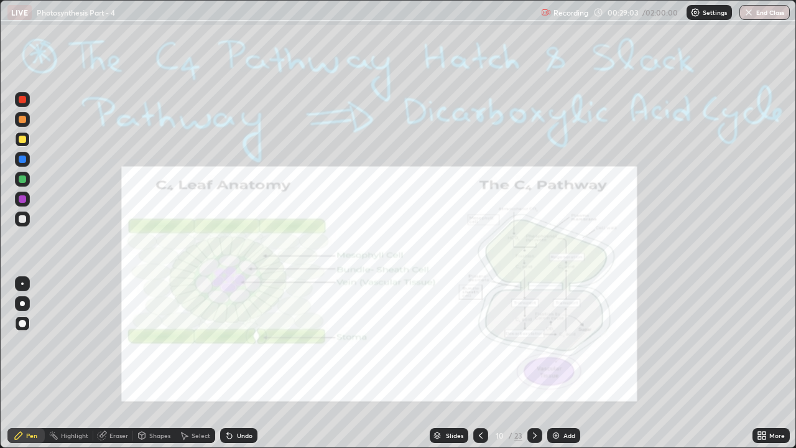
click at [119, 342] on div "Eraser" at bounding box center [113, 435] width 40 height 15
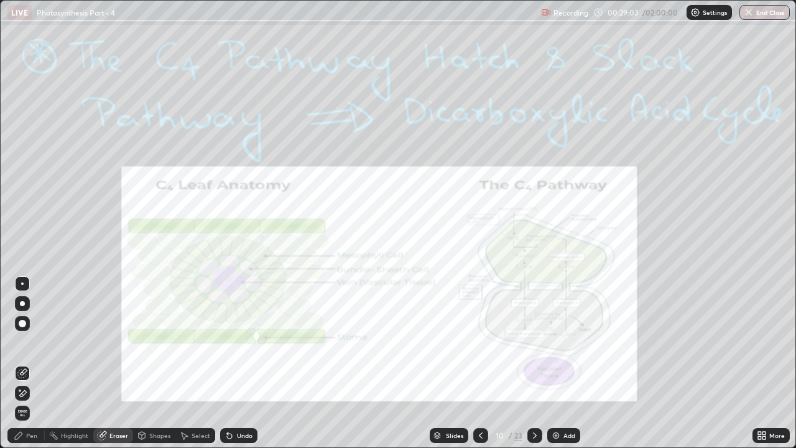
click at [22, 342] on span "Erase all" at bounding box center [23, 412] width 14 height 7
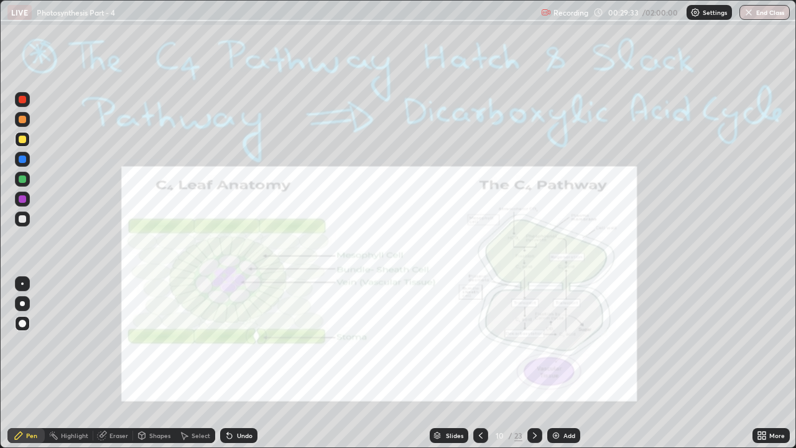
click at [533, 342] on icon at bounding box center [535, 435] width 10 height 10
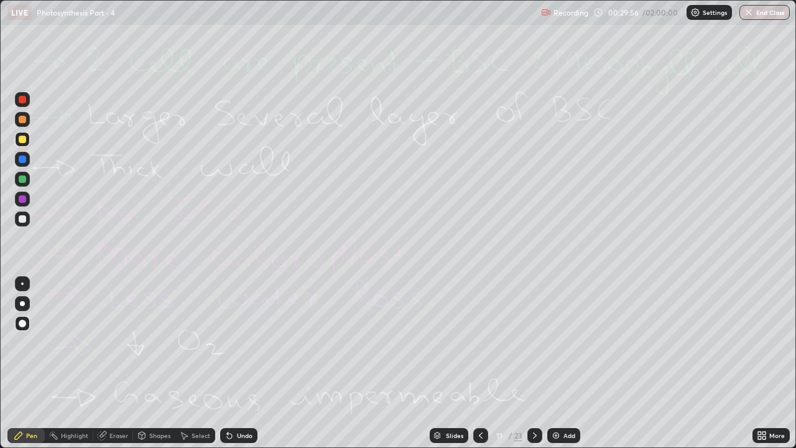
click at [108, 342] on div "Eraser" at bounding box center [113, 435] width 40 height 15
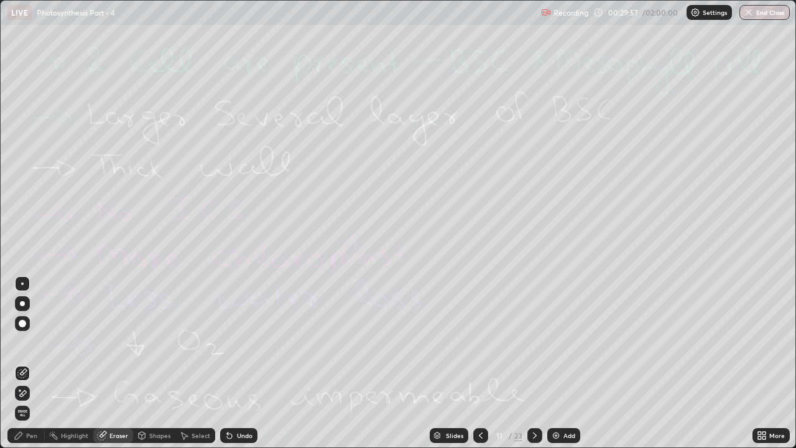
click at [21, 342] on span "Erase all" at bounding box center [23, 412] width 14 height 7
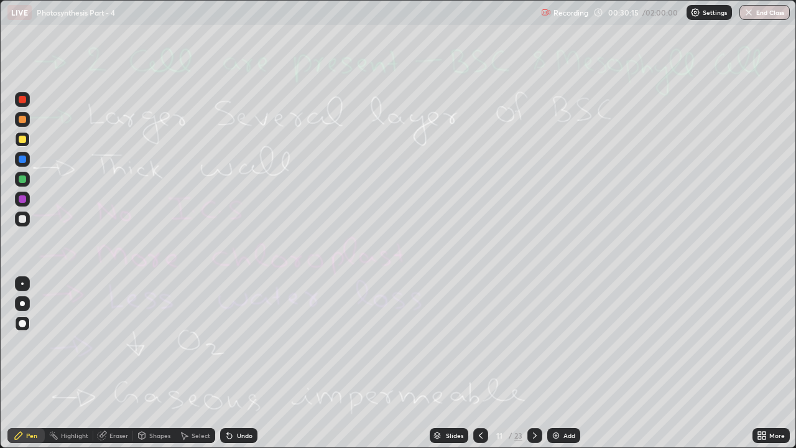
click at [477, 342] on icon at bounding box center [481, 435] width 10 height 10
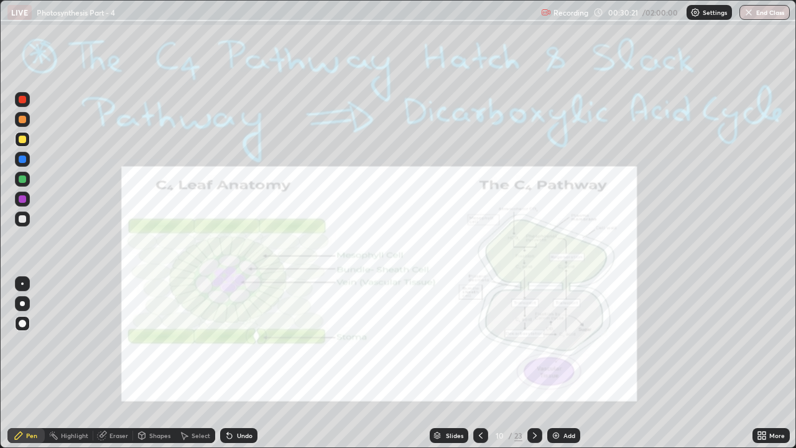
click at [109, 342] on div "Eraser" at bounding box center [118, 435] width 19 height 6
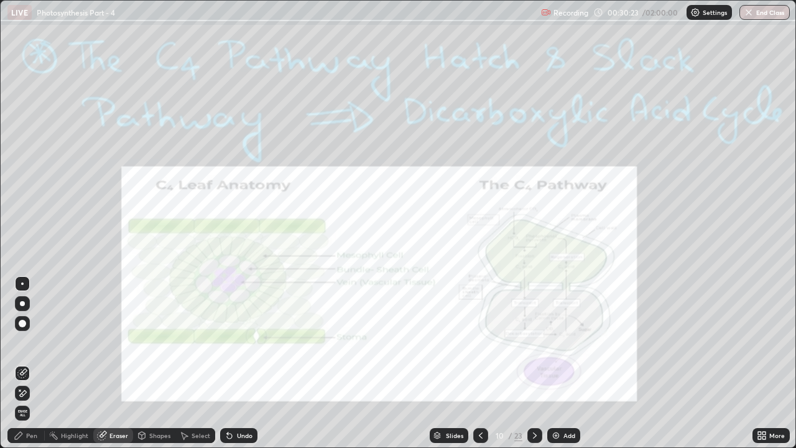
click at [21, 342] on span "Erase all" at bounding box center [23, 412] width 14 height 7
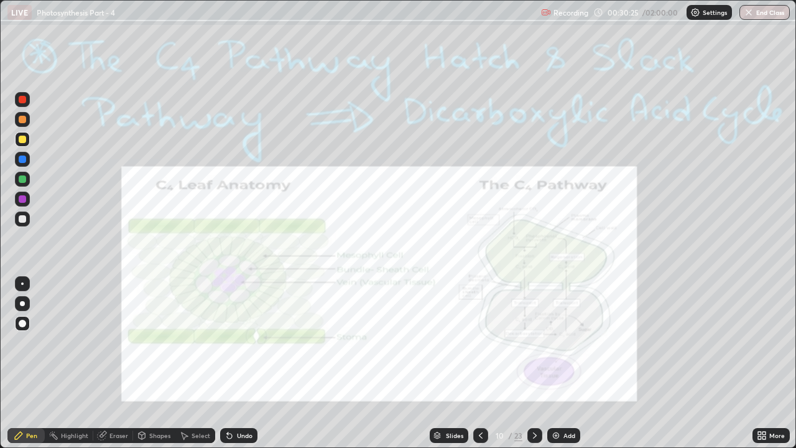
click at [535, 342] on icon at bounding box center [535, 435] width 10 height 10
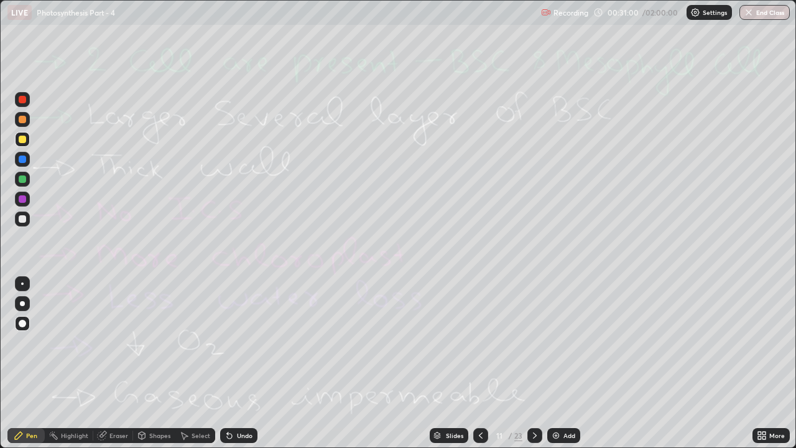
click at [110, 342] on div "Eraser" at bounding box center [118, 435] width 19 height 6
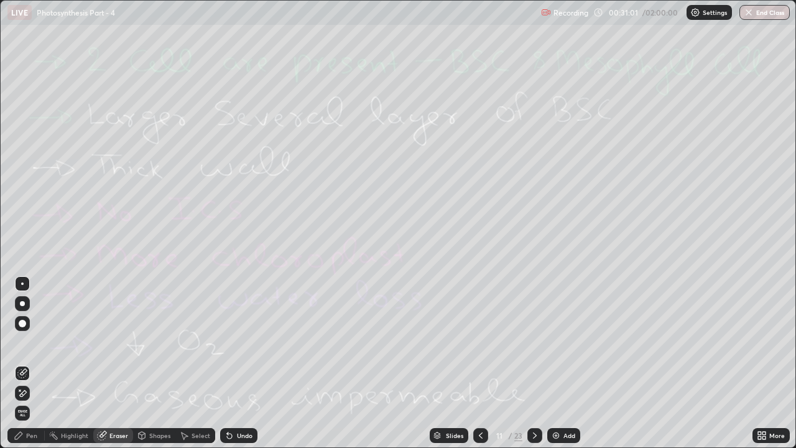
click at [26, 342] on span "Erase all" at bounding box center [23, 412] width 14 height 7
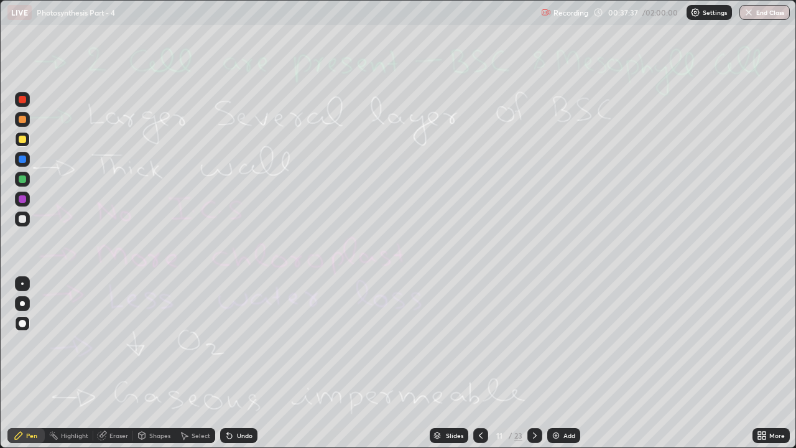
click at [532, 342] on icon at bounding box center [535, 435] width 10 height 10
click at [119, 342] on div "Eraser" at bounding box center [113, 435] width 40 height 15
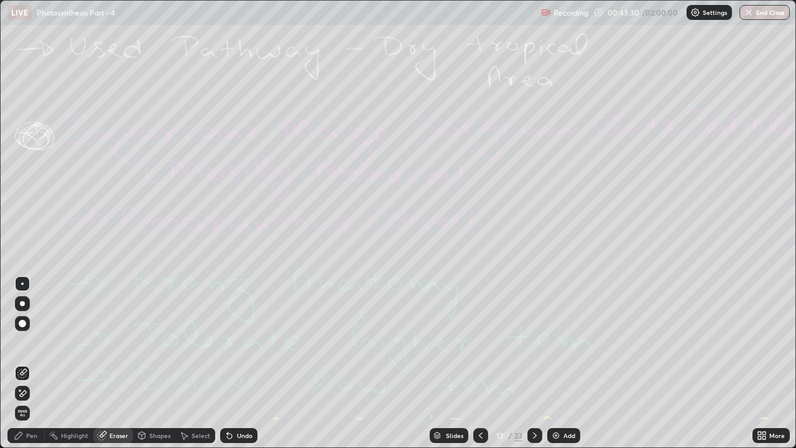
click at [22, 342] on span "Erase all" at bounding box center [23, 412] width 14 height 7
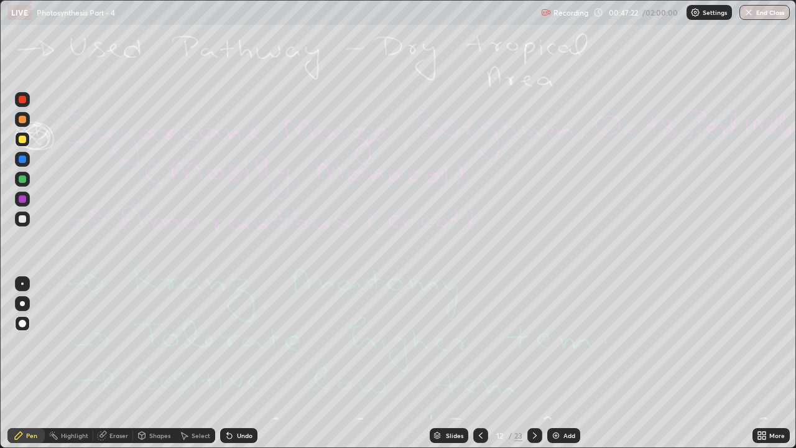
click at [111, 342] on div "Eraser" at bounding box center [113, 435] width 40 height 15
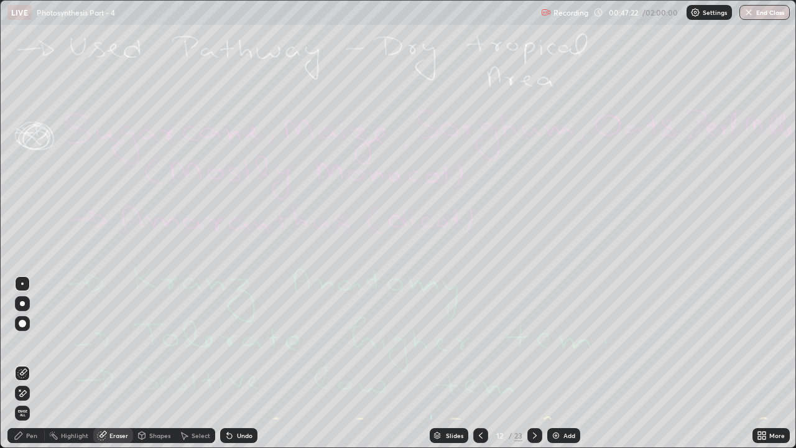
click at [22, 342] on span "Erase all" at bounding box center [23, 412] width 14 height 7
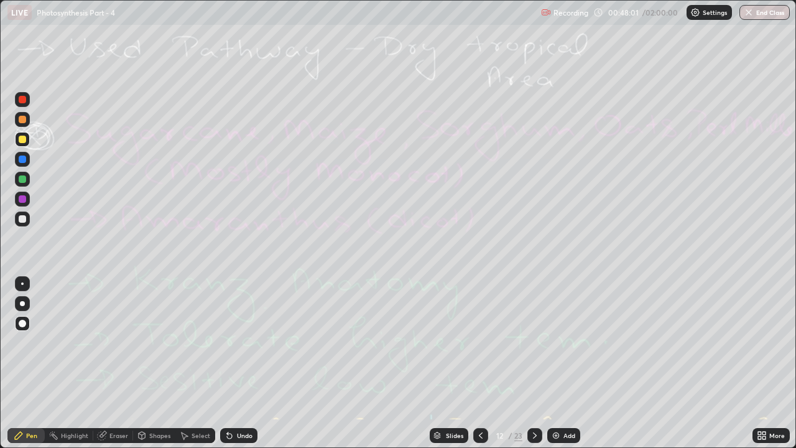
click at [111, 342] on div "Eraser" at bounding box center [118, 435] width 19 height 6
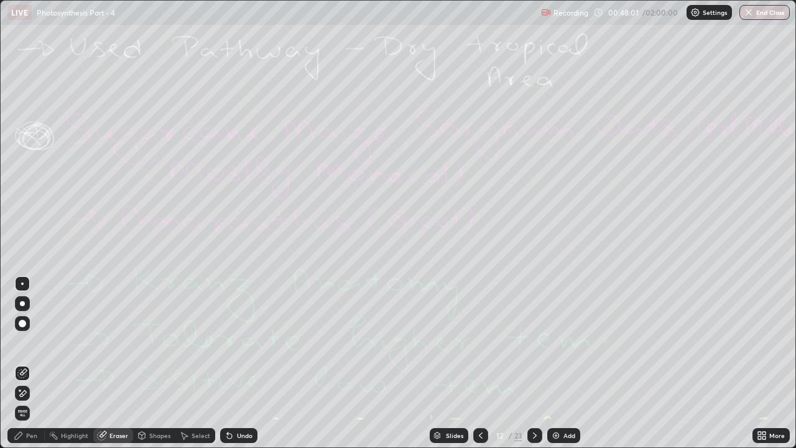
click at [22, 342] on span "Erase all" at bounding box center [23, 412] width 14 height 7
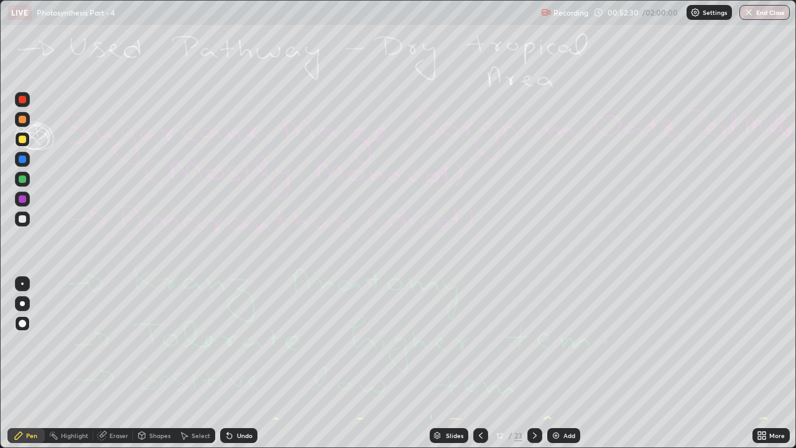
click at [116, 342] on div "Eraser" at bounding box center [118, 435] width 19 height 6
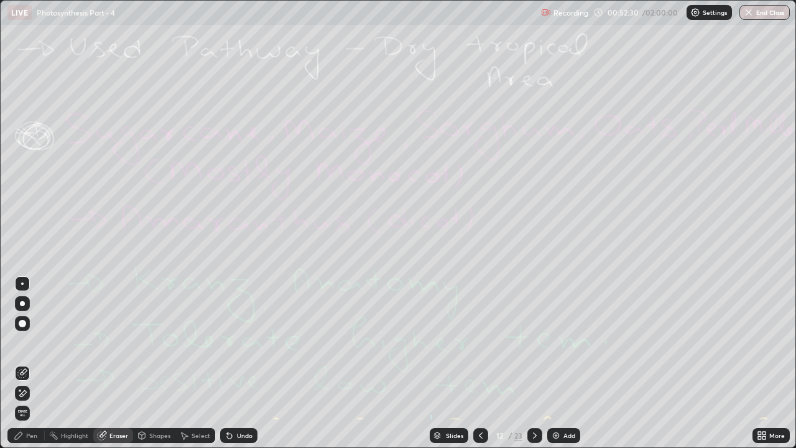
click at [23, 342] on span "Erase all" at bounding box center [23, 412] width 14 height 7
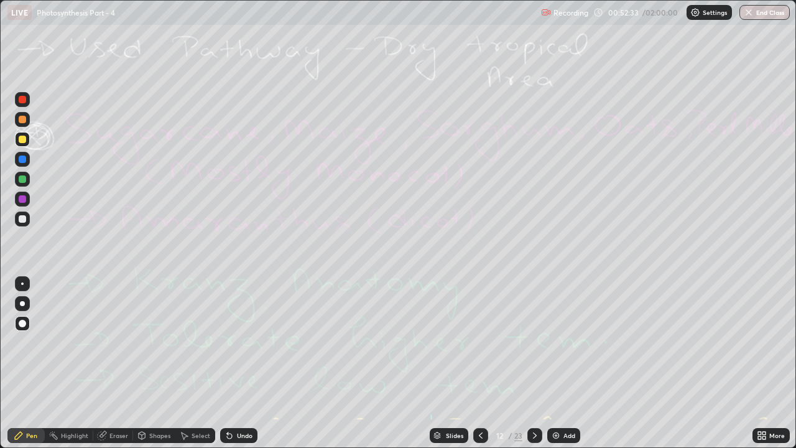
click at [533, 342] on icon at bounding box center [535, 435] width 10 height 10
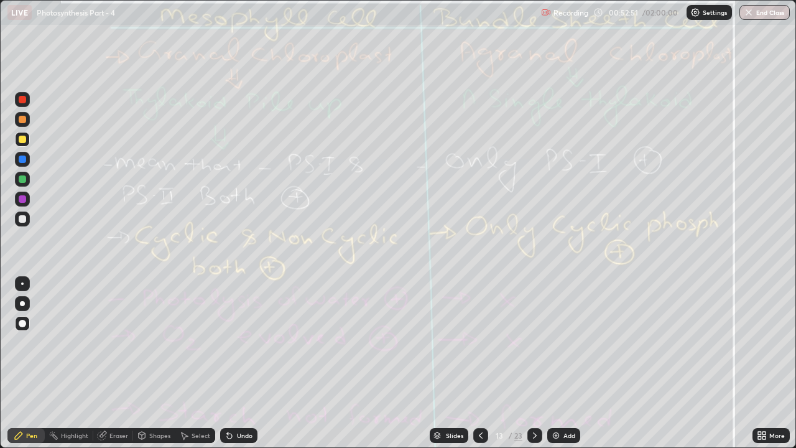
click at [567, 342] on div "Add" at bounding box center [569, 435] width 12 height 6
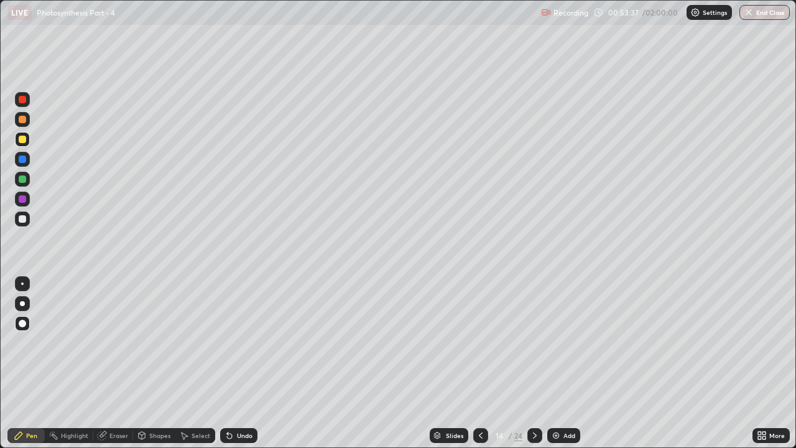
click at [22, 198] on div at bounding box center [22, 198] width 7 height 7
click at [113, 342] on div "Eraser" at bounding box center [118, 435] width 19 height 6
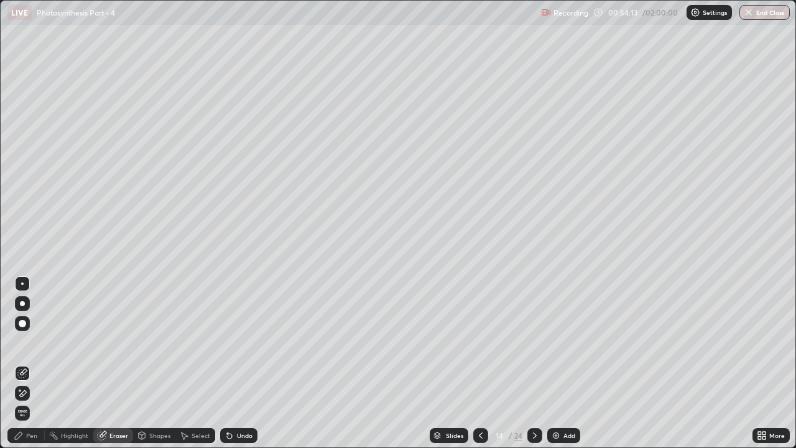
click at [22, 342] on span "Erase all" at bounding box center [23, 412] width 14 height 7
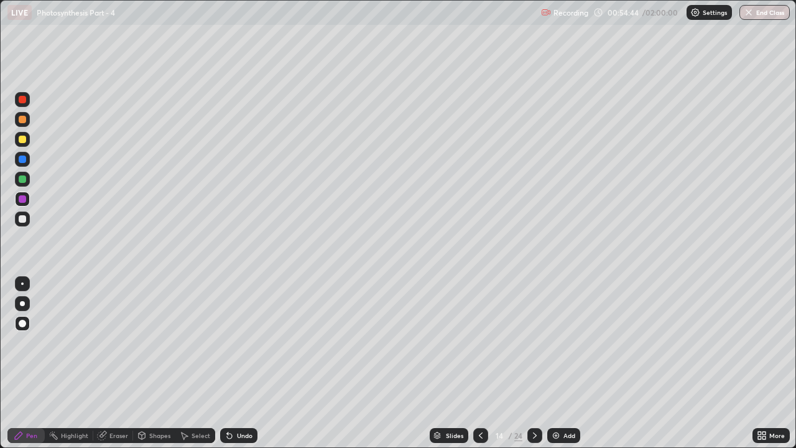
click at [113, 342] on div "Eraser" at bounding box center [118, 435] width 19 height 6
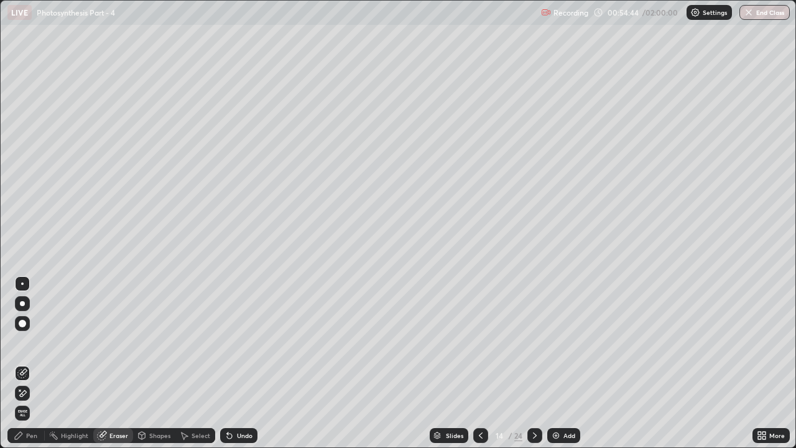
click at [27, 342] on span "Erase all" at bounding box center [23, 412] width 14 height 7
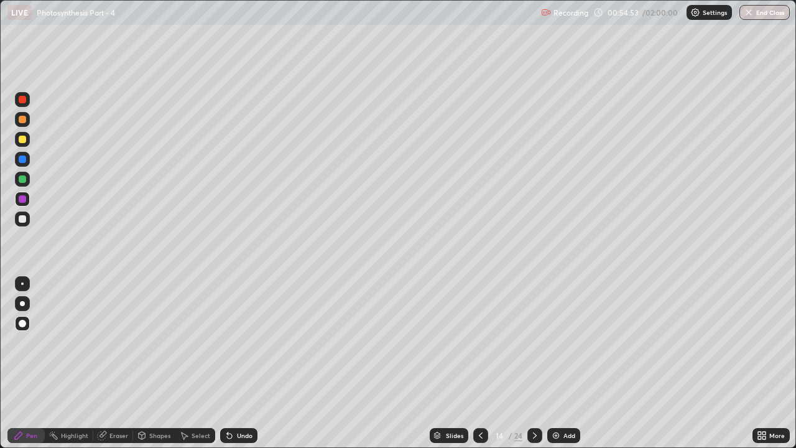
click at [533, 342] on icon at bounding box center [535, 435] width 10 height 10
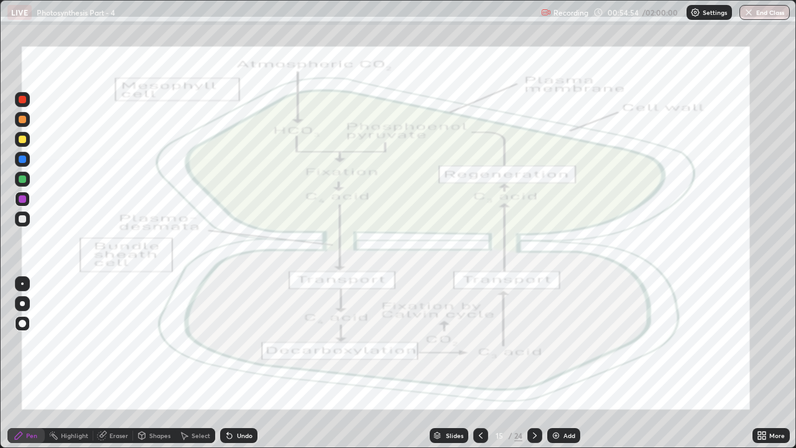
click at [484, 342] on icon at bounding box center [481, 435] width 10 height 10
click at [479, 342] on icon at bounding box center [481, 435] width 10 height 10
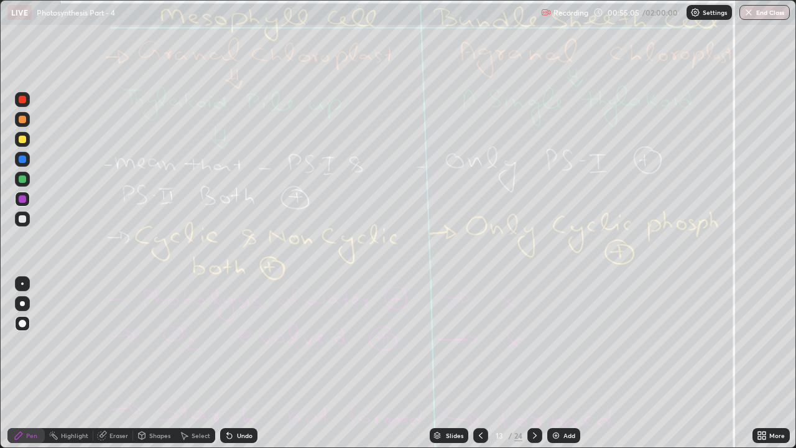
click at [120, 342] on div "Eraser" at bounding box center [118, 435] width 19 height 6
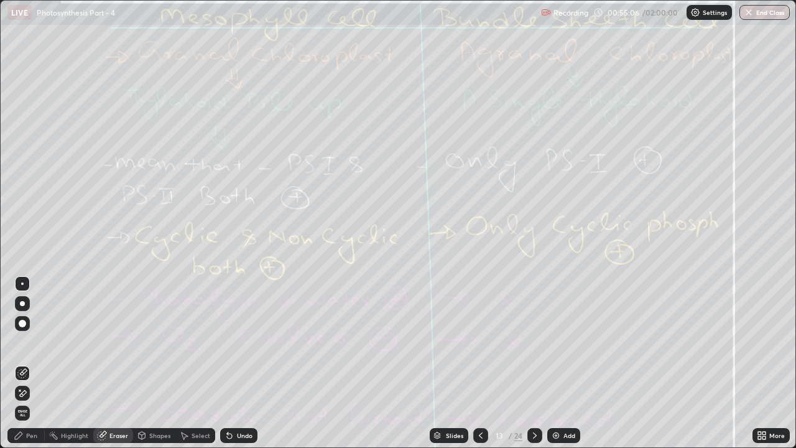
click at [22, 342] on span "Erase all" at bounding box center [23, 412] width 14 height 7
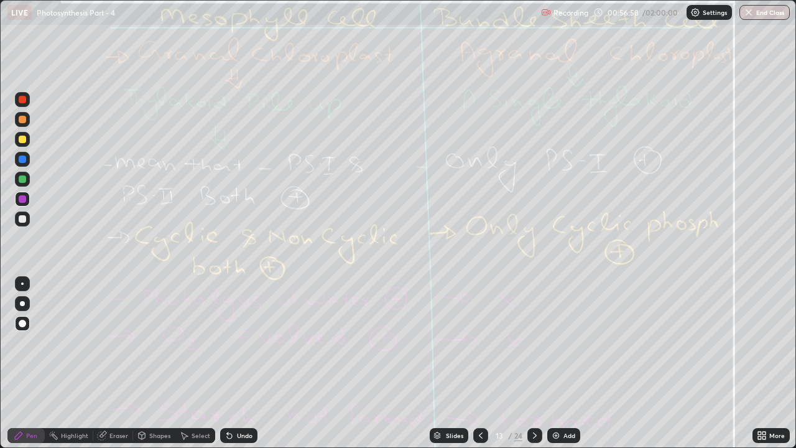
click at [107, 342] on div "Eraser" at bounding box center [113, 435] width 40 height 15
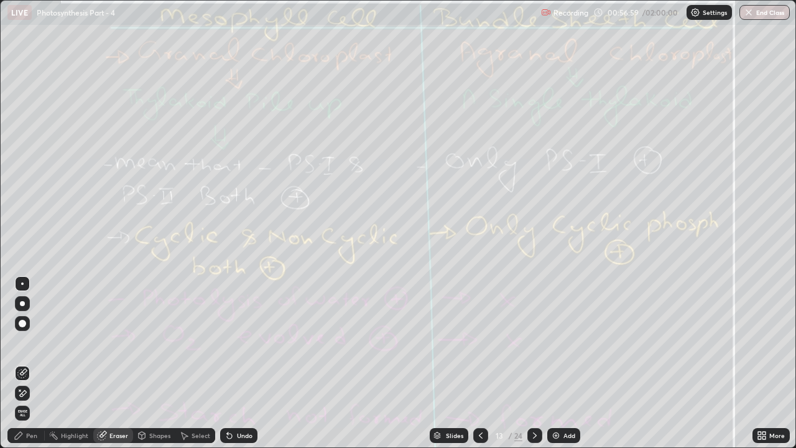
click at [24, 342] on span "Erase all" at bounding box center [23, 412] width 14 height 7
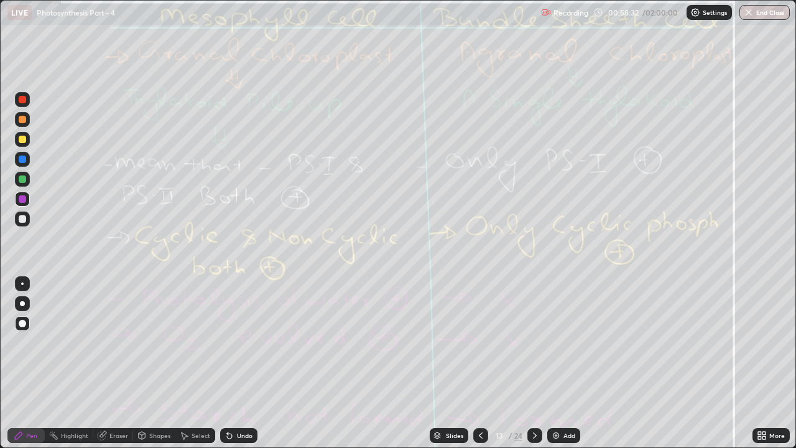
click at [535, 342] on div at bounding box center [534, 435] width 15 height 15
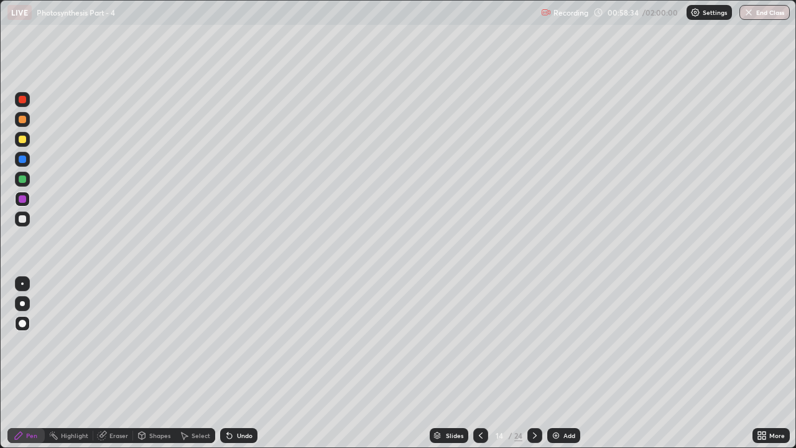
click at [533, 342] on icon at bounding box center [535, 435] width 10 height 10
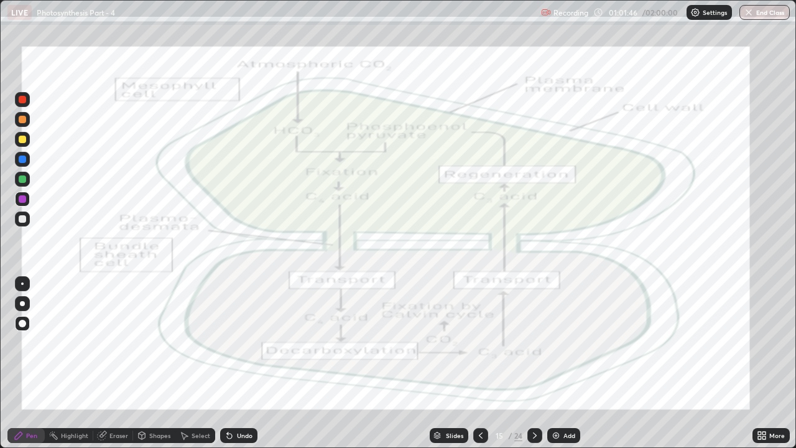
click at [119, 342] on div "Eraser" at bounding box center [118, 435] width 19 height 6
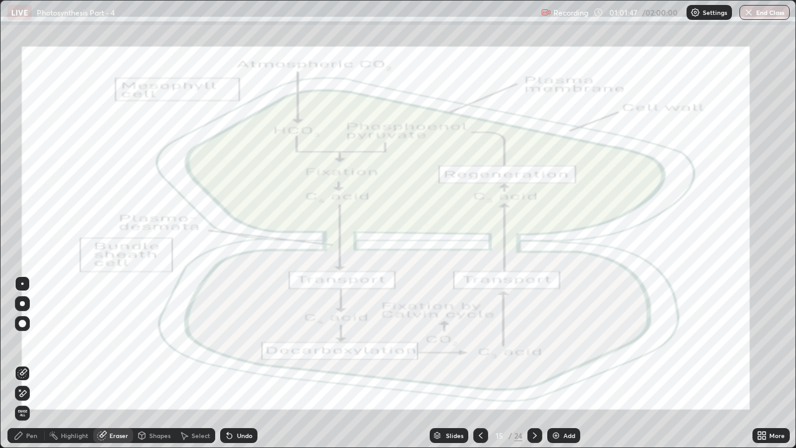
click at [22, 342] on span "Erase all" at bounding box center [23, 412] width 14 height 7
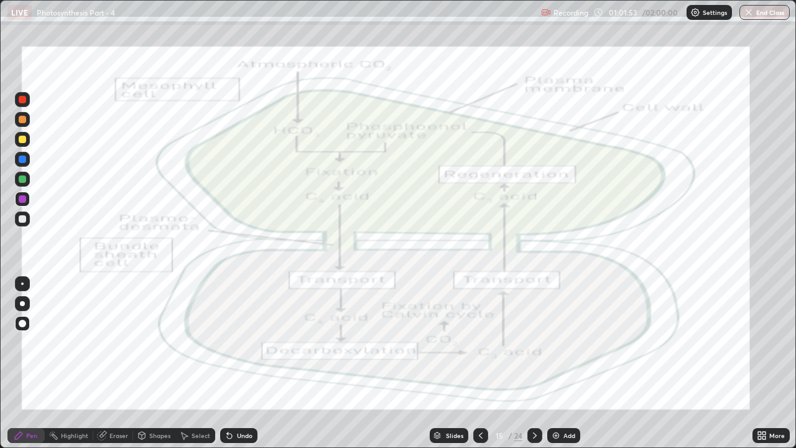
click at [533, 342] on icon at bounding box center [535, 435] width 4 height 6
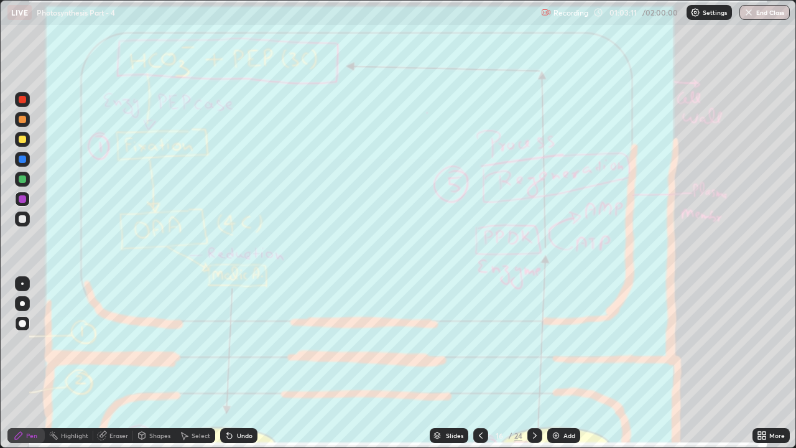
click at [112, 342] on div "Eraser" at bounding box center [118, 435] width 19 height 6
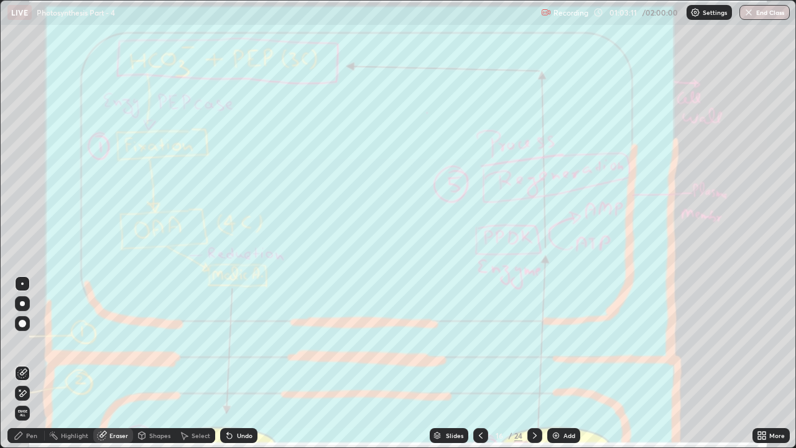
click at [22, 342] on span "Erase all" at bounding box center [23, 412] width 14 height 7
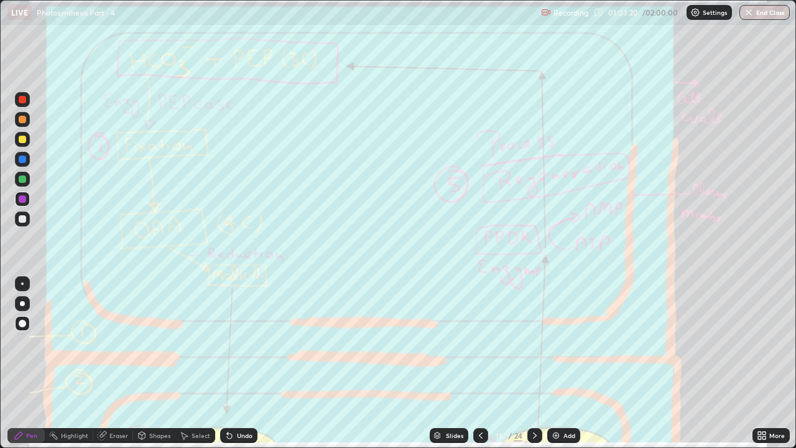
click at [533, 342] on icon at bounding box center [535, 435] width 10 height 10
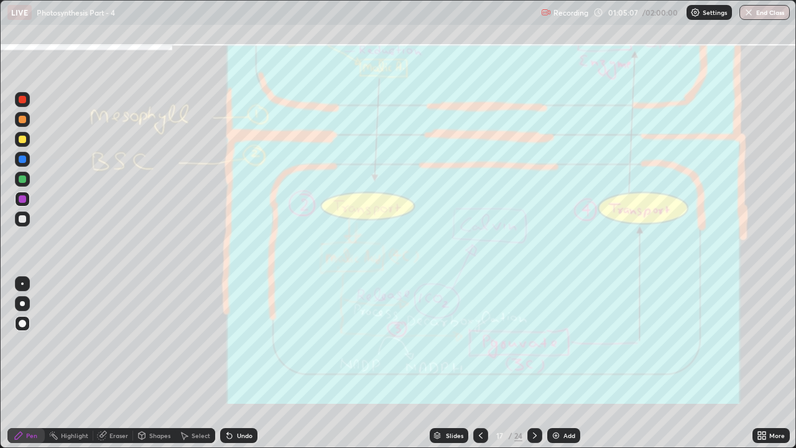
click at [537, 342] on icon at bounding box center [535, 435] width 10 height 10
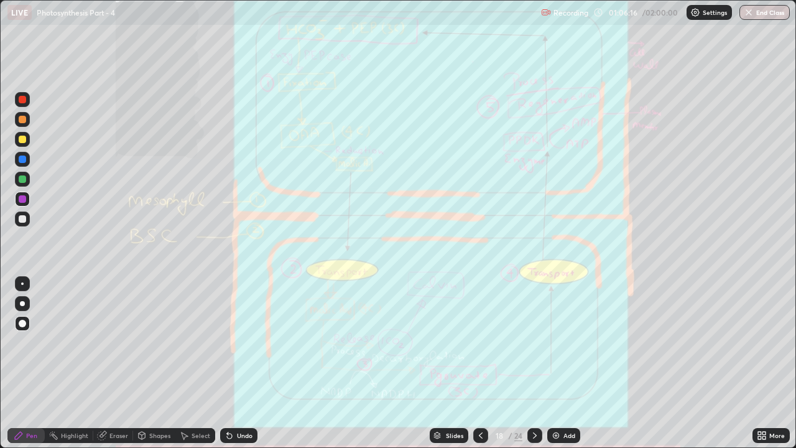
click at [481, 342] on icon at bounding box center [481, 435] width 10 height 10
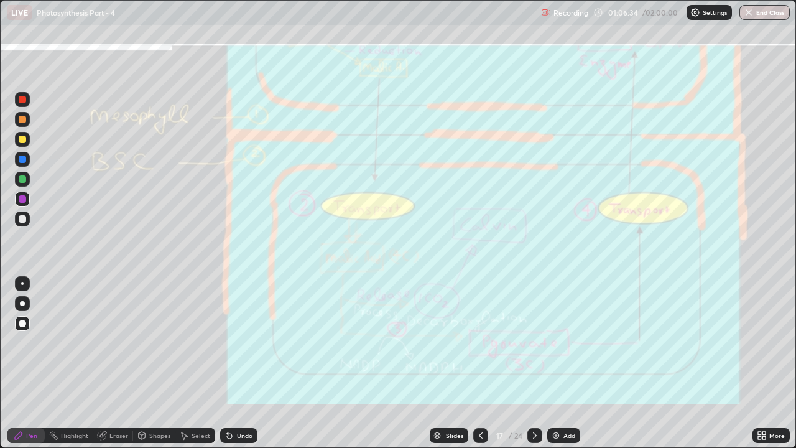
click at [533, 342] on icon at bounding box center [535, 435] width 10 height 10
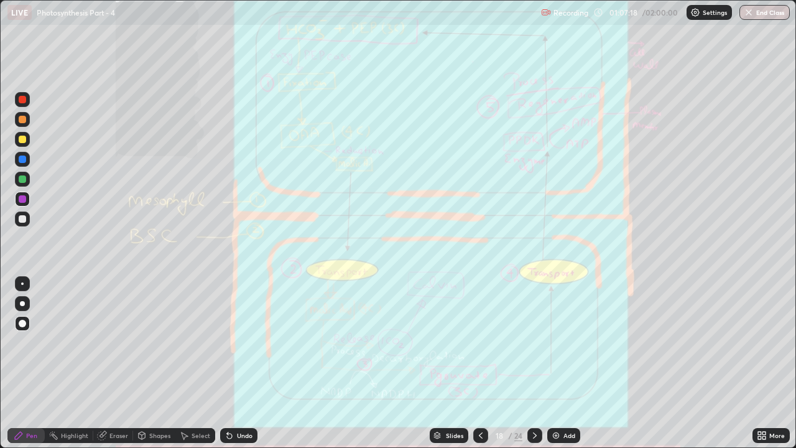
click at [119, 342] on div "Eraser" at bounding box center [118, 435] width 19 height 6
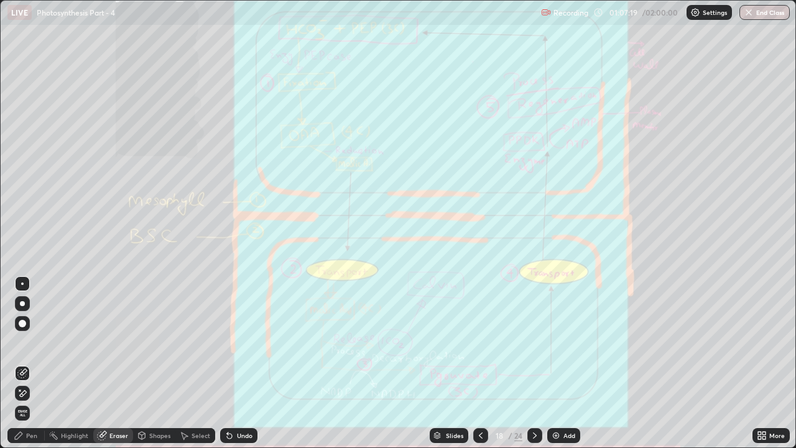
click at [21, 342] on span "Erase all" at bounding box center [23, 412] width 14 height 7
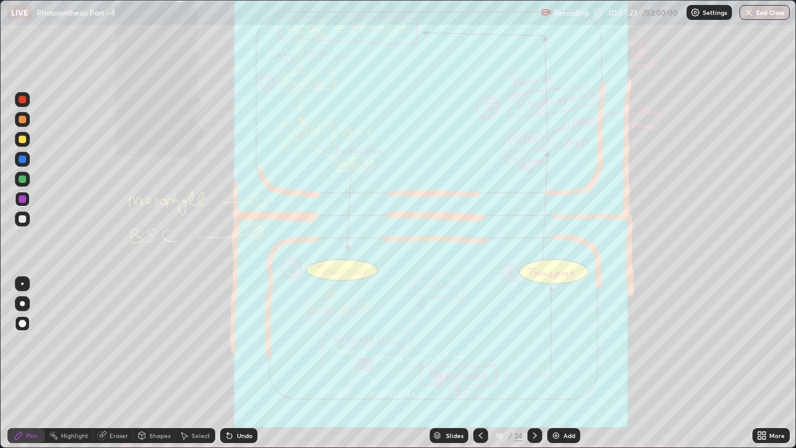
click at [473, 342] on div at bounding box center [480, 435] width 15 height 15
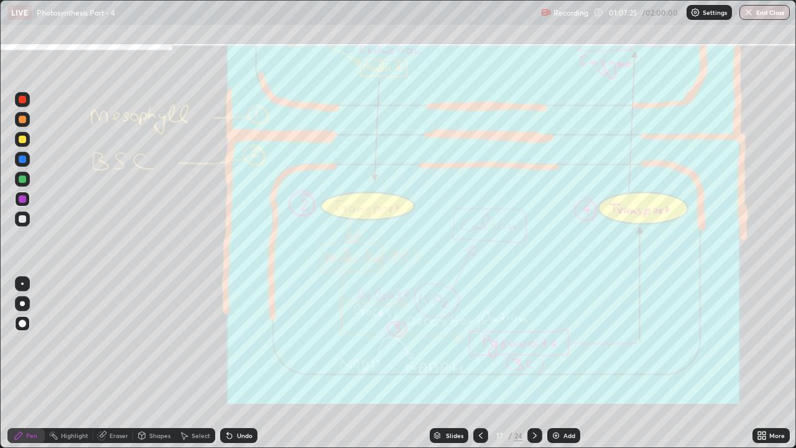
click at [112, 342] on div "Eraser" at bounding box center [118, 435] width 19 height 6
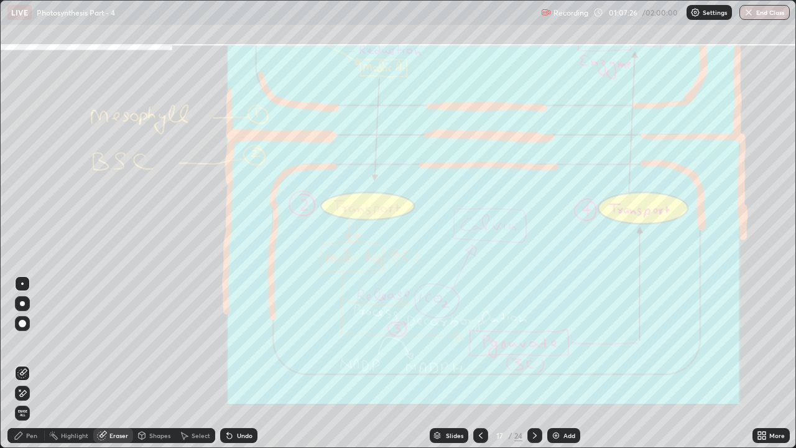
click at [22, 342] on span "Erase all" at bounding box center [23, 412] width 14 height 7
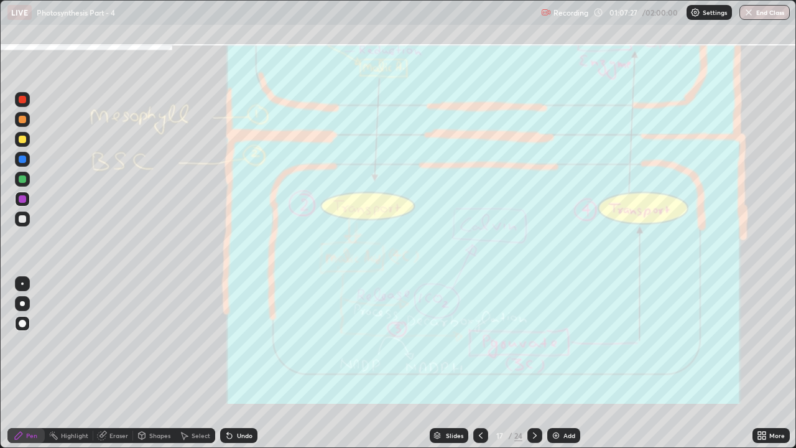
click at [481, 342] on icon at bounding box center [481, 435] width 10 height 10
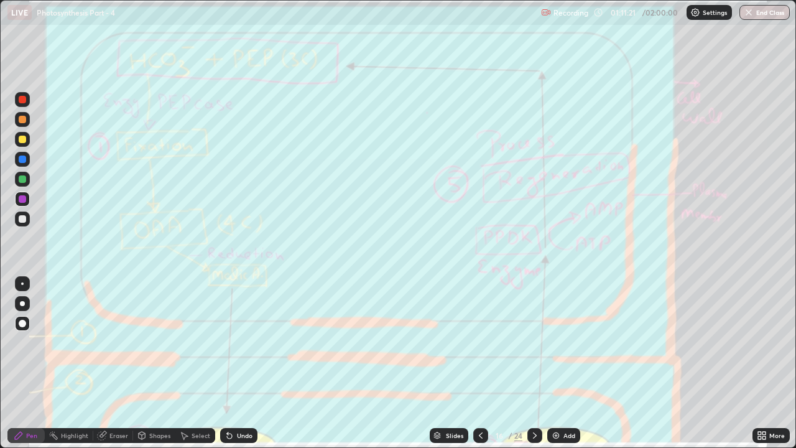
click at [533, 342] on icon at bounding box center [535, 435] width 10 height 10
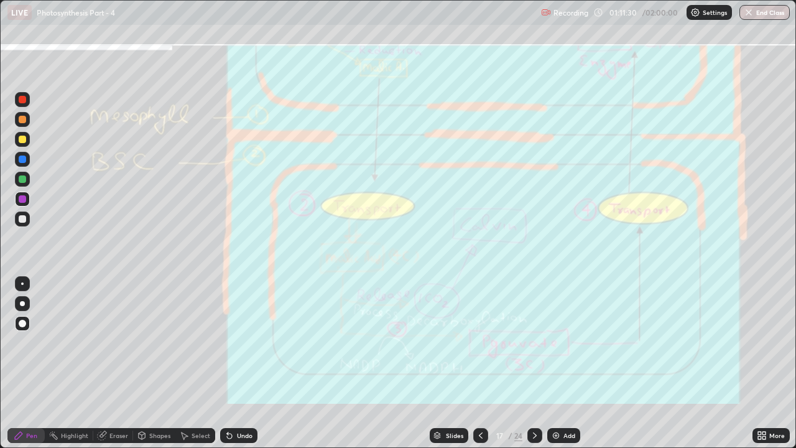
click at [112, 342] on div "Eraser" at bounding box center [118, 435] width 19 height 6
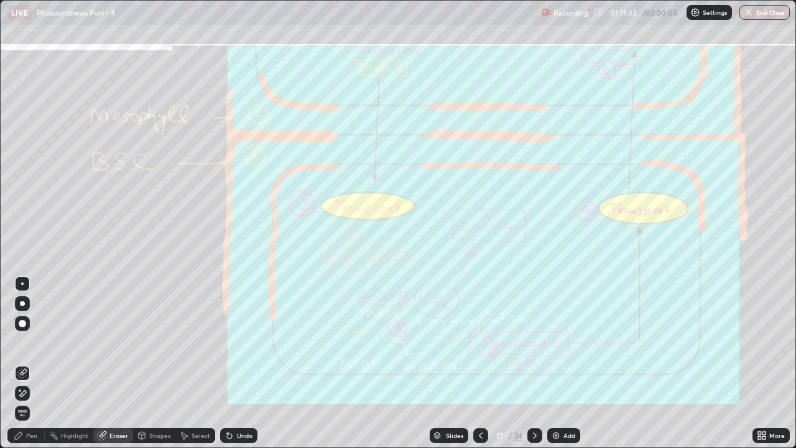
click at [22, 342] on span "Erase all" at bounding box center [23, 412] width 14 height 7
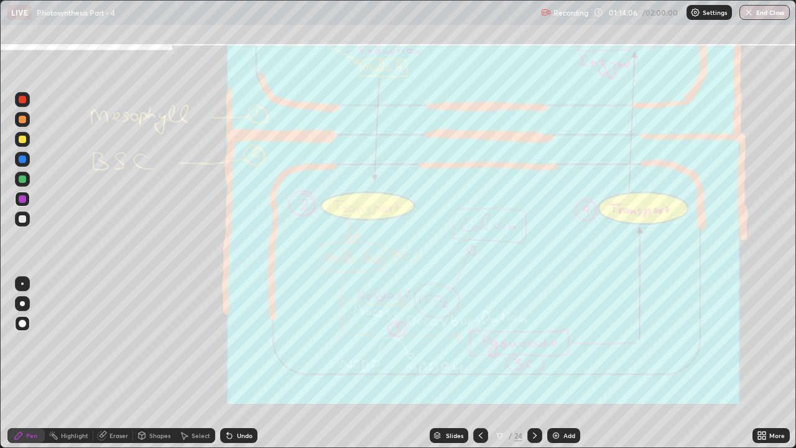
click at [533, 342] on icon at bounding box center [535, 435] width 10 height 10
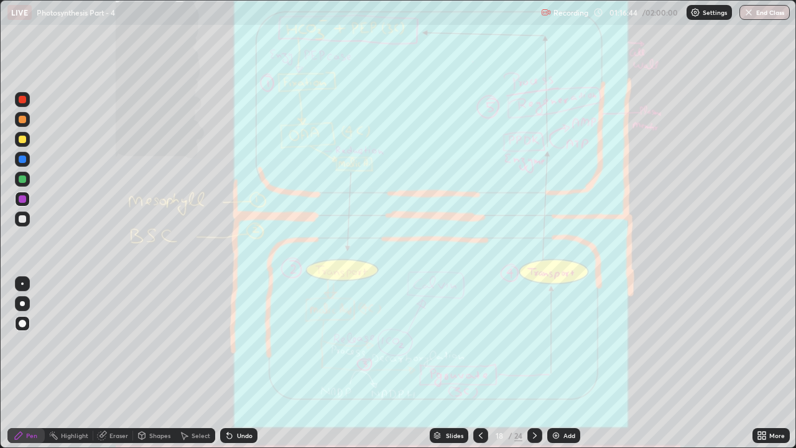
click at [535, 342] on icon at bounding box center [535, 435] width 10 height 10
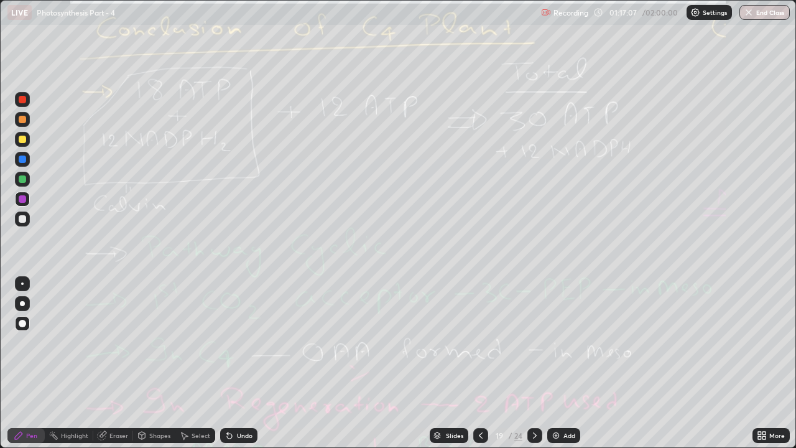
click at [116, 342] on div "Eraser" at bounding box center [118, 435] width 19 height 6
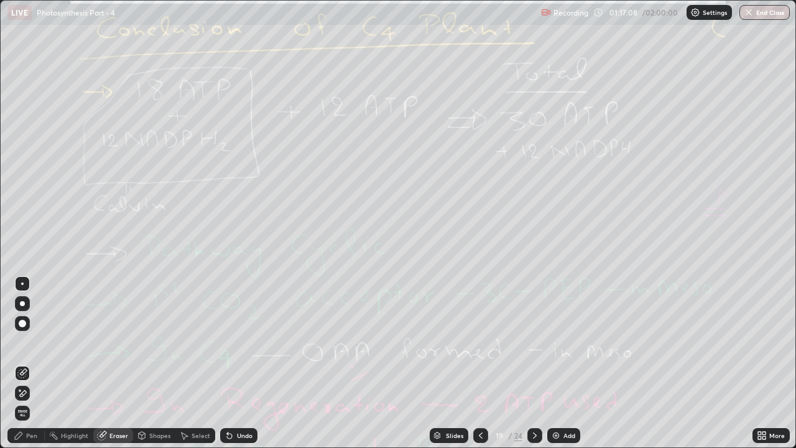
click at [21, 342] on span "Erase all" at bounding box center [23, 412] width 14 height 7
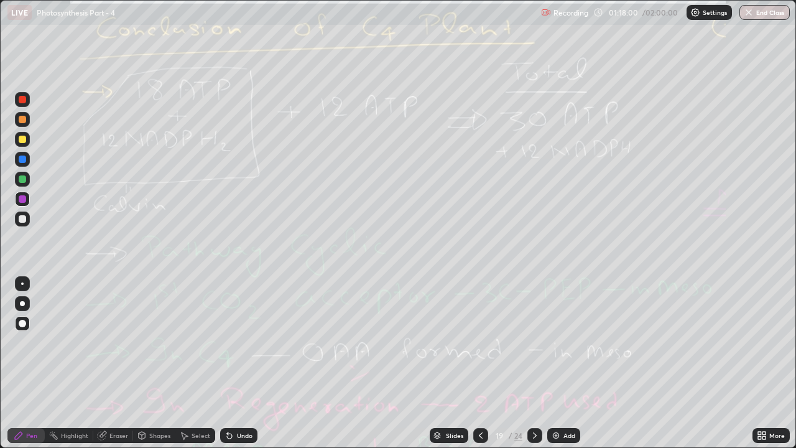
click at [118, 342] on div "Eraser" at bounding box center [118, 435] width 19 height 6
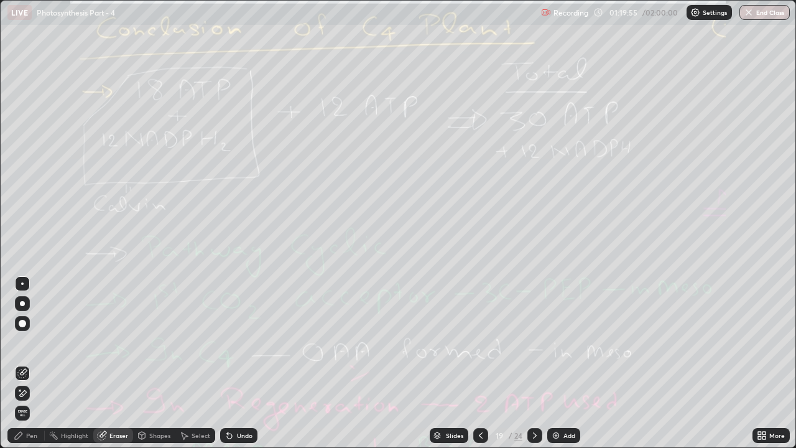
click at [22, 342] on span "Erase all" at bounding box center [23, 412] width 14 height 7
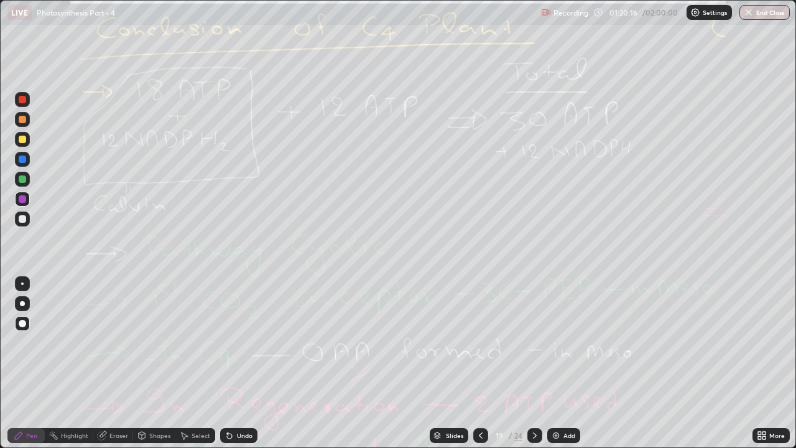
click at [533, 342] on icon at bounding box center [535, 435] width 4 height 6
click at [108, 342] on div "Eraser" at bounding box center [113, 435] width 40 height 15
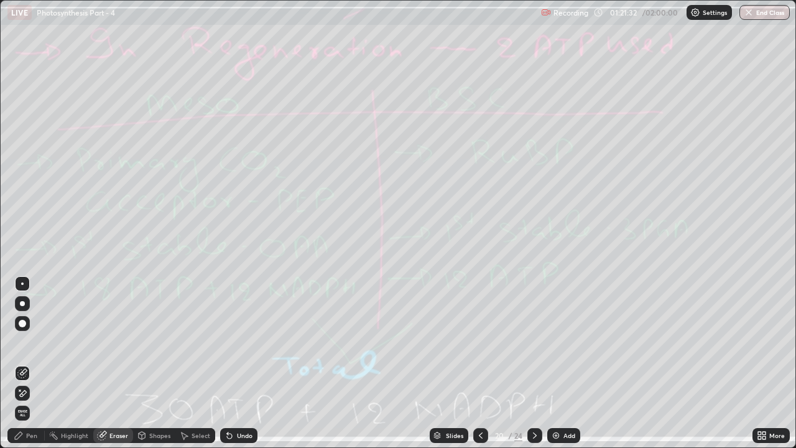
click at [23, 342] on span "Erase all" at bounding box center [23, 412] width 14 height 7
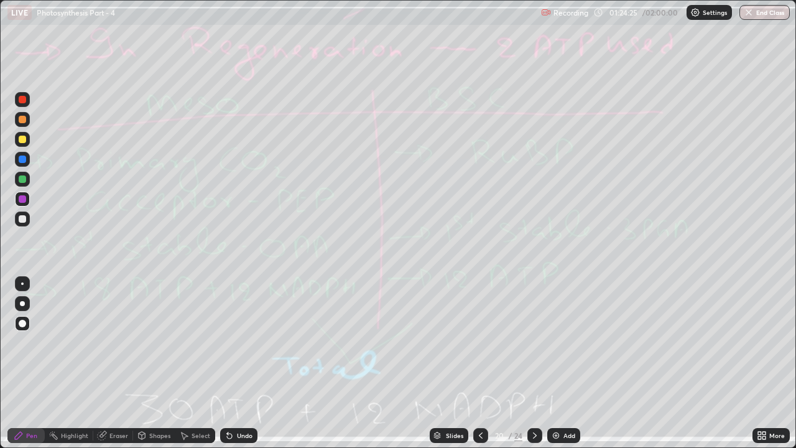
click at [534, 342] on icon at bounding box center [535, 435] width 10 height 10
click at [479, 342] on icon at bounding box center [481, 435] width 10 height 10
click at [535, 342] on div at bounding box center [534, 435] width 15 height 25
click at [533, 342] on icon at bounding box center [535, 435] width 10 height 10
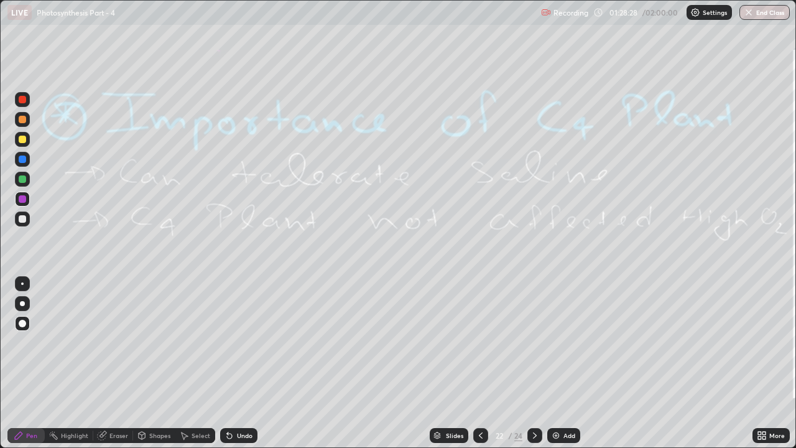
click at [533, 342] on icon at bounding box center [535, 435] width 10 height 10
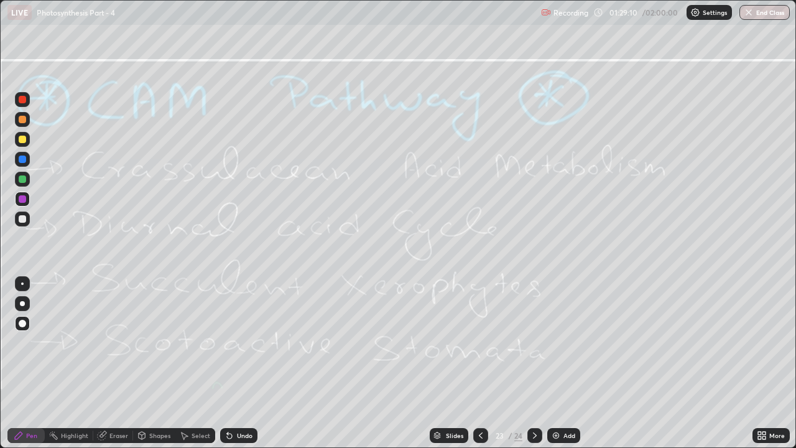
click at [116, 342] on div "Eraser" at bounding box center [118, 435] width 19 height 6
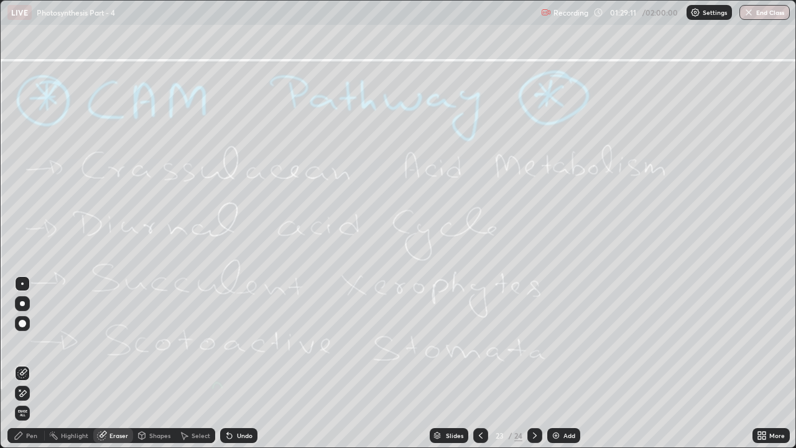
click at [22, 342] on span "Erase all" at bounding box center [23, 412] width 14 height 7
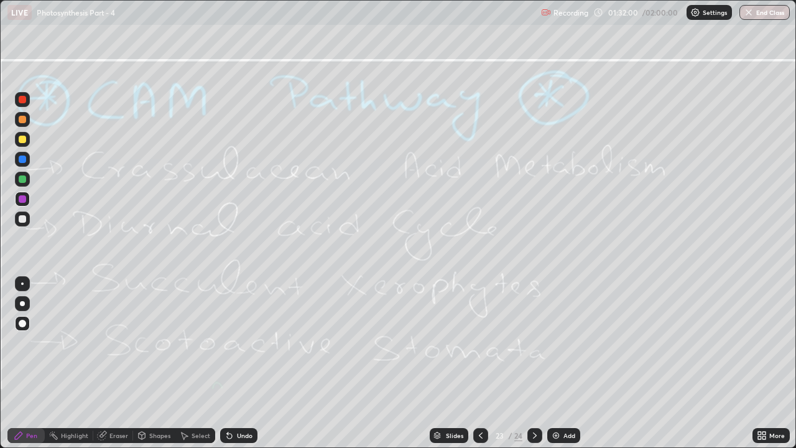
click at [116, 342] on div "Eraser" at bounding box center [113, 435] width 40 height 15
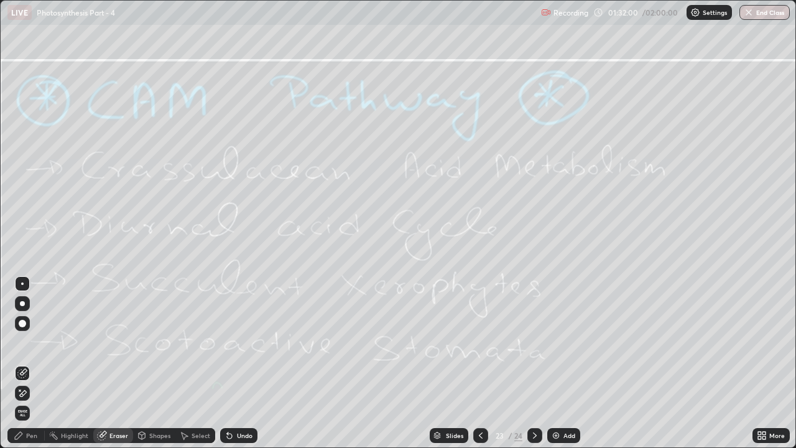
click at [25, 342] on span "Erase all" at bounding box center [23, 412] width 14 height 7
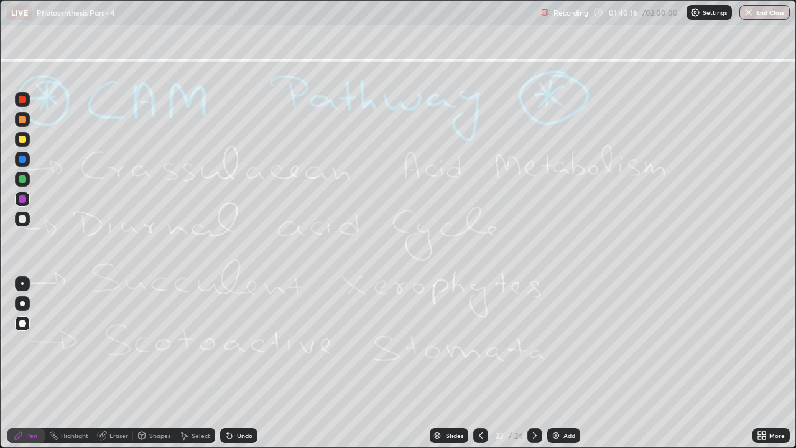
click at [481, 342] on icon at bounding box center [481, 435] width 4 height 6
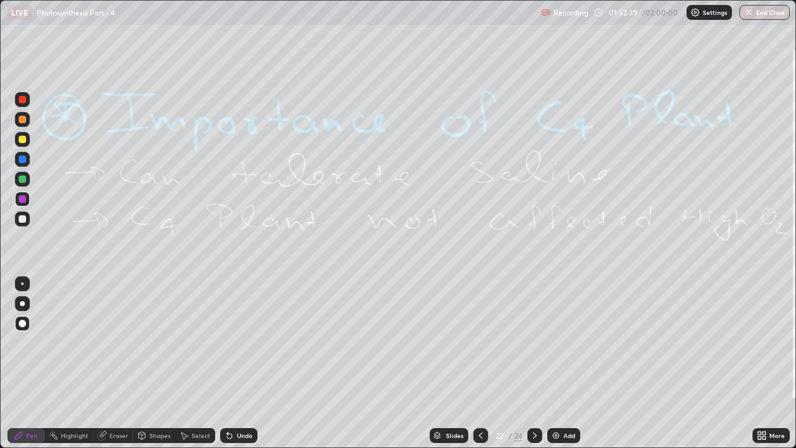
click at [122, 342] on div "Eraser" at bounding box center [118, 435] width 19 height 6
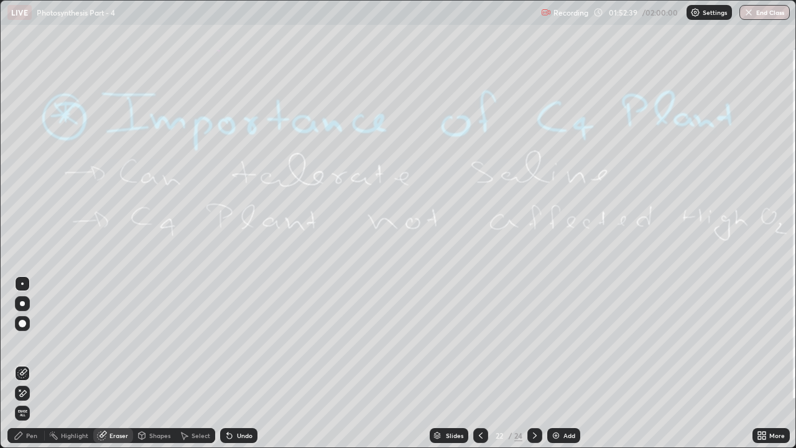
click at [24, 342] on span "Erase all" at bounding box center [23, 412] width 14 height 7
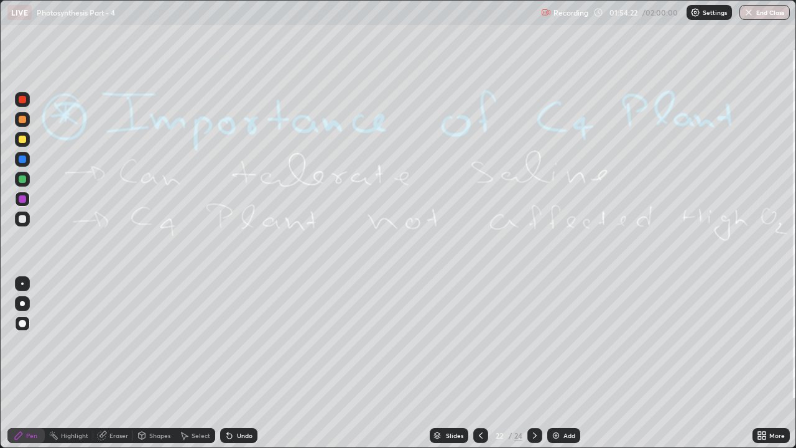
click at [533, 342] on icon at bounding box center [535, 435] width 10 height 10
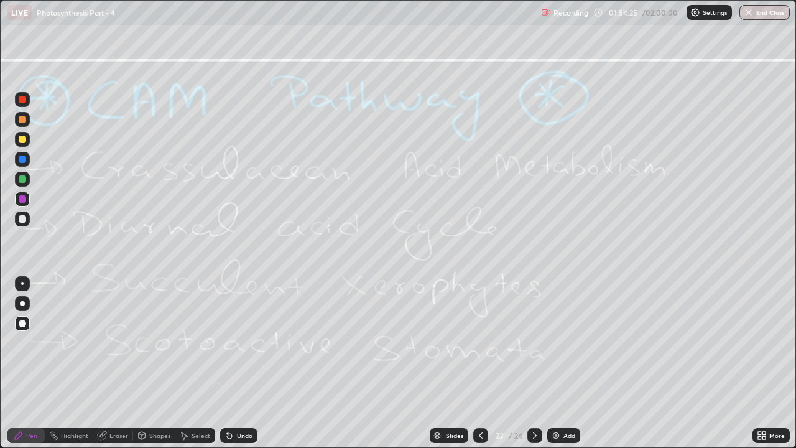
click at [534, 342] on icon at bounding box center [535, 435] width 10 height 10
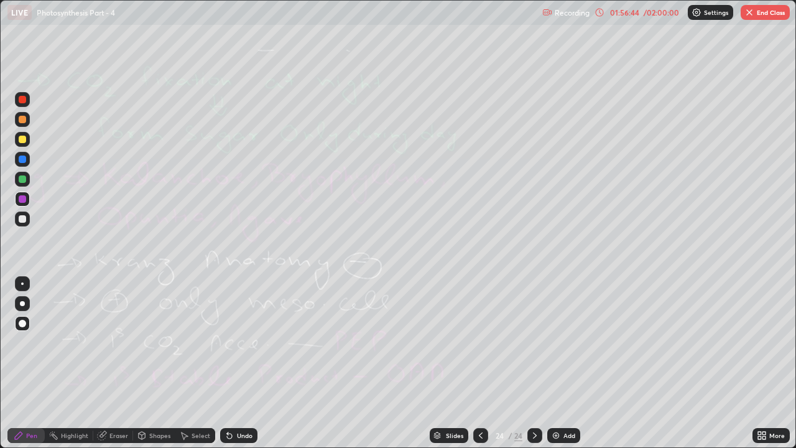
click at [644, 12] on div "/ 02:00:00" at bounding box center [661, 12] width 39 height 7
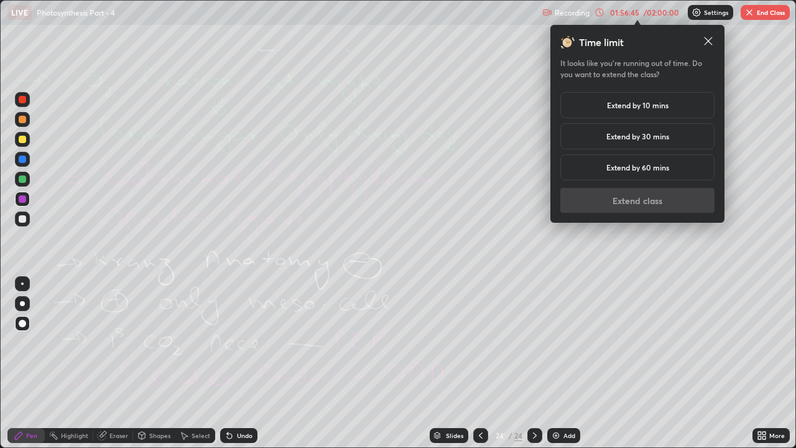
click at [644, 106] on h5 "Extend by 10 mins" at bounding box center [638, 104] width 62 height 11
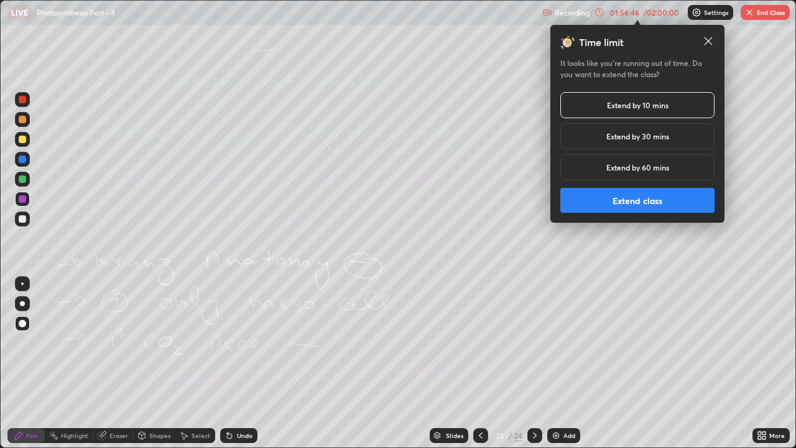
click at [636, 203] on button "Extend class" at bounding box center [637, 200] width 154 height 25
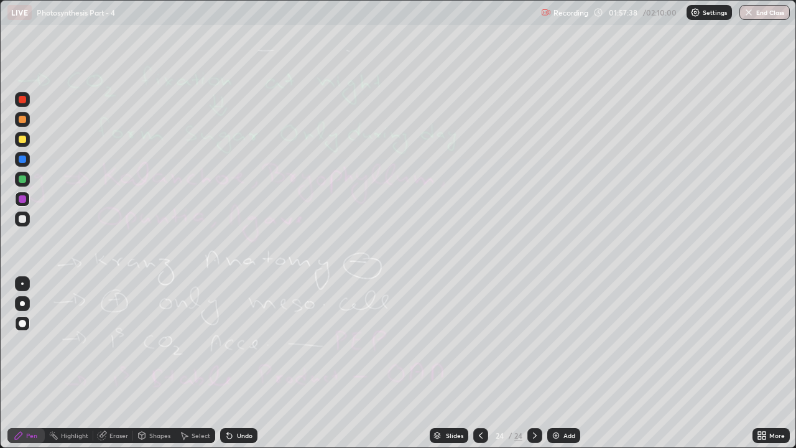
click at [560, 342] on div "Add" at bounding box center [563, 435] width 33 height 15
click at [763, 342] on icon at bounding box center [763, 437] width 3 height 3
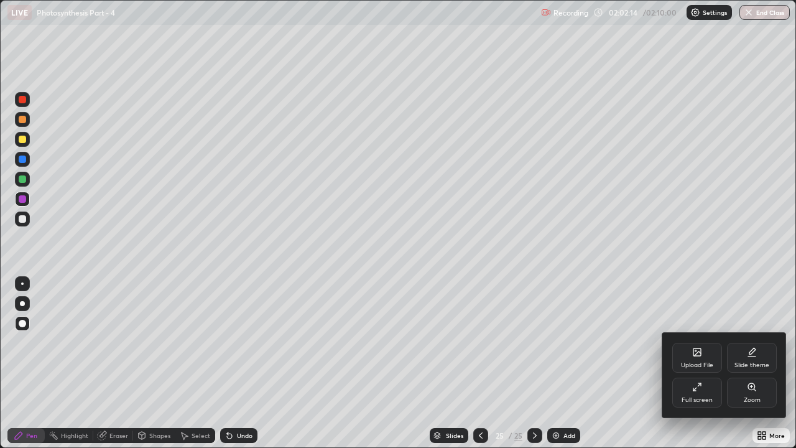
click at [700, 342] on icon at bounding box center [697, 387] width 10 height 10
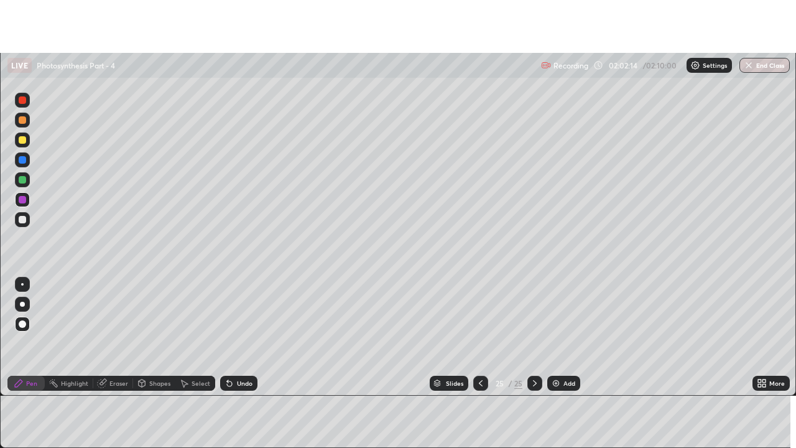
scroll to position [61826, 61373]
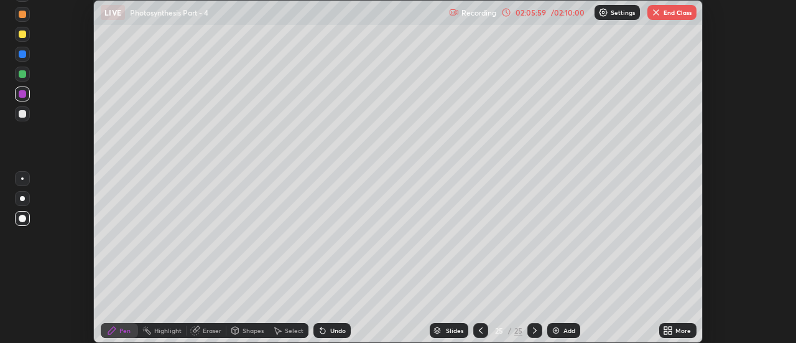
click at [681, 336] on div "More" at bounding box center [677, 330] width 37 height 15
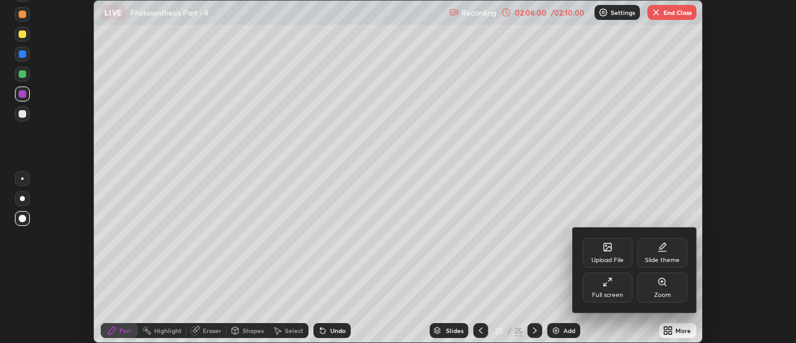
click at [609, 293] on div "Full screen" at bounding box center [607, 295] width 31 height 6
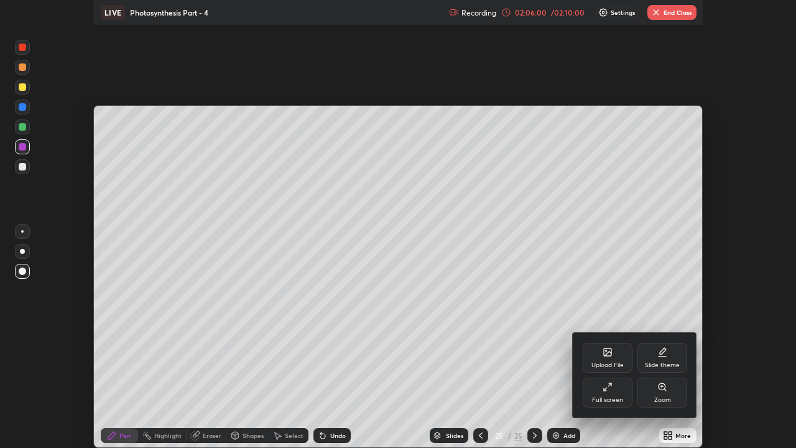
scroll to position [448, 796]
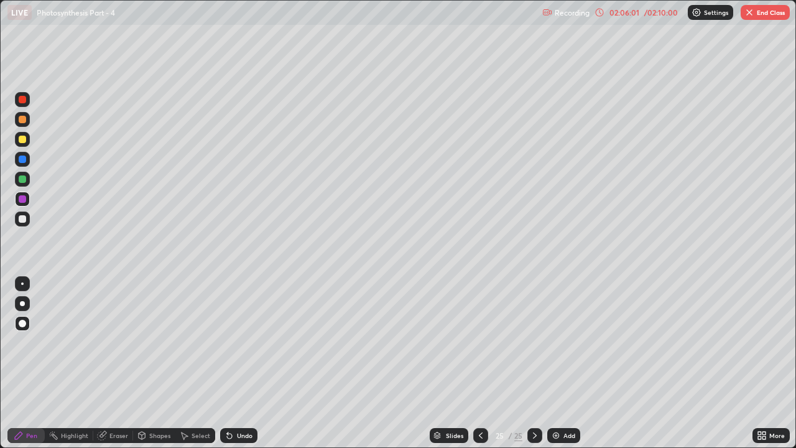
click at [651, 14] on div "/ 02:10:00" at bounding box center [661, 12] width 39 height 7
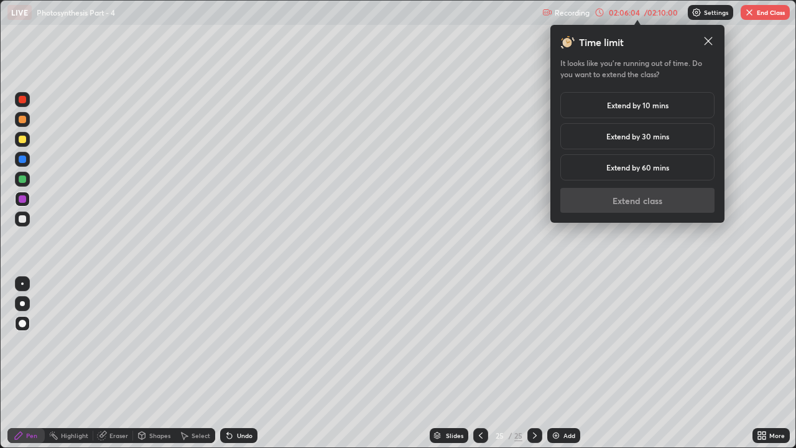
click at [117, 342] on div "Eraser" at bounding box center [113, 435] width 40 height 15
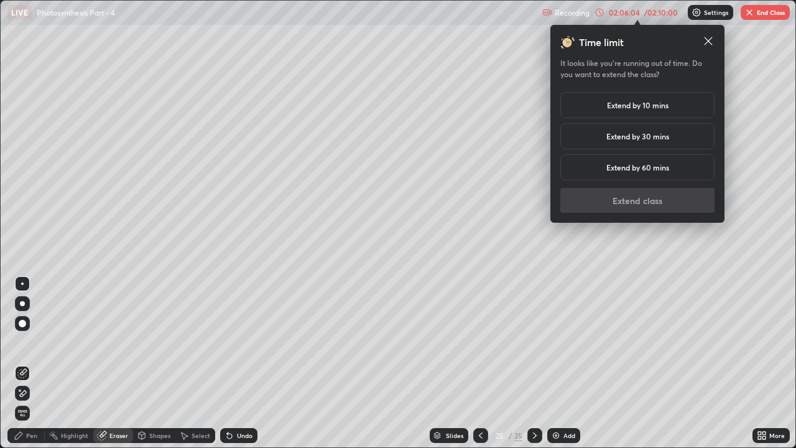
click at [24, 342] on span "Erase all" at bounding box center [23, 412] width 14 height 7
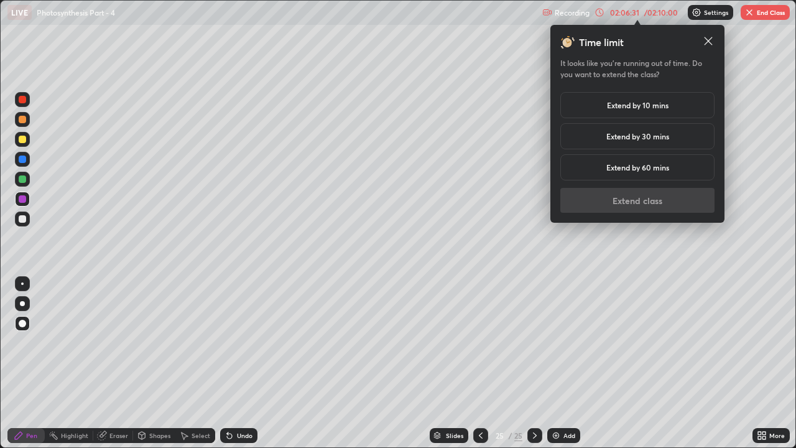
click at [640, 106] on h5 "Extend by 10 mins" at bounding box center [638, 104] width 62 height 11
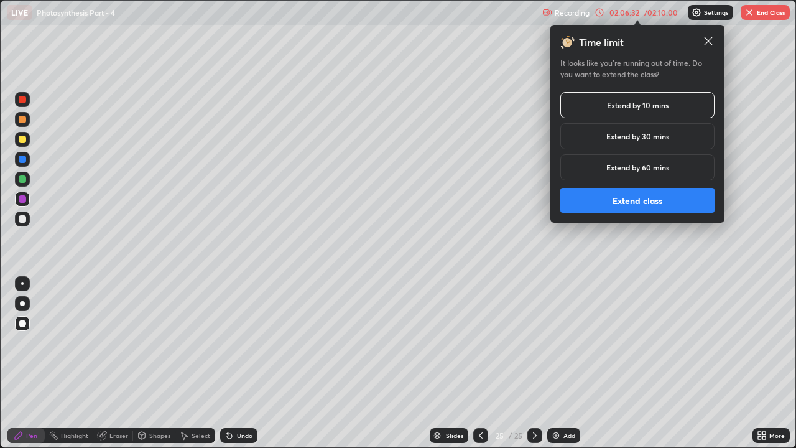
click at [628, 205] on button "Extend class" at bounding box center [637, 200] width 154 height 25
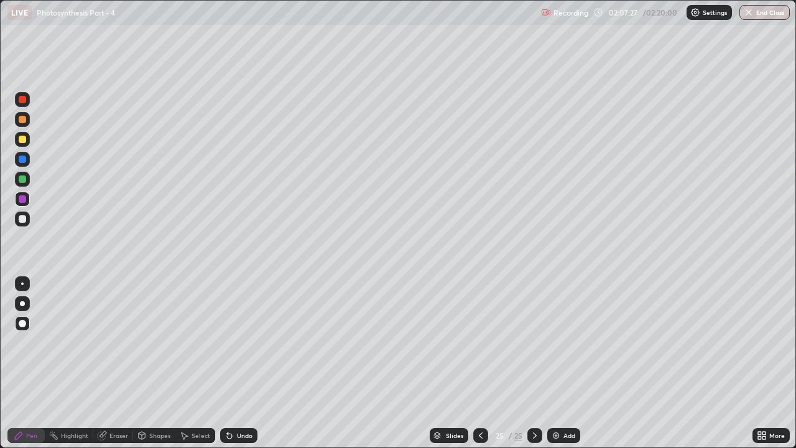
click at [115, 342] on div "Eraser" at bounding box center [118, 435] width 19 height 6
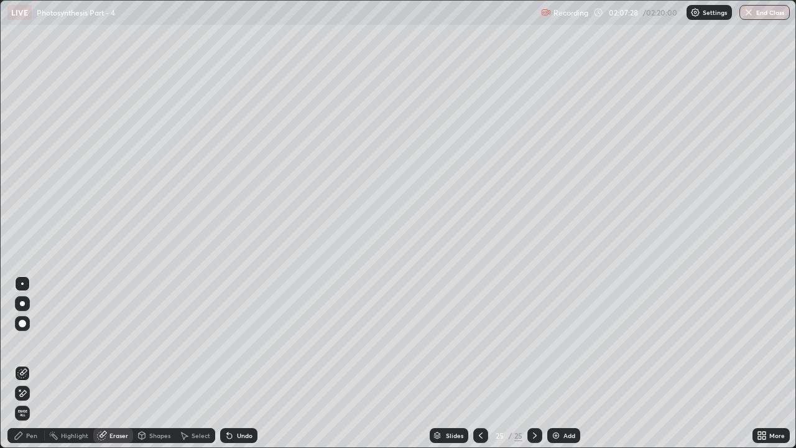
click at [24, 342] on span "Erase all" at bounding box center [23, 412] width 14 height 7
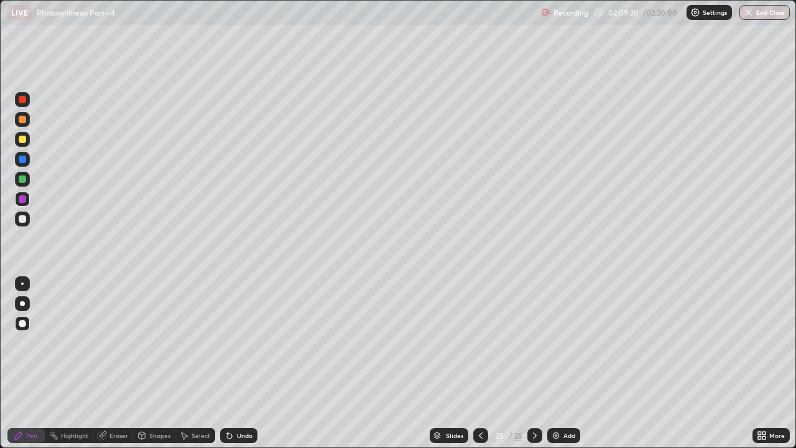
click at [118, 342] on div "Eraser" at bounding box center [113, 435] width 40 height 15
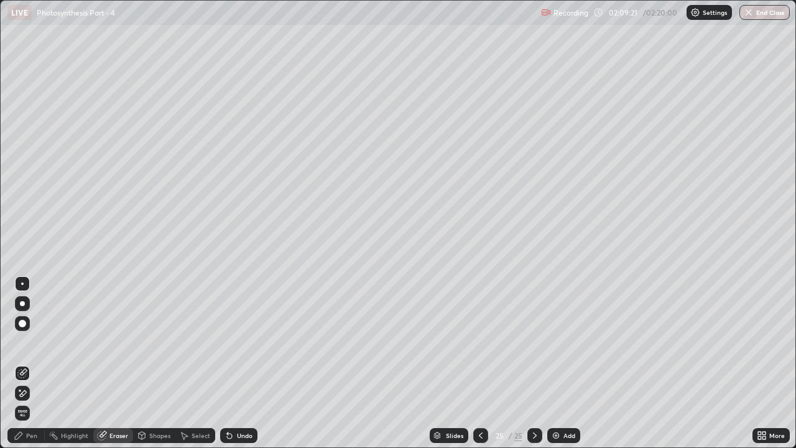
click at [22, 342] on span "Erase all" at bounding box center [23, 412] width 14 height 7
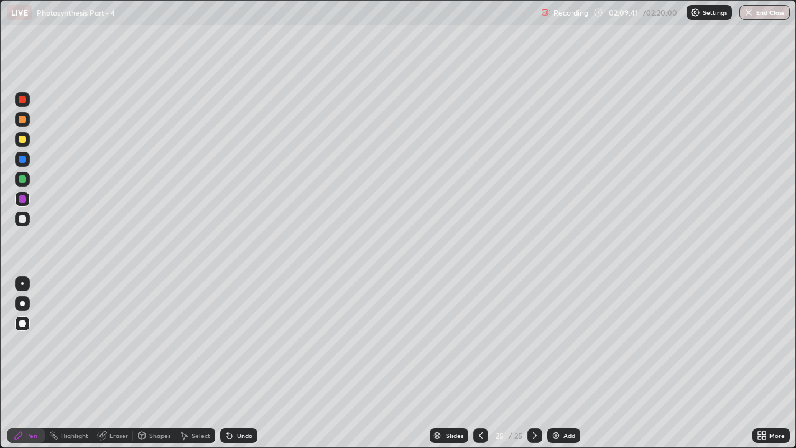
click at [20, 96] on div at bounding box center [22, 99] width 7 height 7
click at [116, 342] on div "Eraser" at bounding box center [118, 435] width 19 height 6
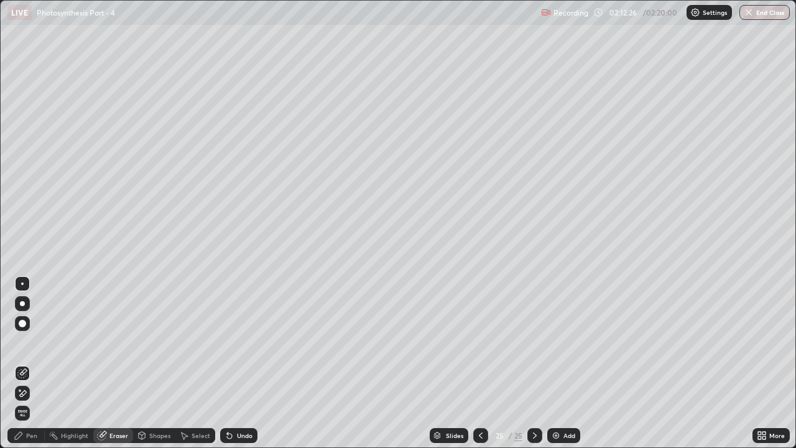
click at [22, 342] on span "Erase all" at bounding box center [23, 412] width 14 height 7
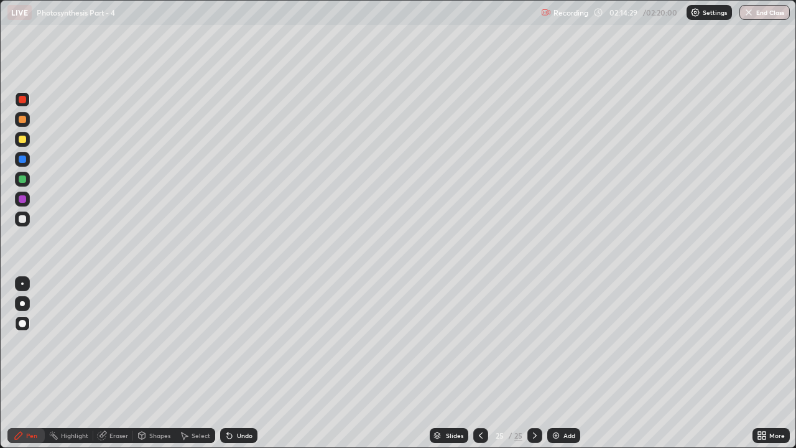
click at [120, 342] on div "Eraser" at bounding box center [118, 435] width 19 height 6
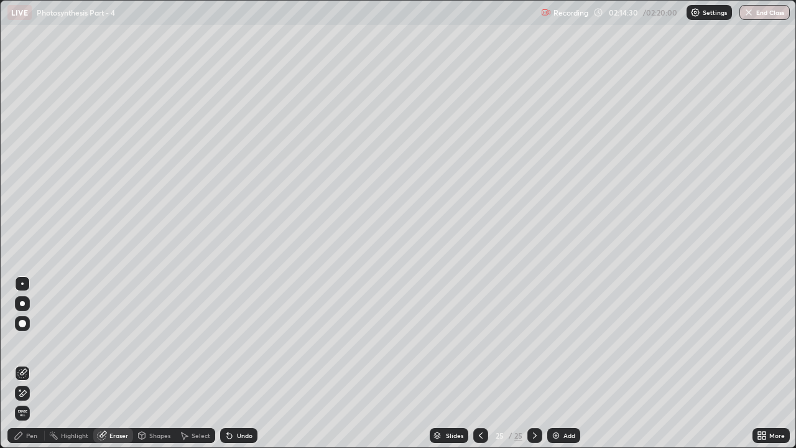
click at [23, 342] on span "Erase all" at bounding box center [23, 412] width 14 height 7
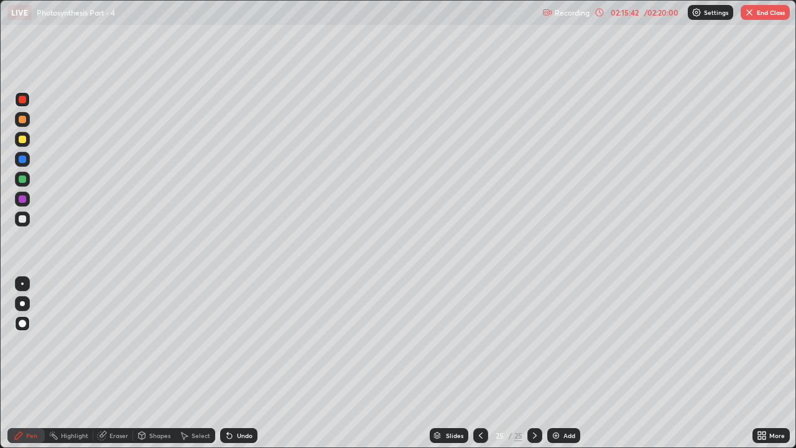
click at [154, 342] on div "Shapes" at bounding box center [154, 435] width 42 height 15
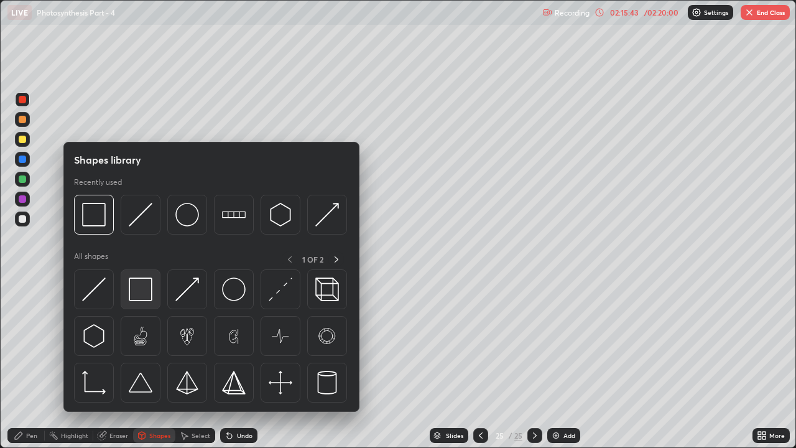
click at [145, 295] on img at bounding box center [141, 289] width 24 height 24
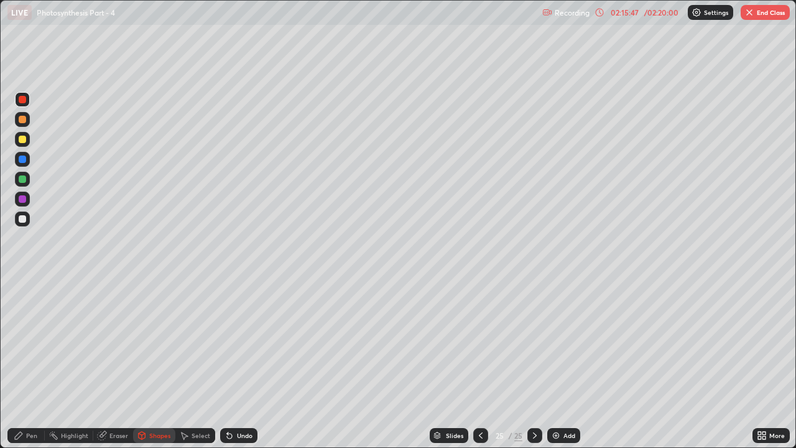
click at [32, 342] on div "Pen" at bounding box center [31, 435] width 11 height 6
click at [563, 342] on div "Add" at bounding box center [569, 435] width 12 height 6
click at [116, 342] on div "Eraser" at bounding box center [118, 435] width 19 height 6
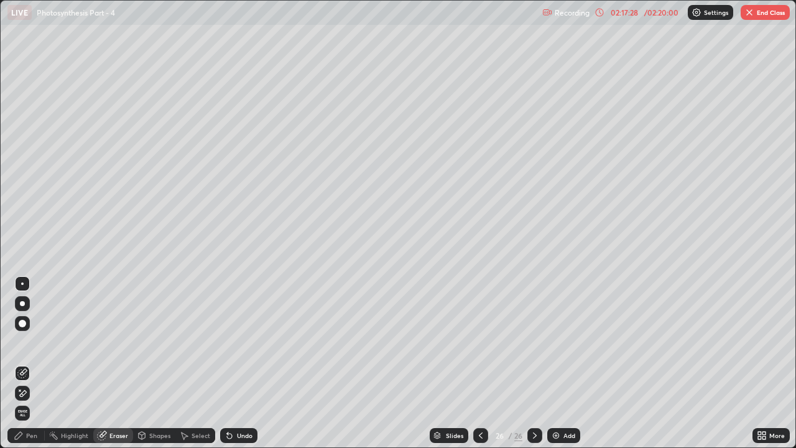
click at [24, 342] on span "Erase all" at bounding box center [23, 412] width 14 height 7
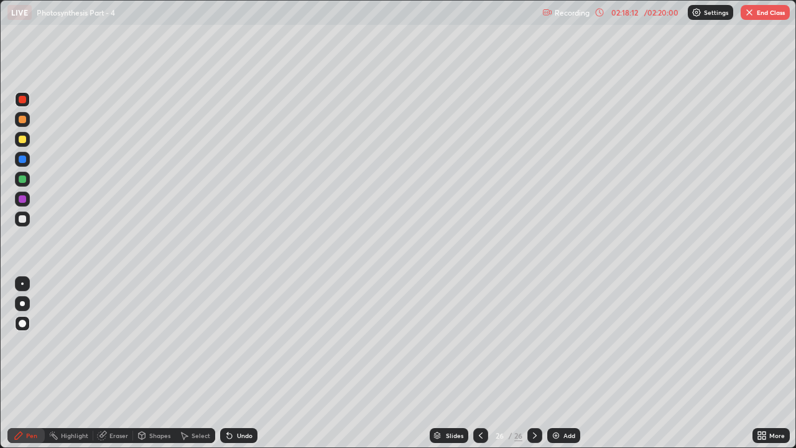
click at [114, 342] on div "Eraser" at bounding box center [118, 435] width 19 height 6
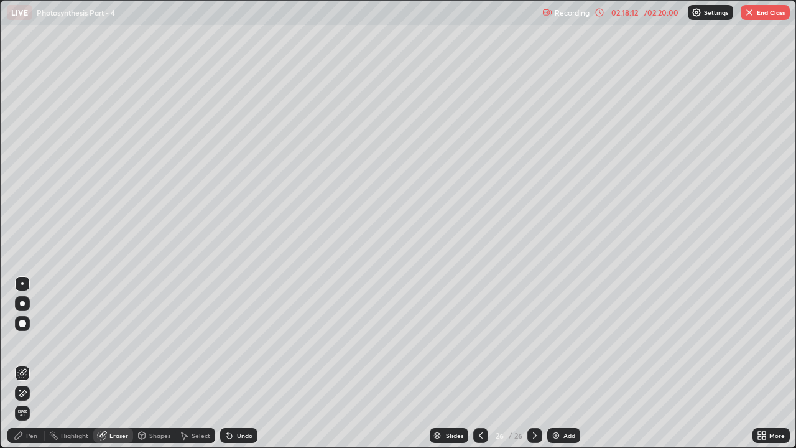
click at [22, 342] on span "Erase all" at bounding box center [23, 412] width 14 height 7
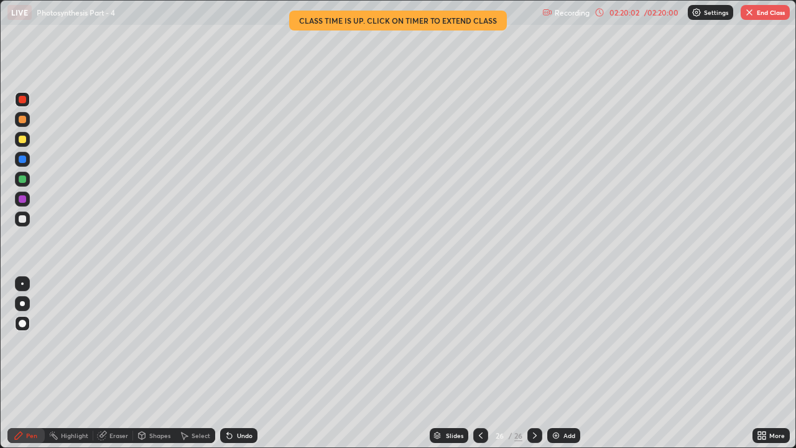
click at [114, 342] on div "Eraser" at bounding box center [118, 435] width 19 height 6
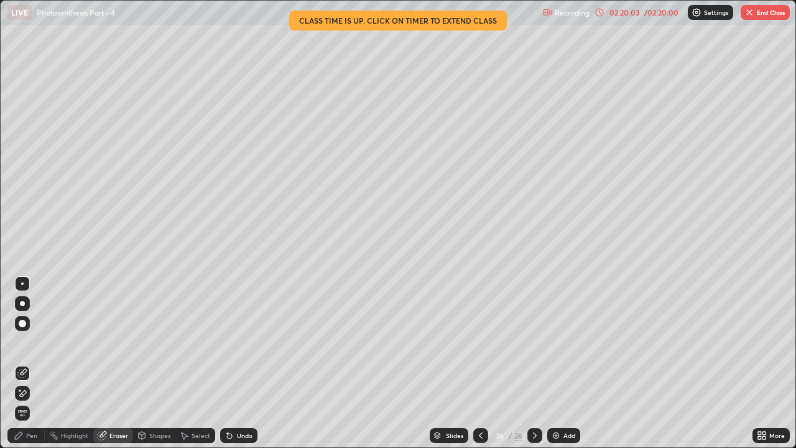
click at [22, 342] on span "Erase all" at bounding box center [23, 412] width 14 height 7
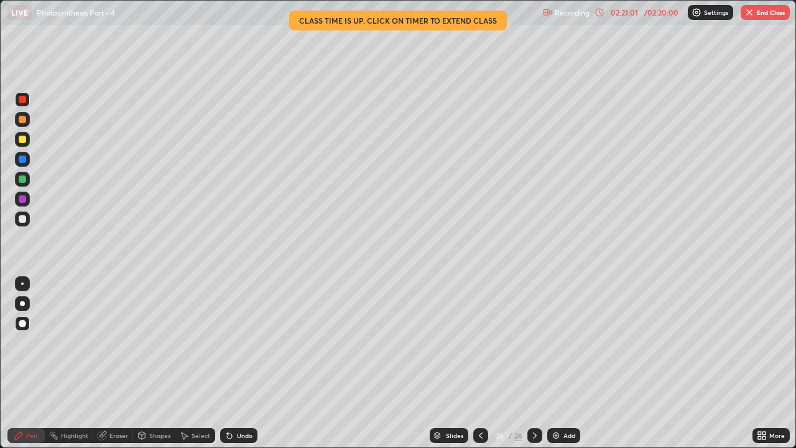
click at [122, 342] on div "Eraser" at bounding box center [118, 435] width 19 height 6
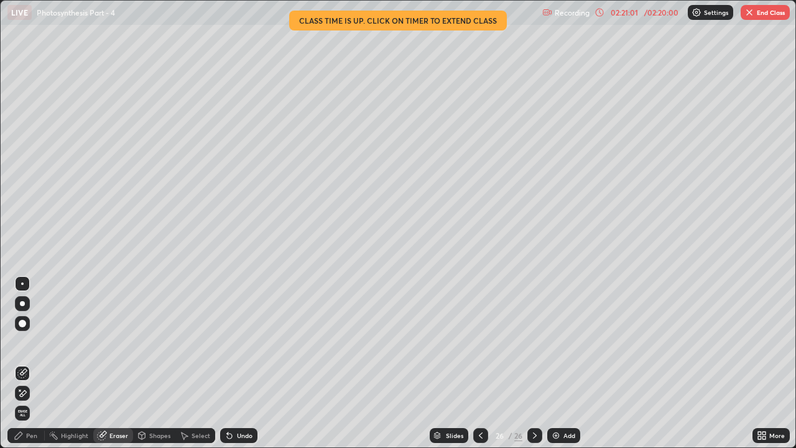
click at [22, 342] on span "Erase all" at bounding box center [23, 412] width 14 height 7
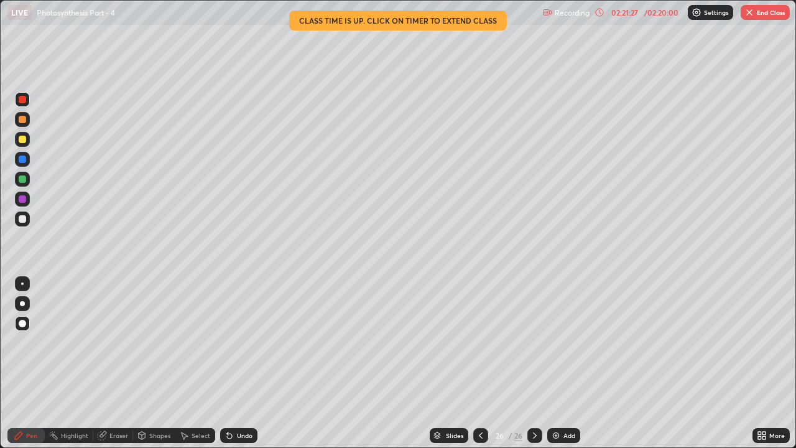
click at [648, 14] on div "/ 02:20:00" at bounding box center [661, 12] width 39 height 7
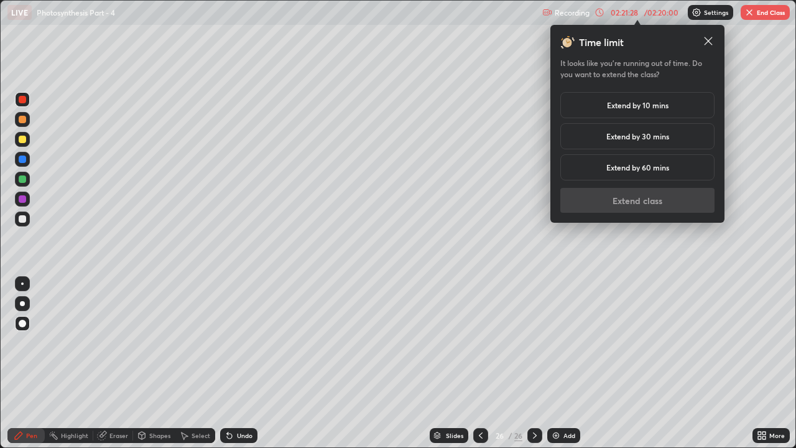
click at [627, 104] on h5 "Extend by 10 mins" at bounding box center [638, 104] width 62 height 11
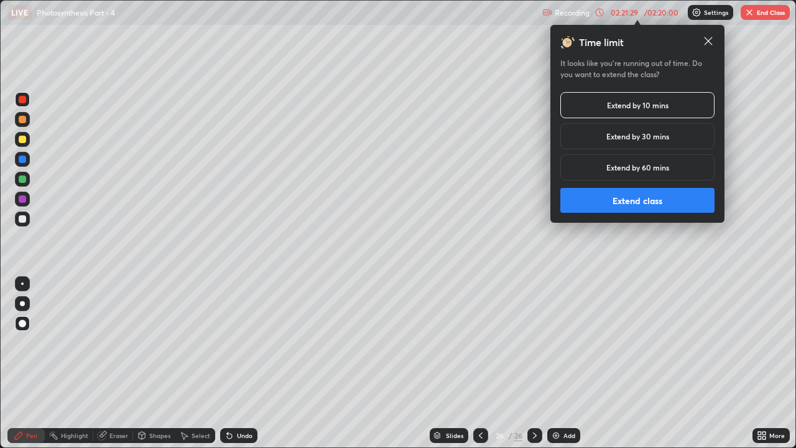
click at [632, 198] on button "Extend class" at bounding box center [637, 200] width 154 height 25
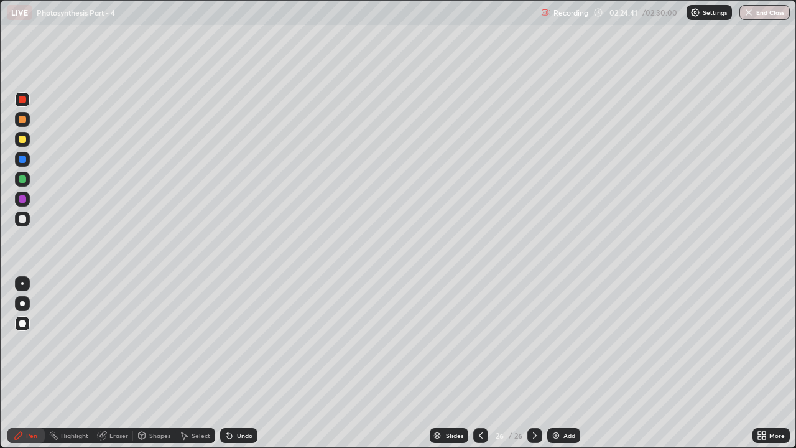
click at [22, 180] on div at bounding box center [22, 178] width 7 height 7
click at [106, 342] on div "Eraser" at bounding box center [113, 435] width 40 height 15
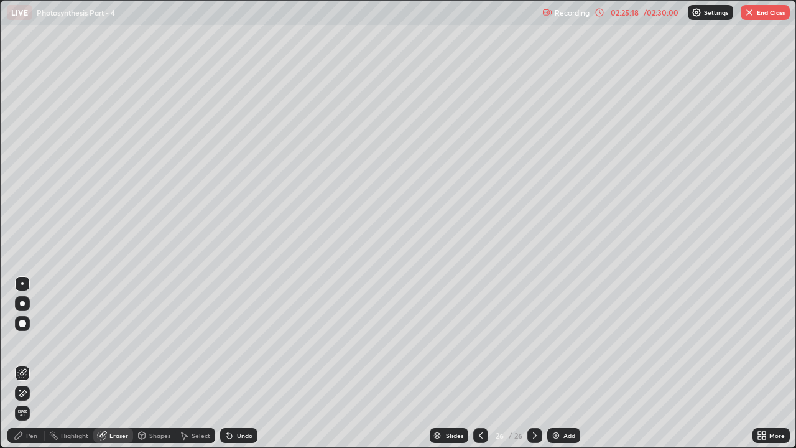
click at [19, 342] on span "Erase all" at bounding box center [23, 412] width 14 height 7
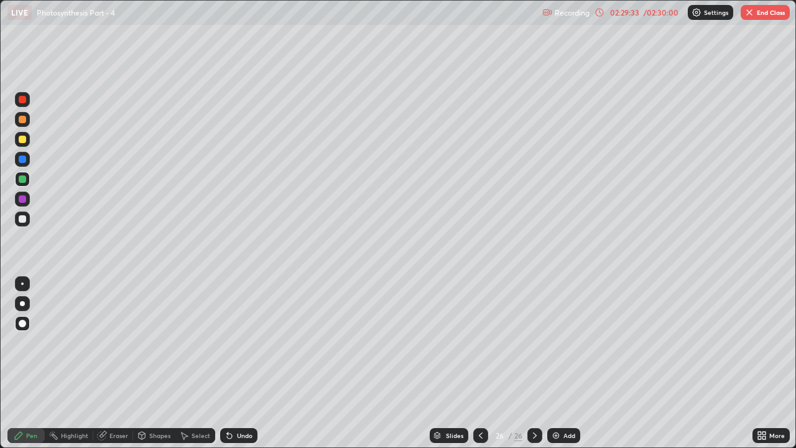
click at [115, 342] on div "Eraser" at bounding box center [118, 435] width 19 height 6
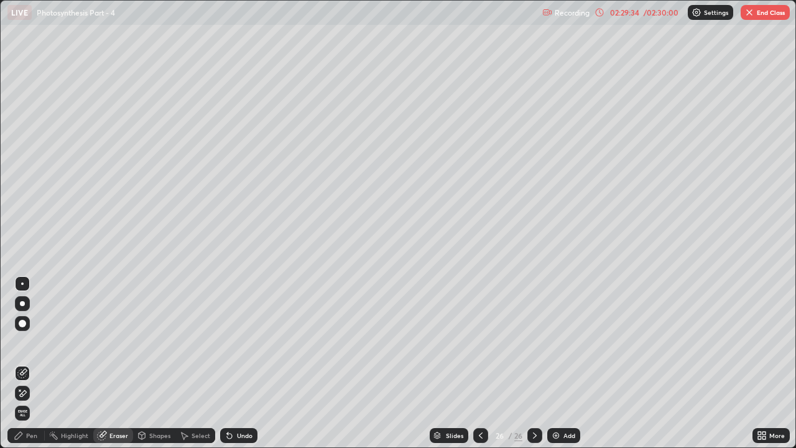
click at [27, 342] on span "Erase all" at bounding box center [23, 412] width 14 height 7
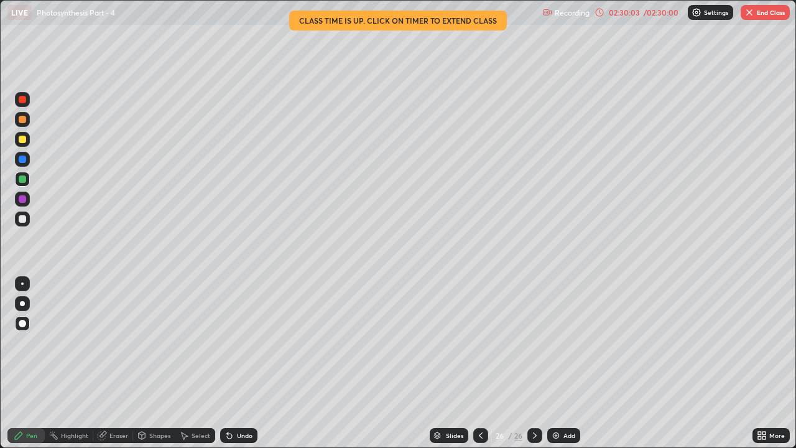
click at [21, 198] on div at bounding box center [22, 198] width 7 height 7
click at [116, 342] on div "Eraser" at bounding box center [118, 435] width 19 height 6
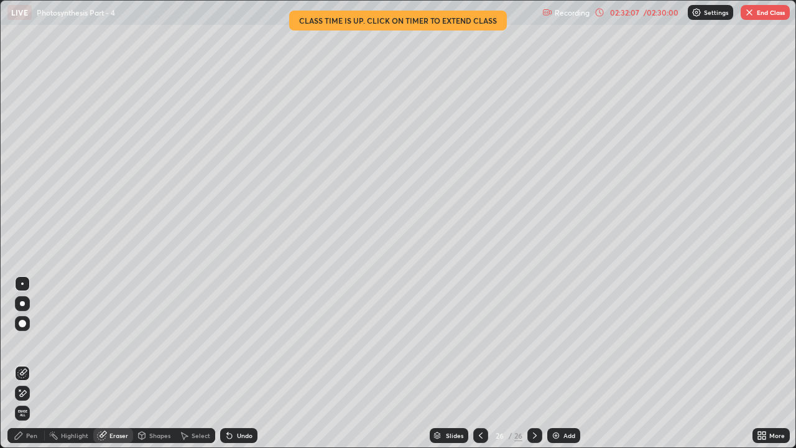
click at [22, 342] on span "Erase all" at bounding box center [23, 412] width 14 height 7
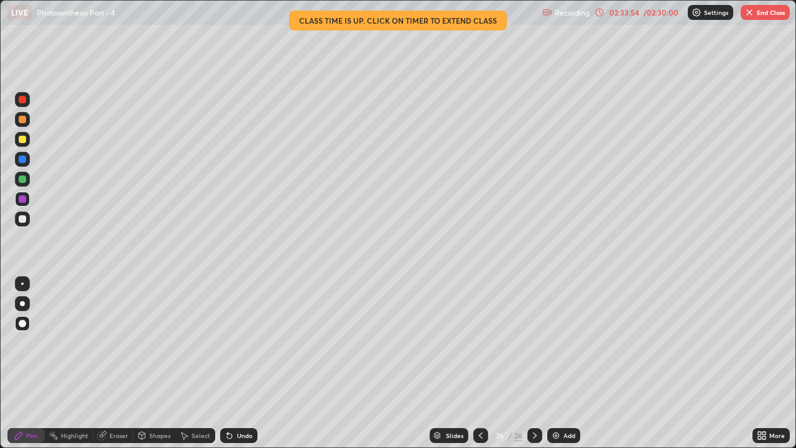
click at [25, 218] on div at bounding box center [22, 218] width 7 height 7
click at [25, 199] on div at bounding box center [22, 198] width 7 height 7
click at [118, 342] on div "Eraser" at bounding box center [118, 435] width 19 height 6
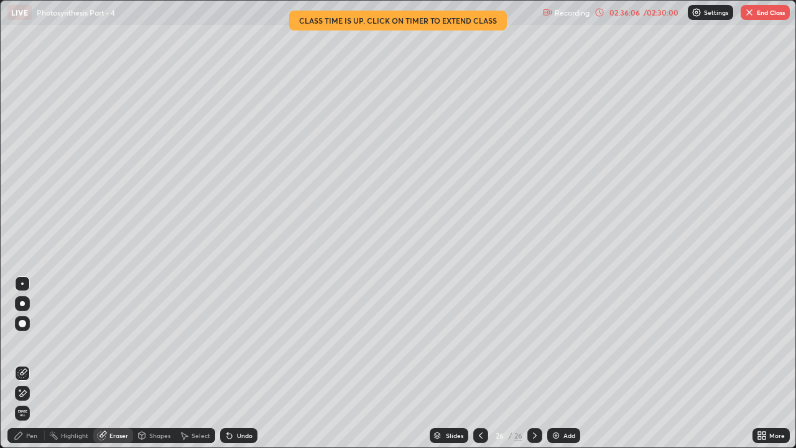
click at [22, 342] on span "Erase all" at bounding box center [23, 412] width 14 height 7
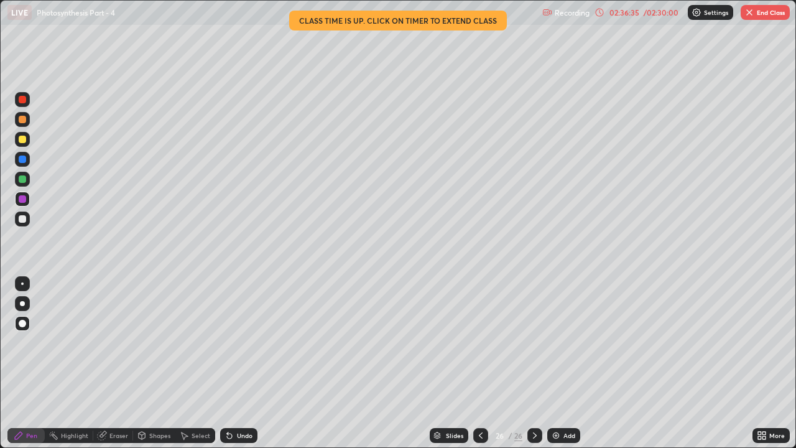
click at [660, 13] on div "/ 02:30:00" at bounding box center [661, 12] width 39 height 7
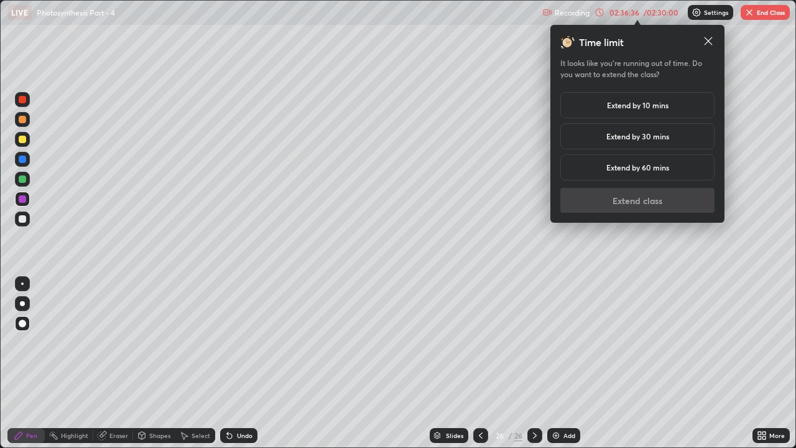
click at [654, 108] on h5 "Extend by 10 mins" at bounding box center [638, 104] width 62 height 11
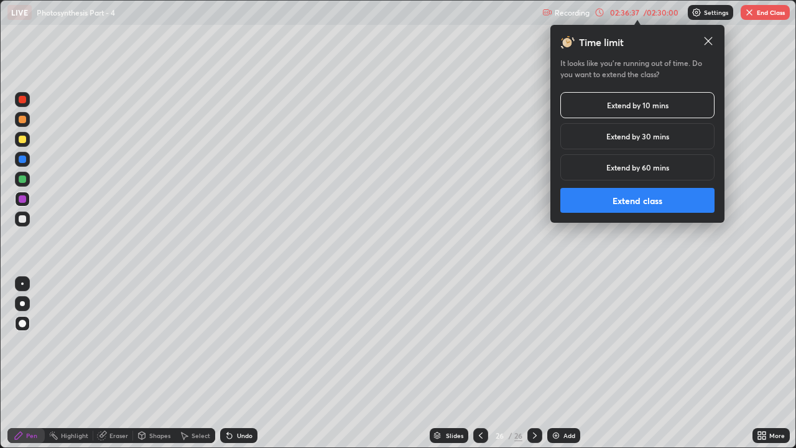
click at [641, 205] on button "Extend class" at bounding box center [637, 200] width 154 height 25
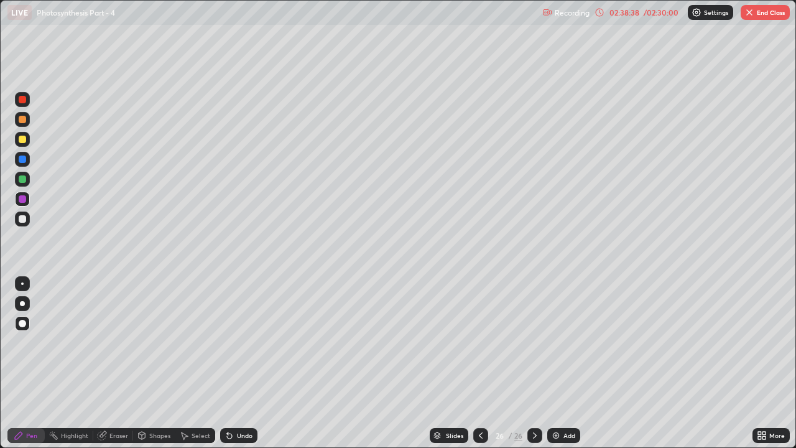
click at [157, 342] on div "Shapes" at bounding box center [159, 435] width 21 height 6
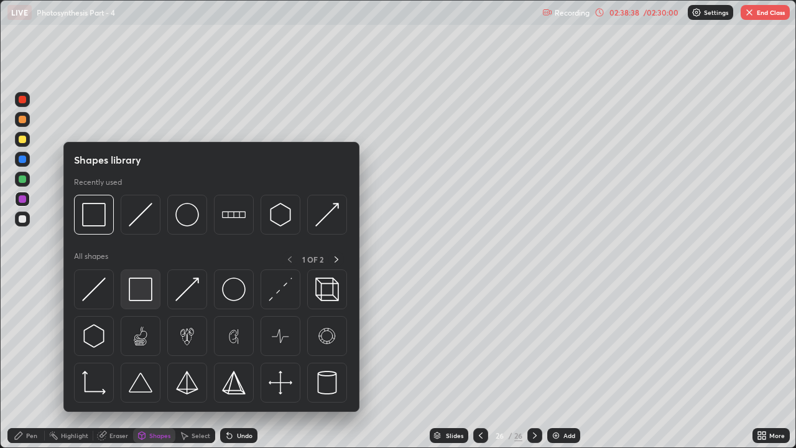
click at [145, 291] on img at bounding box center [141, 289] width 24 height 24
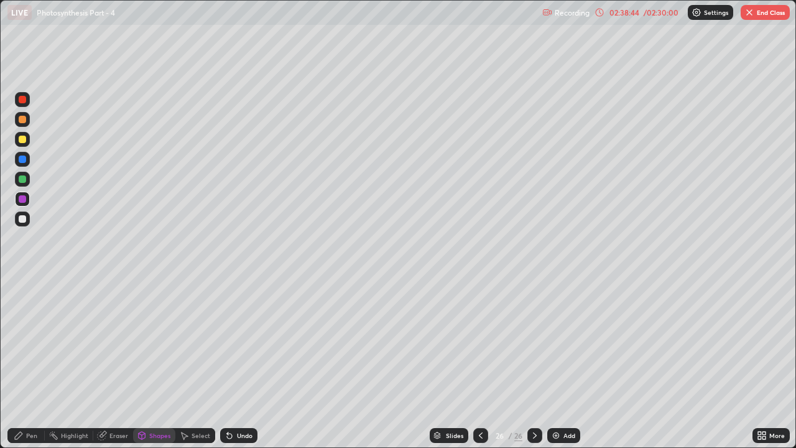
click at [653, 9] on div "/ 02:30:00" at bounding box center [661, 12] width 39 height 7
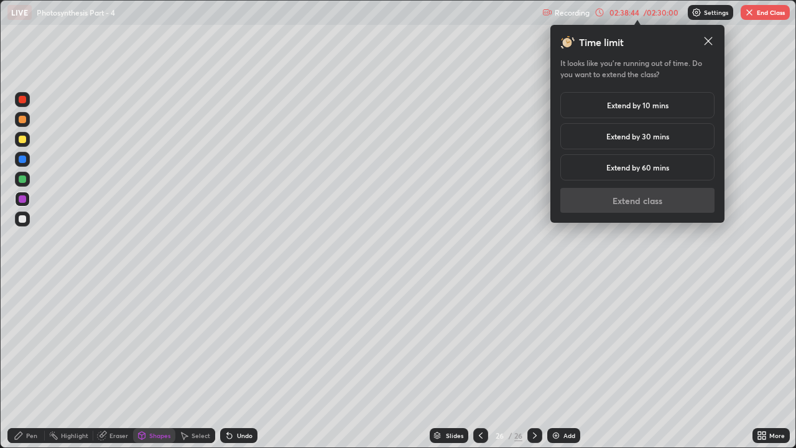
click at [655, 107] on h5 "Extend by 10 mins" at bounding box center [638, 104] width 62 height 11
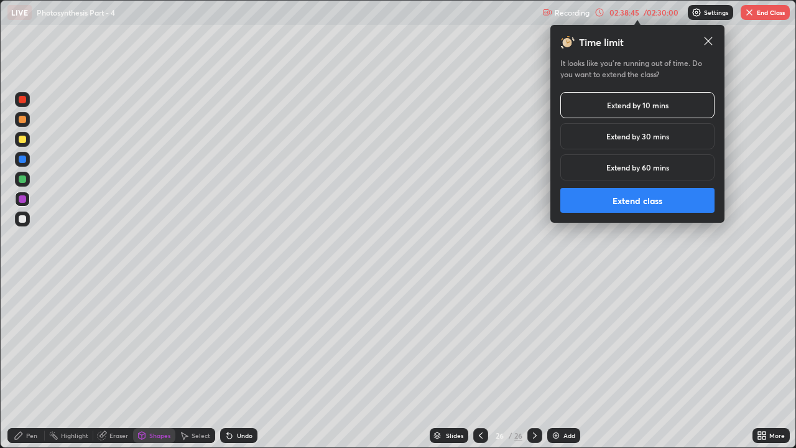
click at [642, 200] on button "Extend class" at bounding box center [637, 200] width 154 height 25
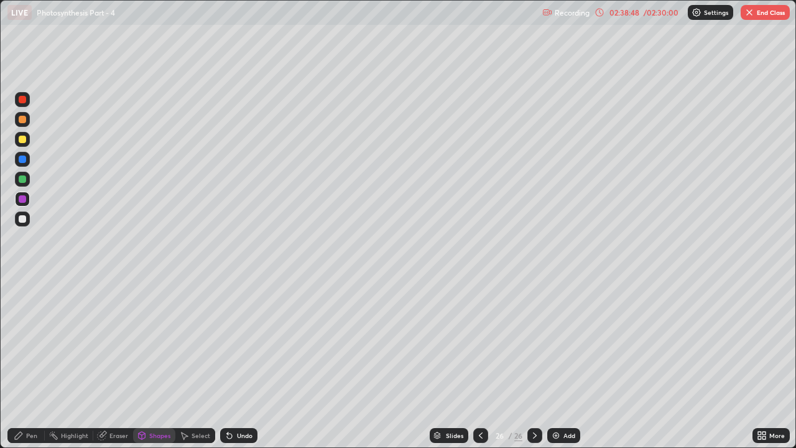
click at [645, 14] on div "/ 02:30:00" at bounding box center [661, 12] width 39 height 7
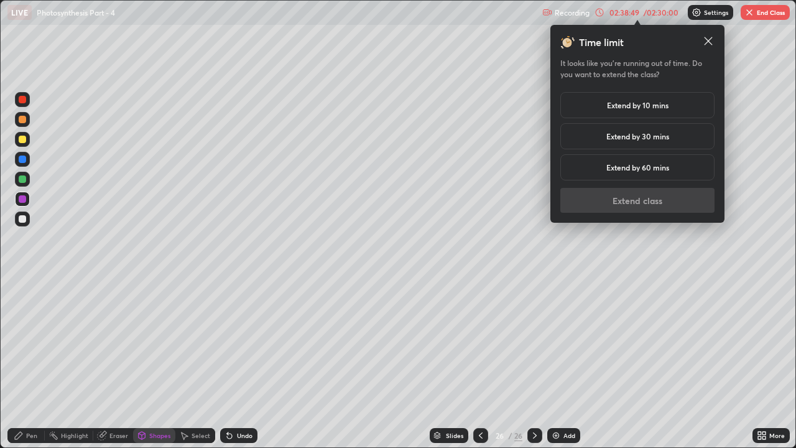
click at [655, 108] on h5 "Extend by 10 mins" at bounding box center [638, 104] width 62 height 11
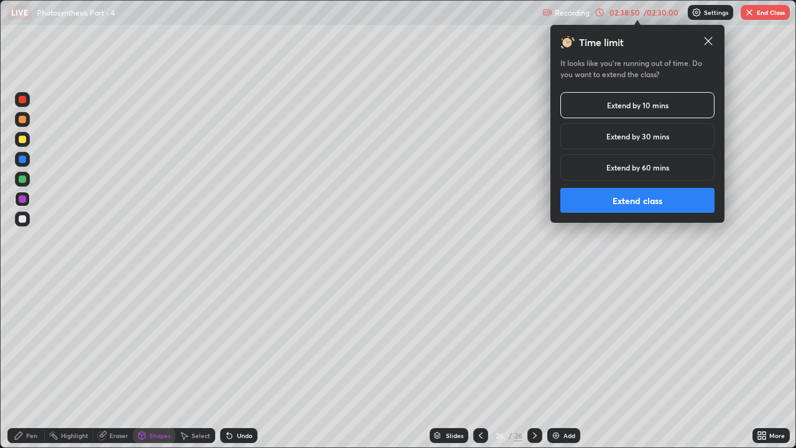
click at [652, 206] on button "Extend class" at bounding box center [637, 200] width 154 height 25
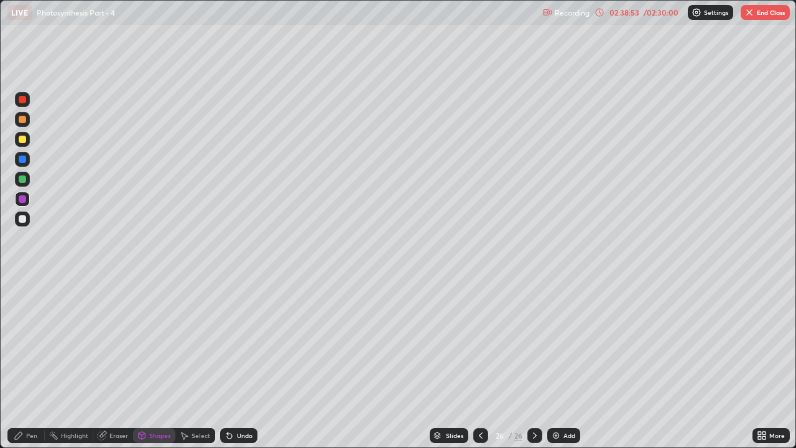
click at [657, 9] on div "/ 02:30:00" at bounding box center [661, 12] width 39 height 7
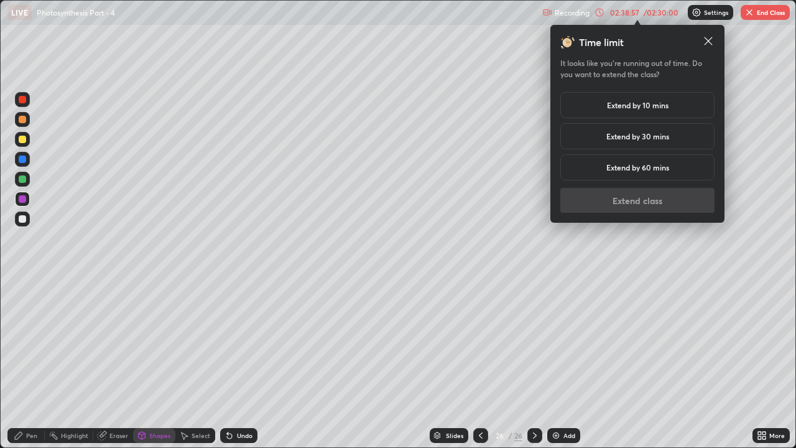
click at [614, 206] on div "Time limit It looks like you’re running out of time. Do you want to extend the …" at bounding box center [637, 124] width 154 height 178
click at [707, 42] on icon at bounding box center [708, 41] width 12 height 12
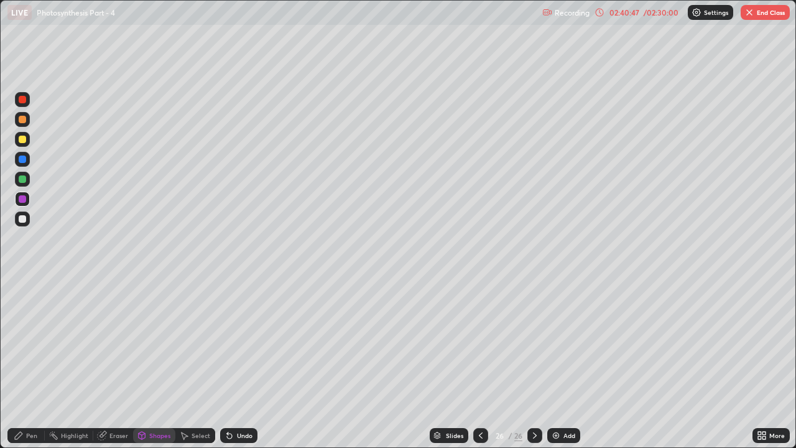
click at [26, 342] on div "Pen" at bounding box center [31, 435] width 11 height 6
click at [563, 342] on div "Add" at bounding box center [569, 435] width 12 height 6
click at [108, 342] on div "Eraser" at bounding box center [113, 435] width 40 height 15
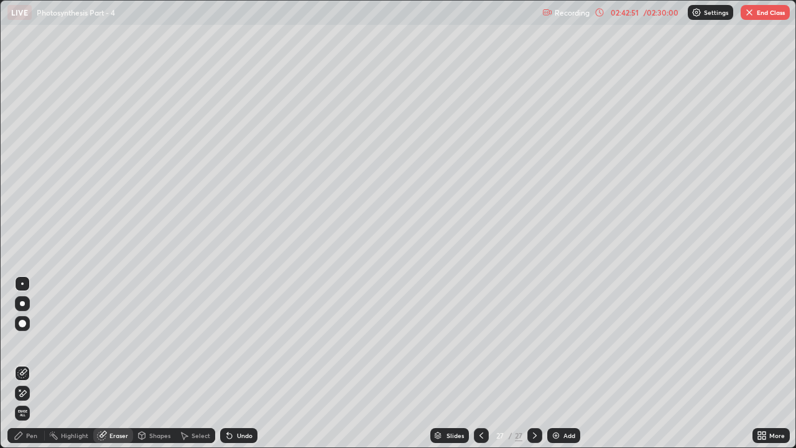
click at [23, 342] on icon at bounding box center [22, 393] width 10 height 11
click at [27, 342] on div "Pen" at bounding box center [31, 435] width 11 height 6
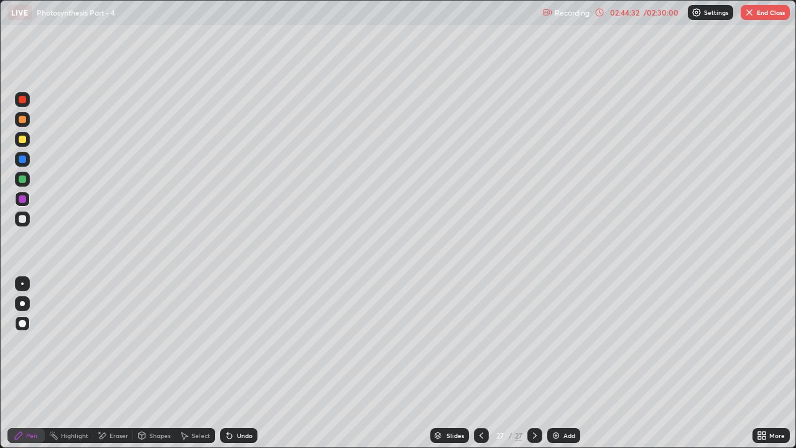
click at [561, 342] on div "Add" at bounding box center [563, 435] width 33 height 15
click at [116, 342] on div "Eraser" at bounding box center [118, 435] width 19 height 6
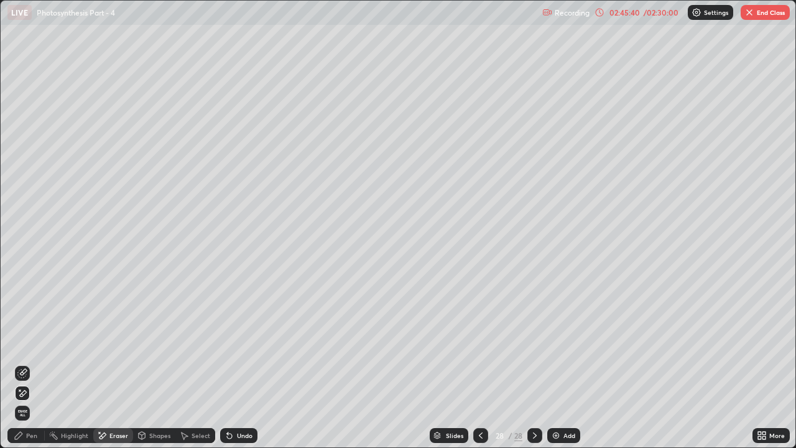
click at [24, 342] on span "Erase all" at bounding box center [23, 412] width 14 height 7
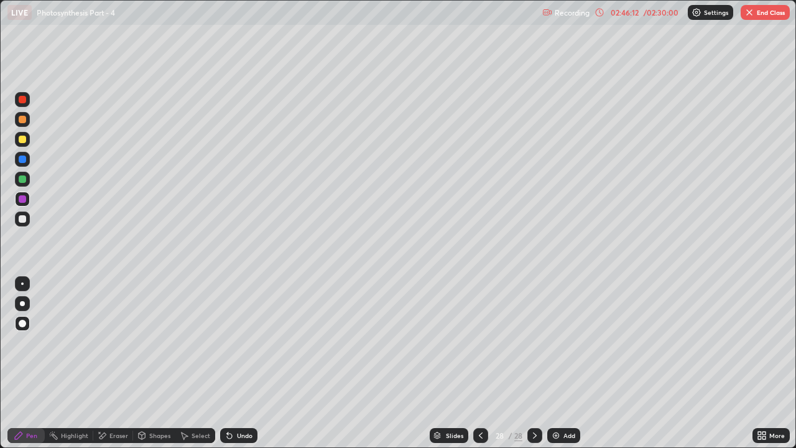
click at [109, 342] on div "Eraser" at bounding box center [113, 435] width 40 height 15
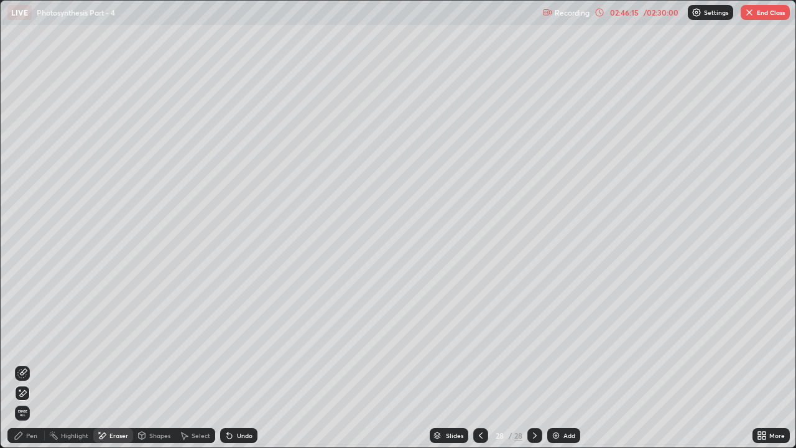
click at [27, 342] on div "Pen" at bounding box center [31, 435] width 11 height 6
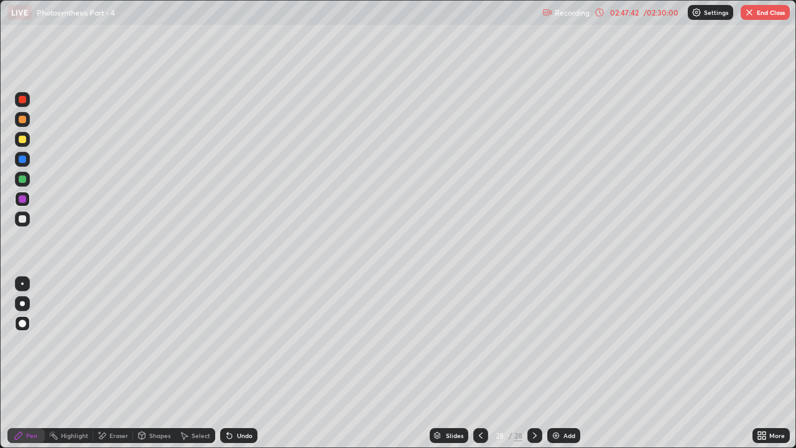
click at [559, 342] on img at bounding box center [556, 435] width 10 height 10
click at [122, 342] on div "Eraser" at bounding box center [118, 435] width 19 height 6
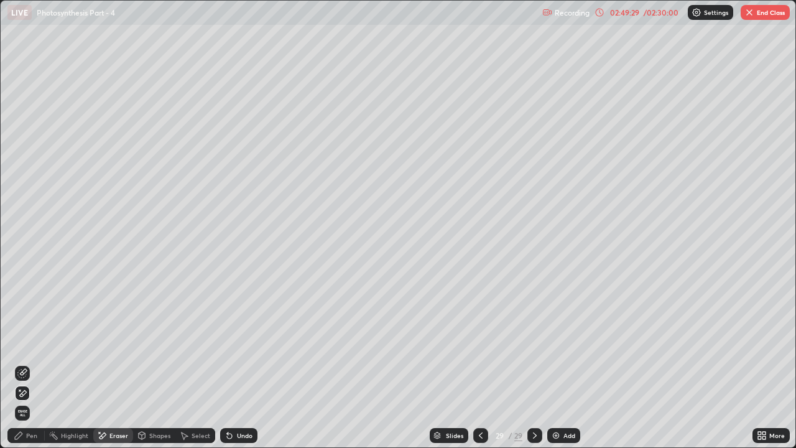
click at [23, 342] on span "Erase all" at bounding box center [23, 412] width 14 height 7
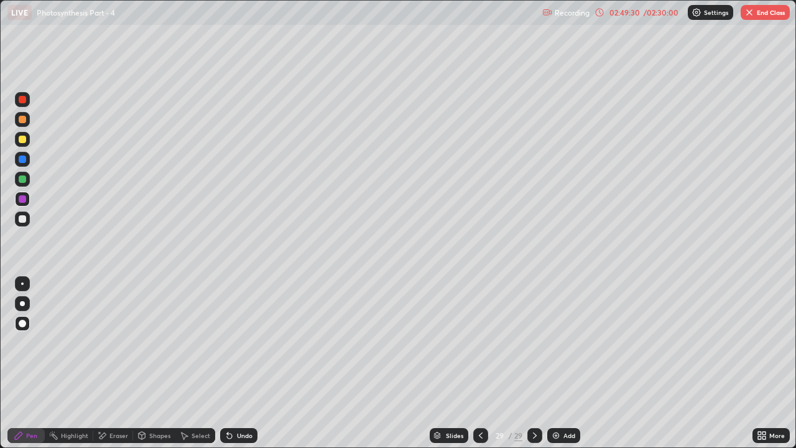
click at [479, 342] on icon at bounding box center [481, 435] width 10 height 10
click at [114, 342] on div "Eraser" at bounding box center [118, 435] width 19 height 6
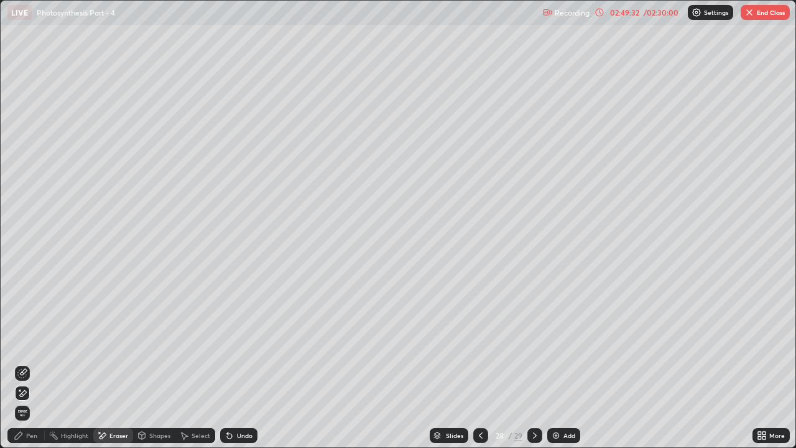
click at [22, 342] on span "Erase all" at bounding box center [23, 412] width 14 height 7
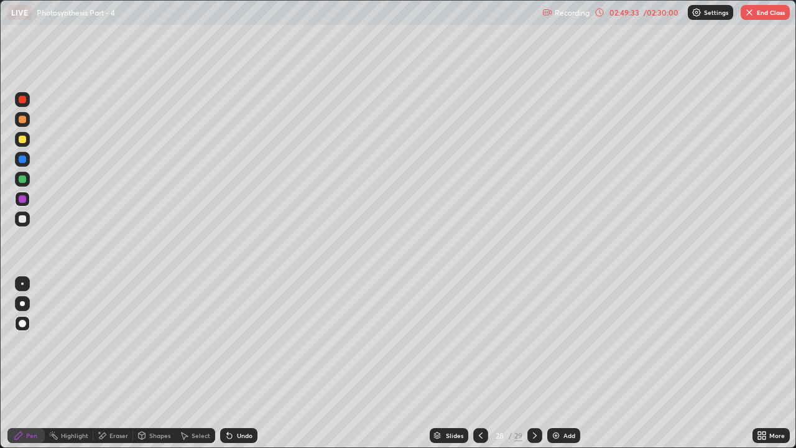
click at [480, 342] on icon at bounding box center [481, 435] width 10 height 10
click at [111, 342] on div "Eraser" at bounding box center [118, 435] width 19 height 6
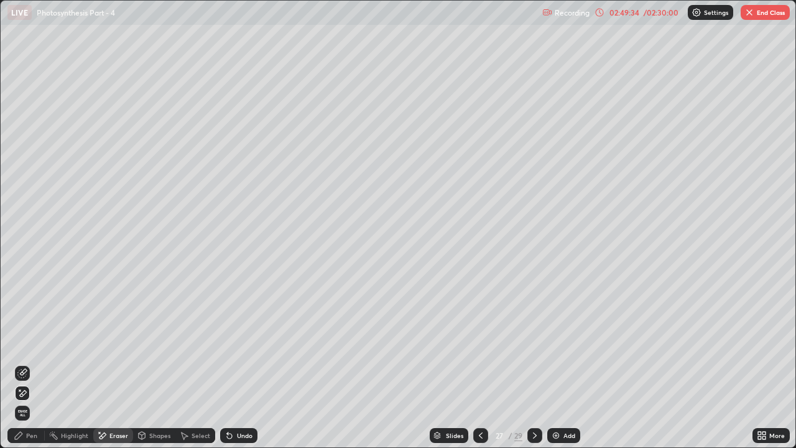
click at [22, 342] on span "Erase all" at bounding box center [23, 412] width 14 height 7
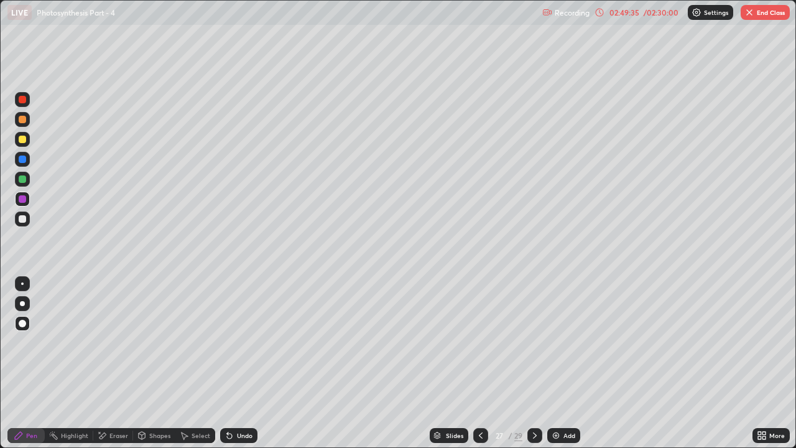
click at [479, 342] on icon at bounding box center [481, 435] width 10 height 10
click at [114, 342] on div "Eraser" at bounding box center [118, 435] width 19 height 6
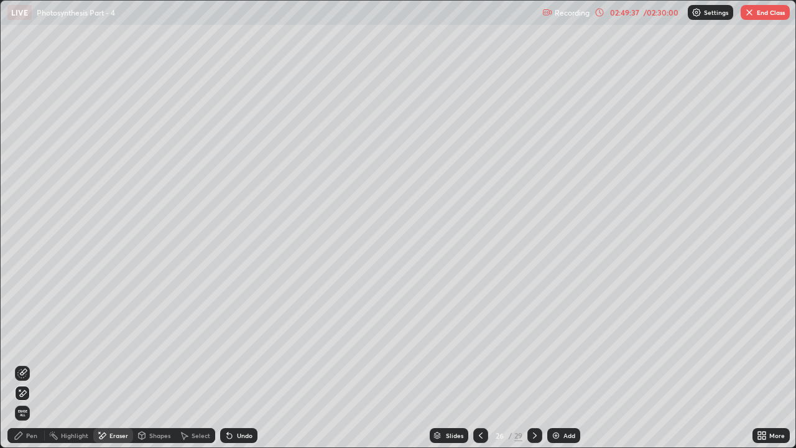
click at [23, 342] on span "Erase all" at bounding box center [23, 412] width 14 height 7
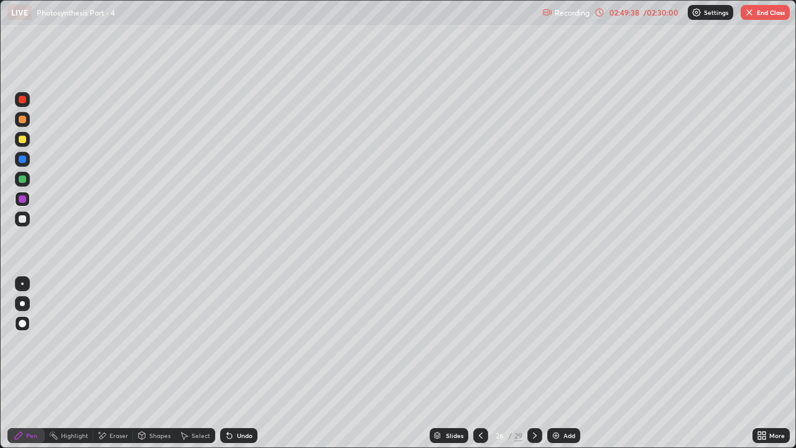
click at [479, 342] on icon at bounding box center [481, 435] width 10 height 10
click at [118, 342] on div "Eraser" at bounding box center [118, 435] width 19 height 6
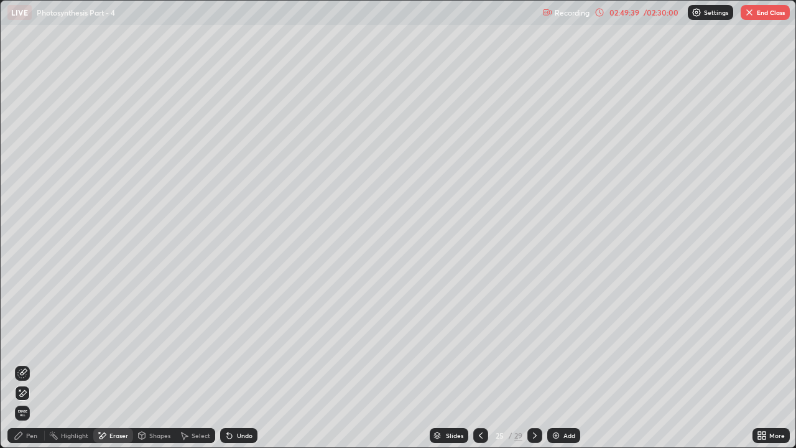
click at [21, 342] on span "Erase all" at bounding box center [23, 412] width 14 height 7
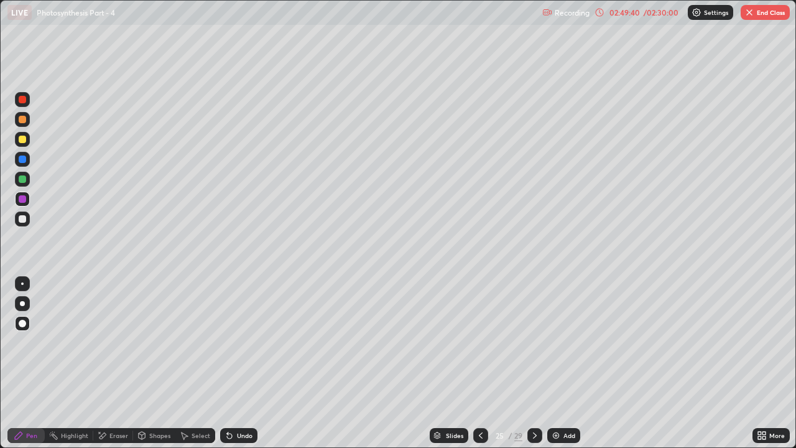
click at [479, 342] on icon at bounding box center [481, 435] width 4 height 6
click at [768, 11] on button "End Class" at bounding box center [764, 12] width 49 height 15
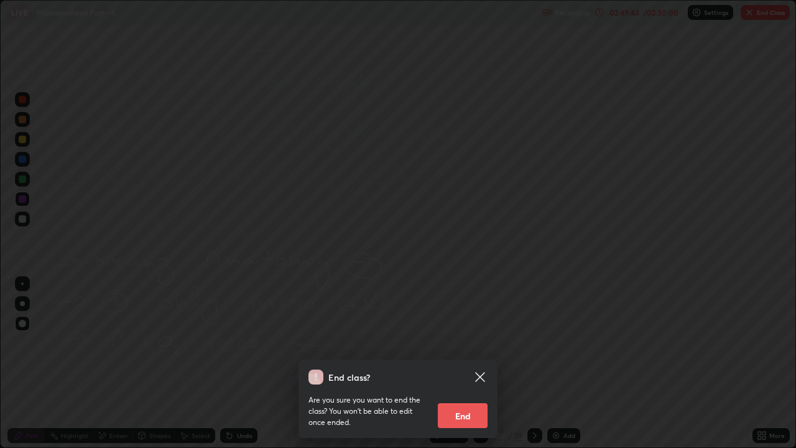
click at [464, 342] on button "End" at bounding box center [463, 415] width 50 height 25
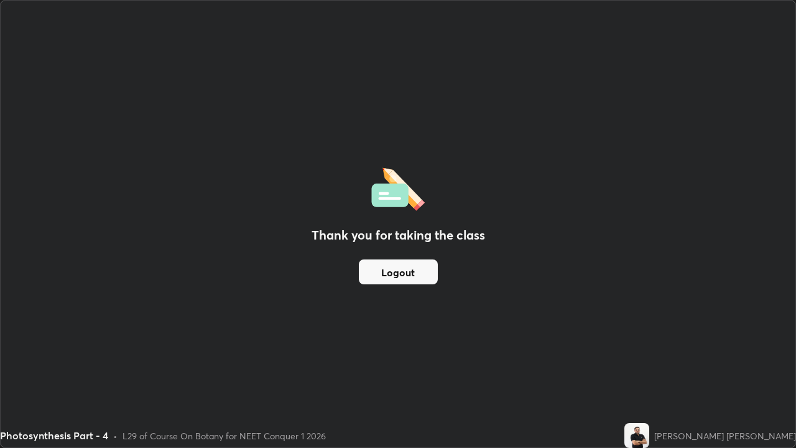
click at [410, 269] on button "Logout" at bounding box center [398, 271] width 79 height 25
